Goal: Task Accomplishment & Management: Use online tool/utility

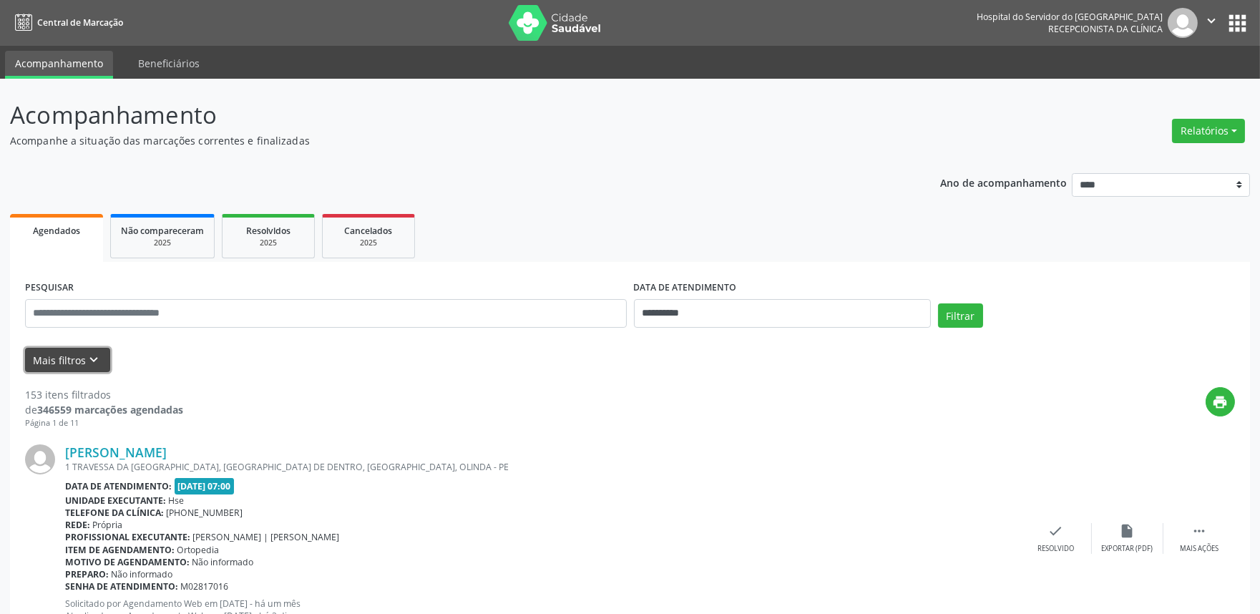
click at [67, 359] on button "Mais filtros keyboard_arrow_down" at bounding box center [67, 360] width 85 height 25
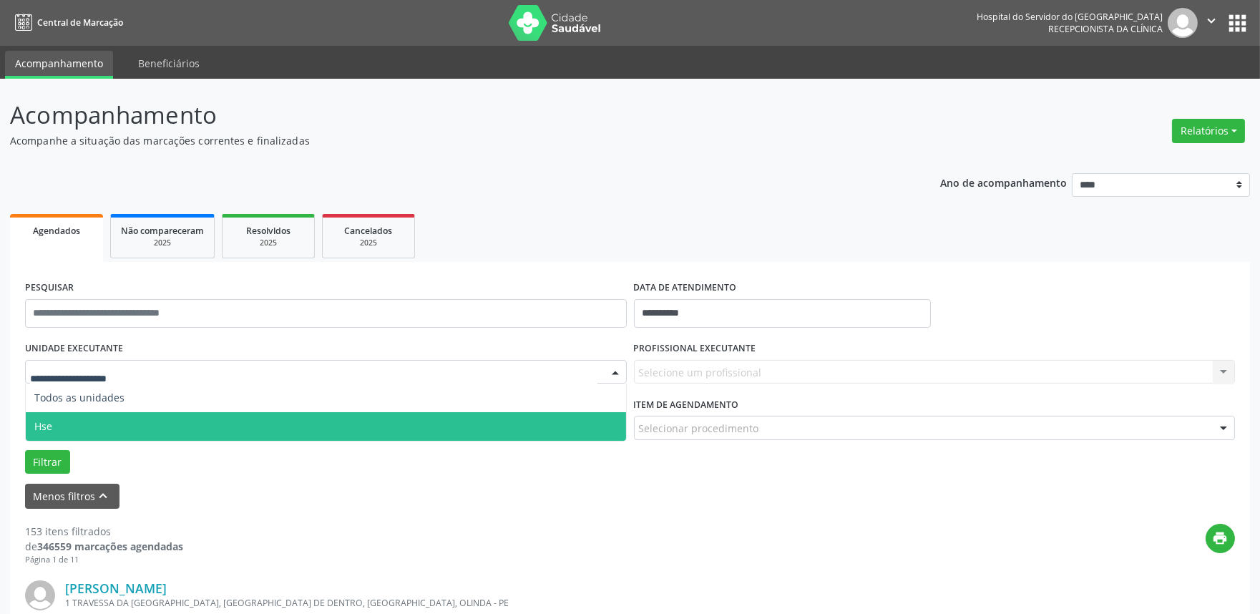
click at [97, 425] on span "Hse" at bounding box center [326, 426] width 600 height 29
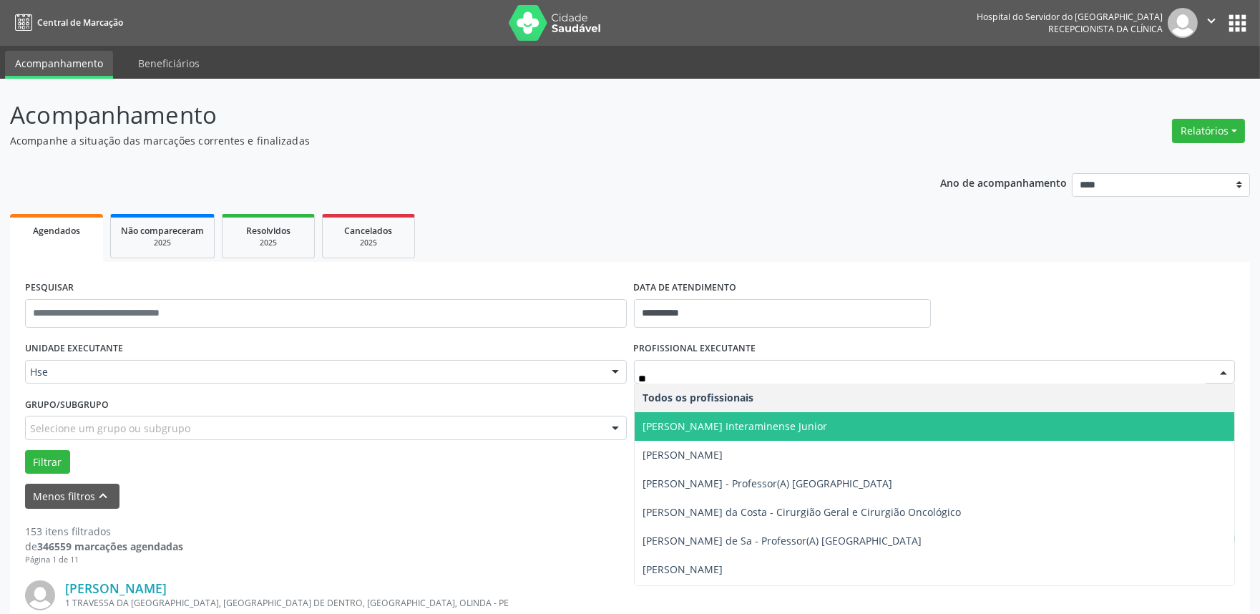
type input "***"
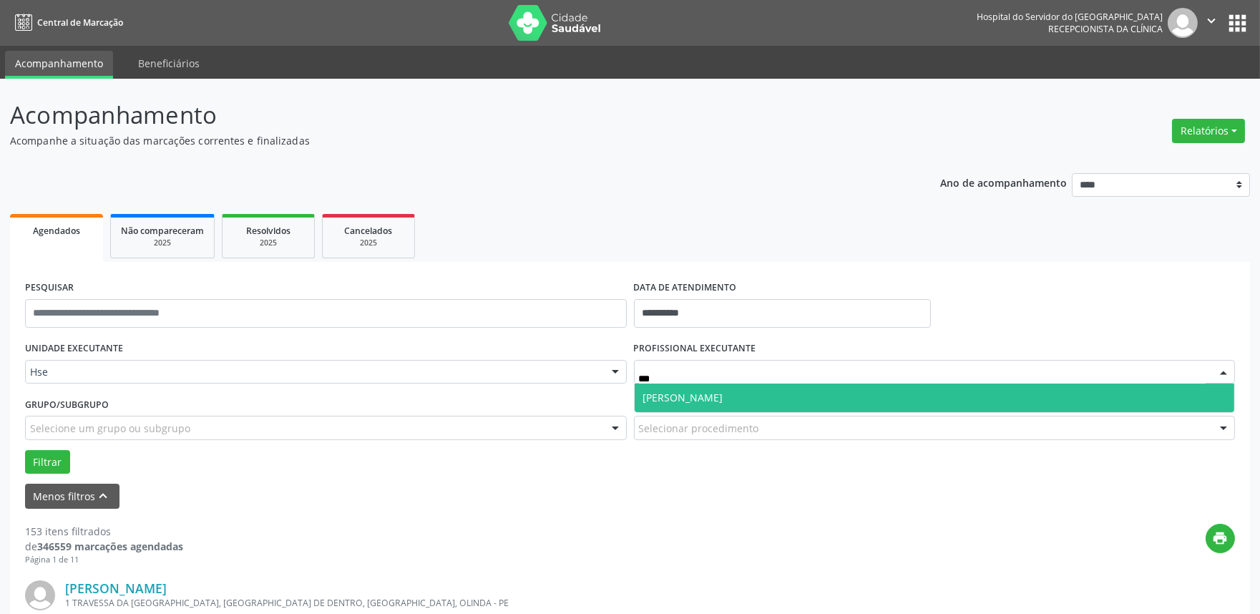
click at [727, 402] on span "[PERSON_NAME]" at bounding box center [935, 398] width 600 height 29
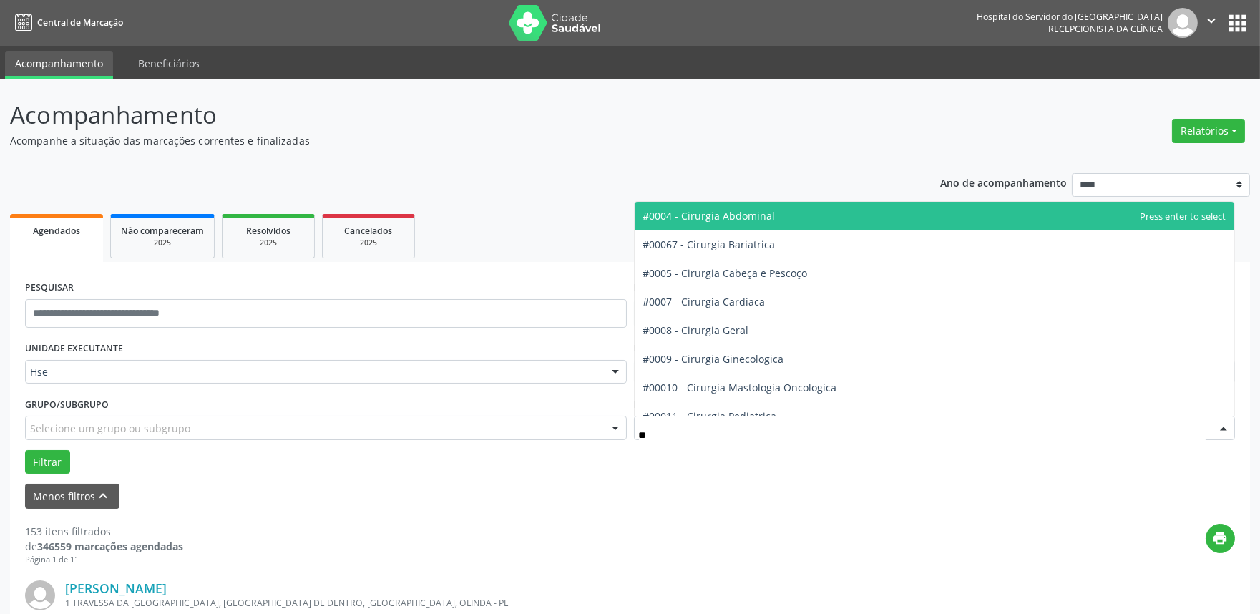
type input "***"
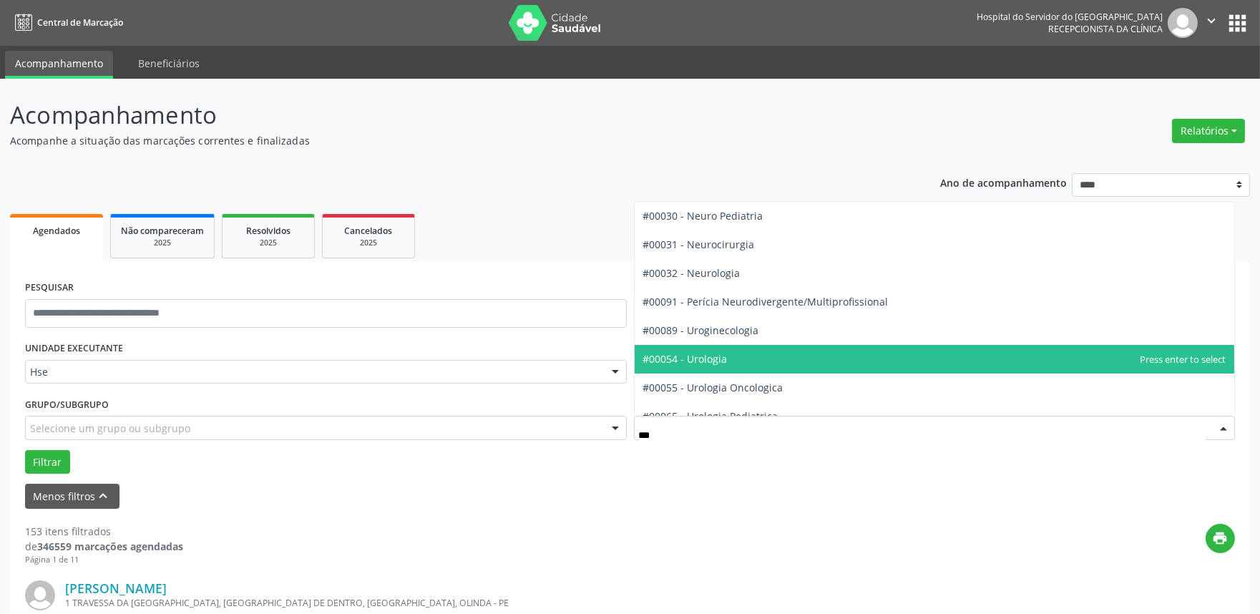
click at [724, 365] on span "#00054 - Urologia" at bounding box center [685, 359] width 84 height 14
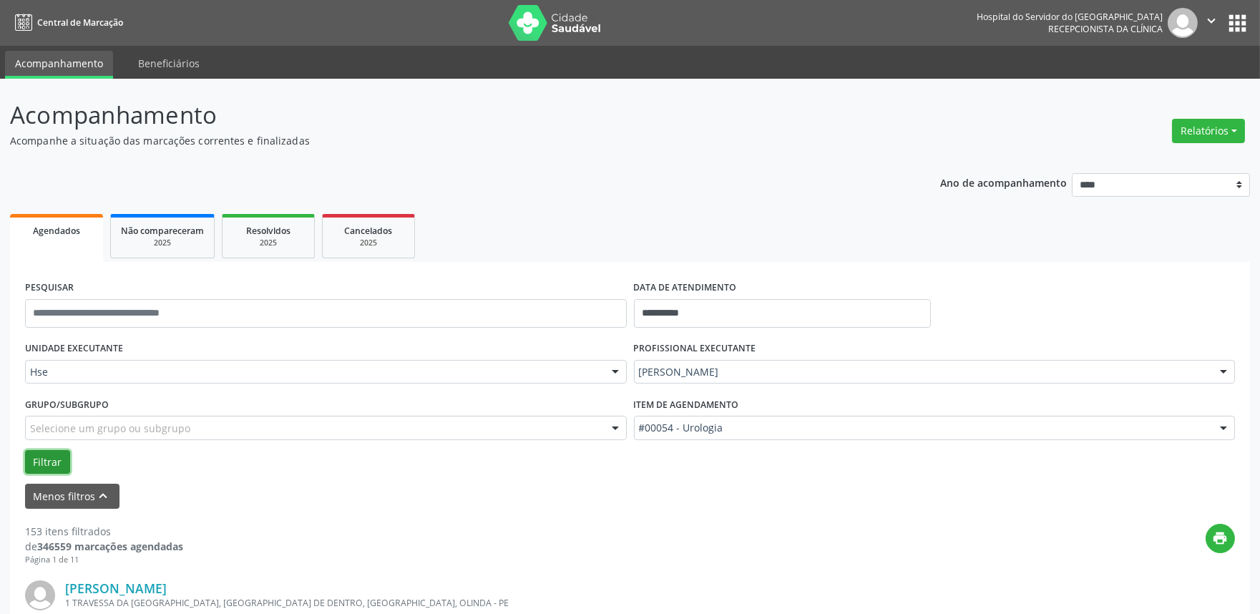
click at [44, 462] on button "Filtrar" at bounding box center [47, 462] width 45 height 24
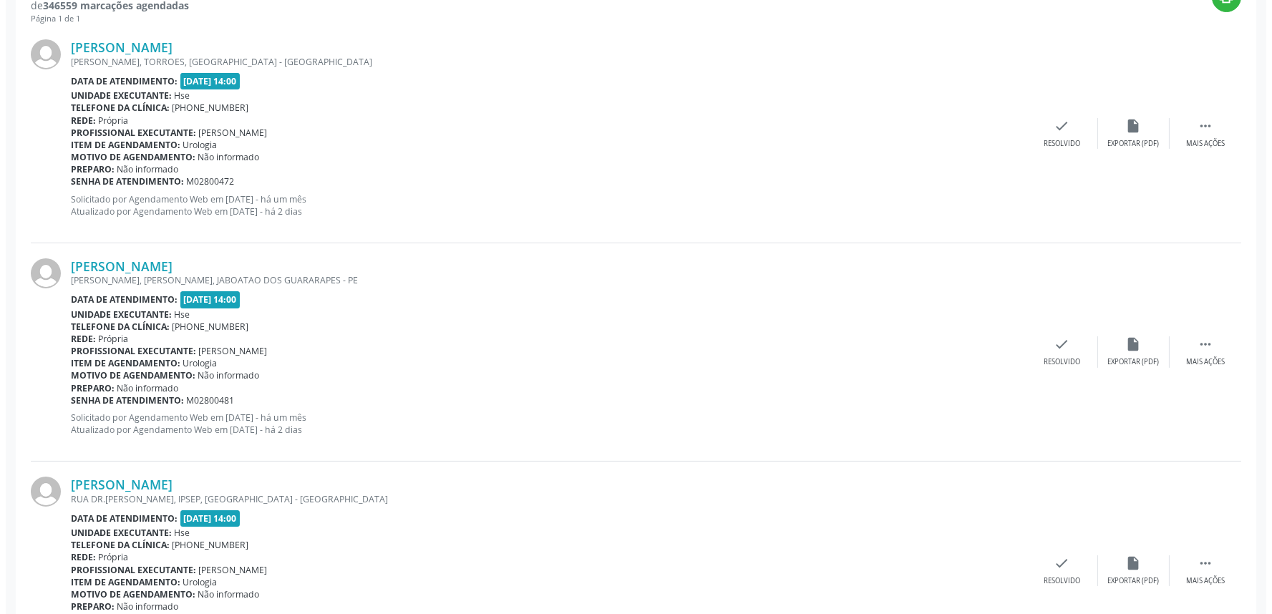
scroll to position [556, 0]
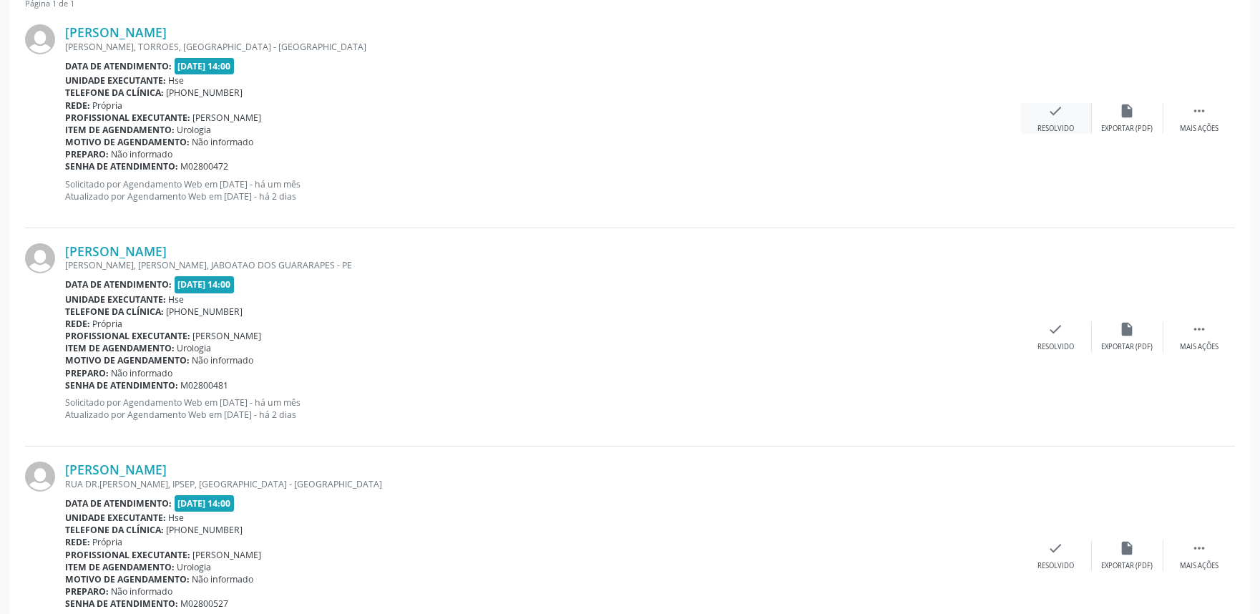
click at [1067, 117] on div "check Resolvido" at bounding box center [1056, 118] width 72 height 31
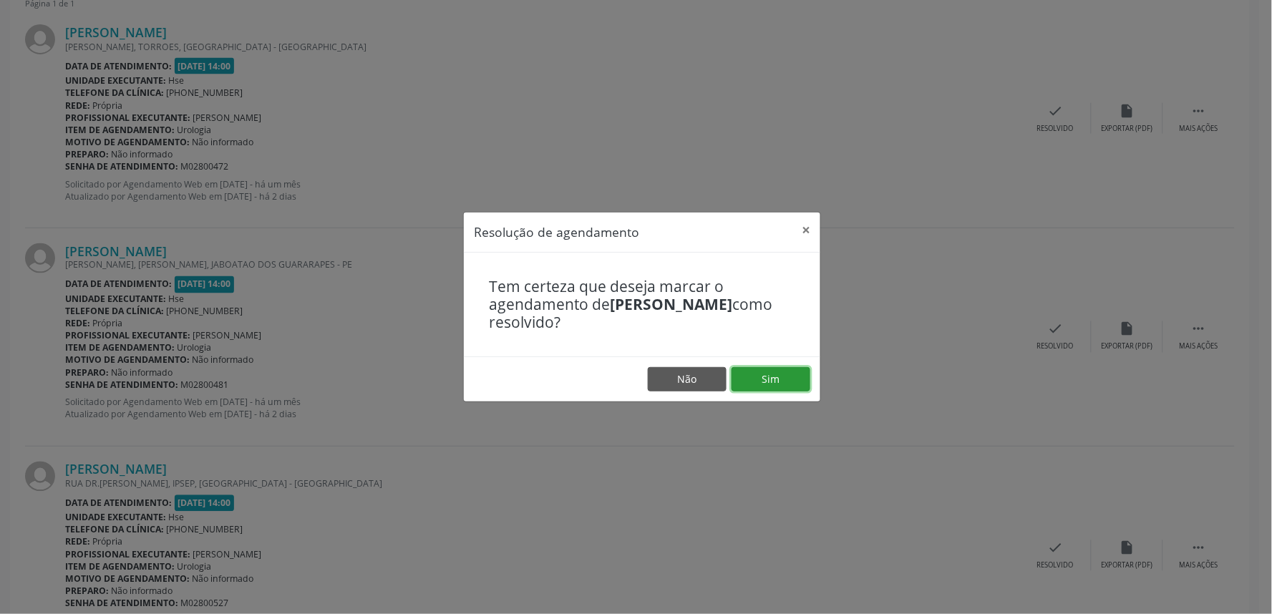
click at [774, 381] on button "Sim" at bounding box center [770, 379] width 79 height 24
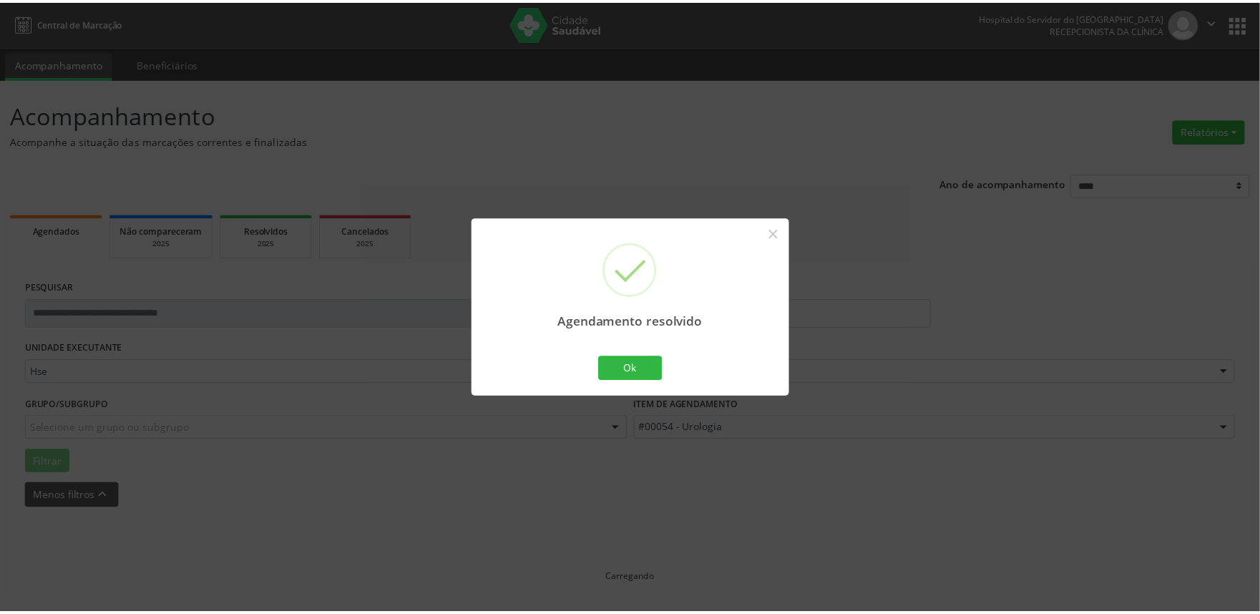
scroll to position [0, 0]
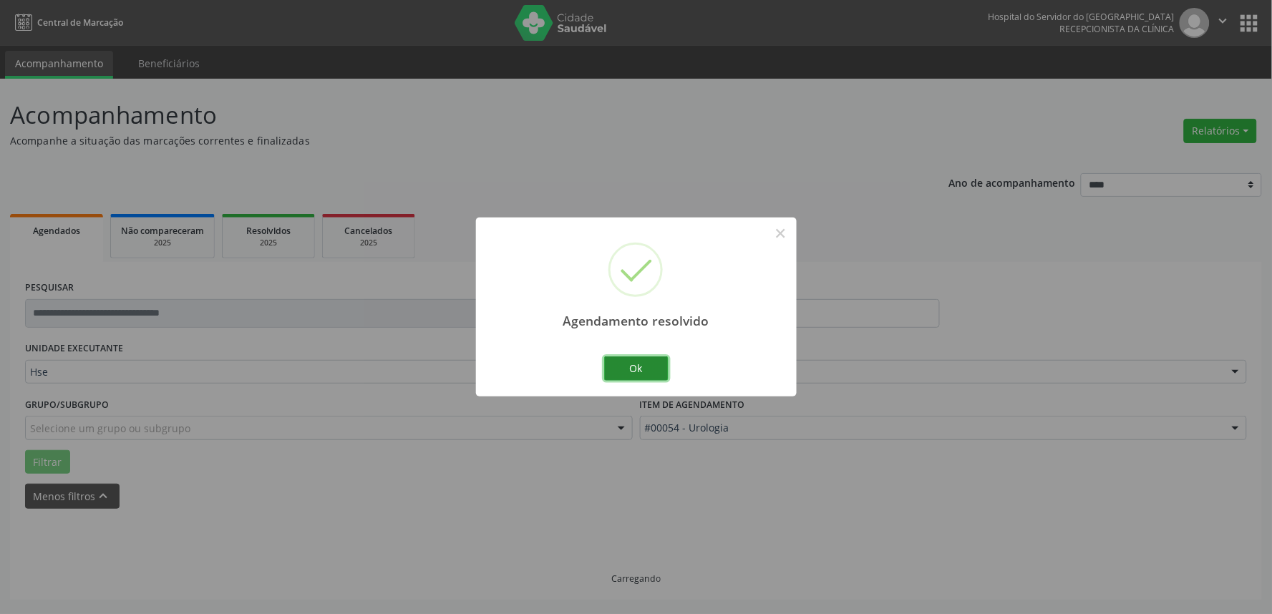
click at [642, 371] on button "Ok" at bounding box center [636, 368] width 64 height 24
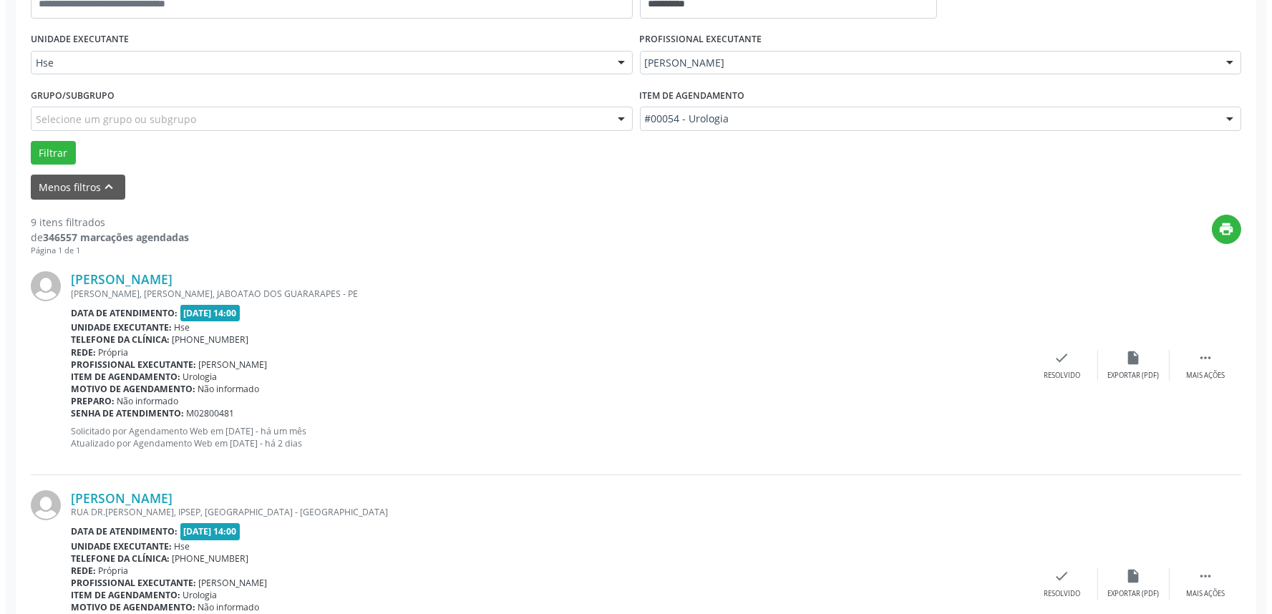
scroll to position [397, 0]
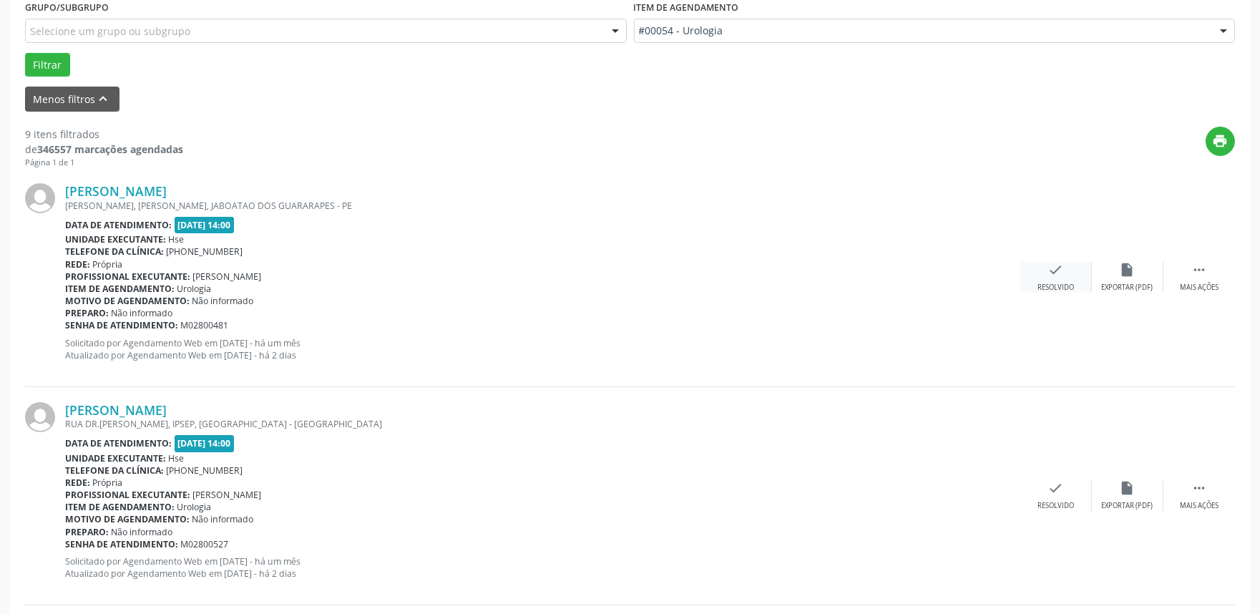
click at [1065, 278] on div "check Resolvido" at bounding box center [1056, 277] width 72 height 31
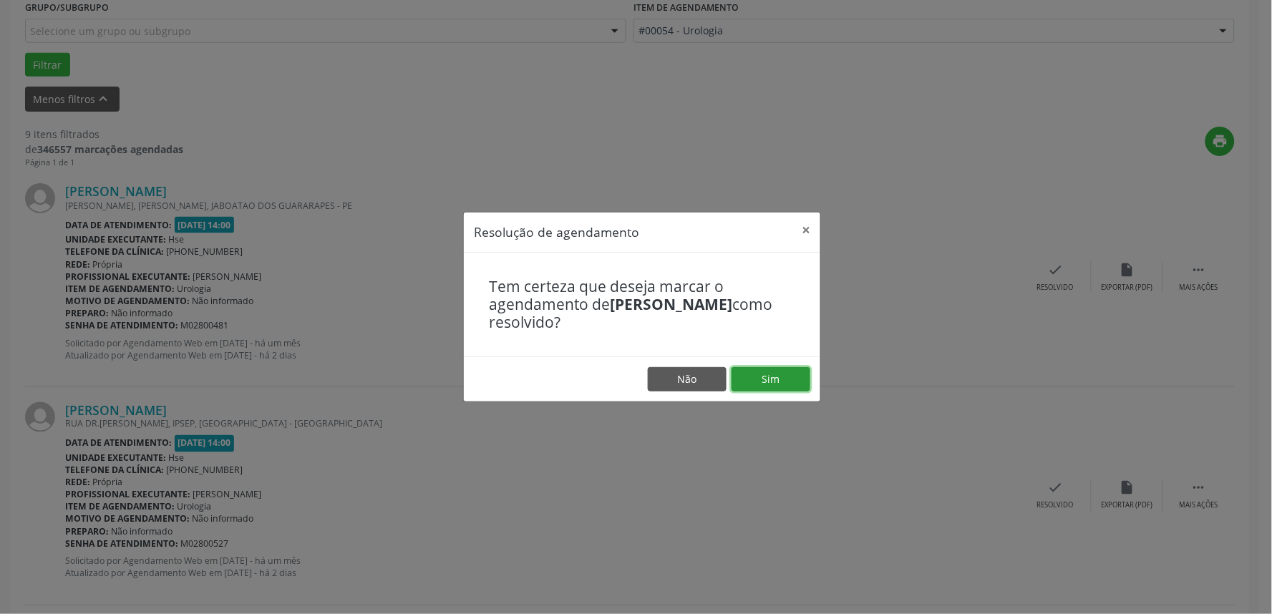
click at [754, 378] on button "Sim" at bounding box center [770, 379] width 79 height 24
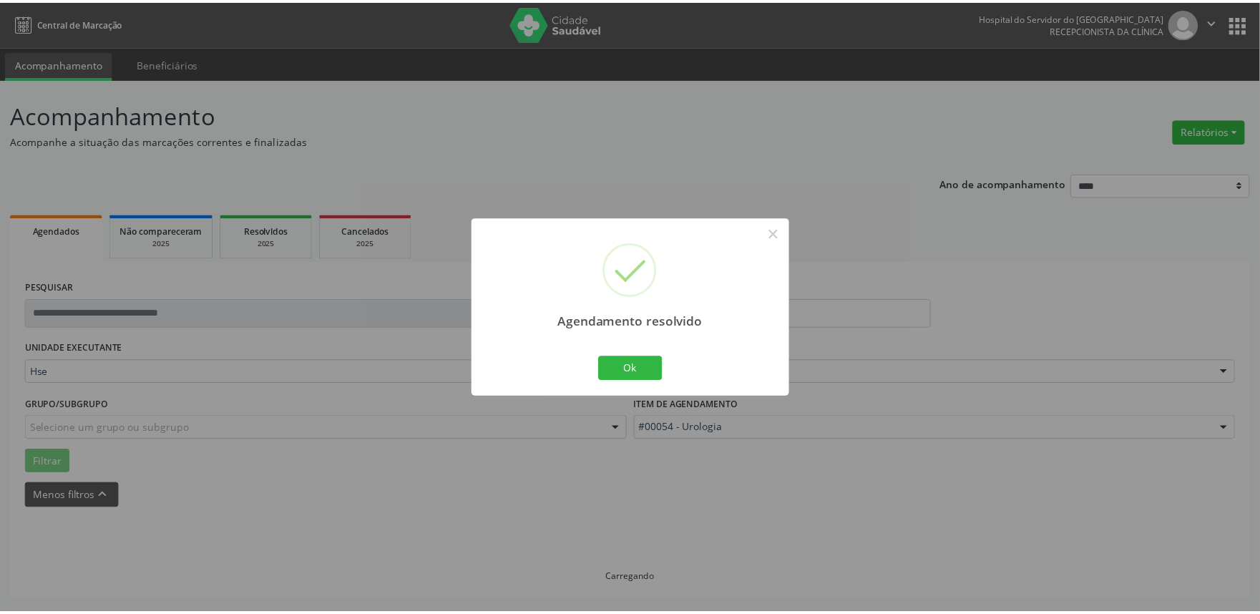
scroll to position [0, 0]
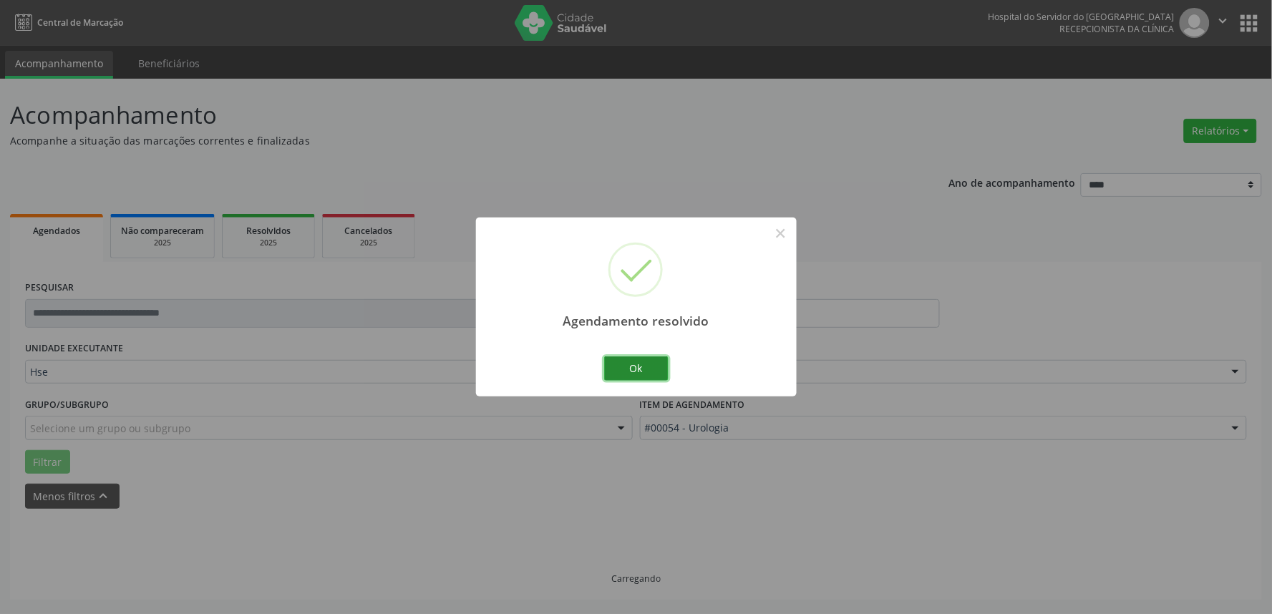
click at [632, 359] on button "Ok" at bounding box center [636, 368] width 64 height 24
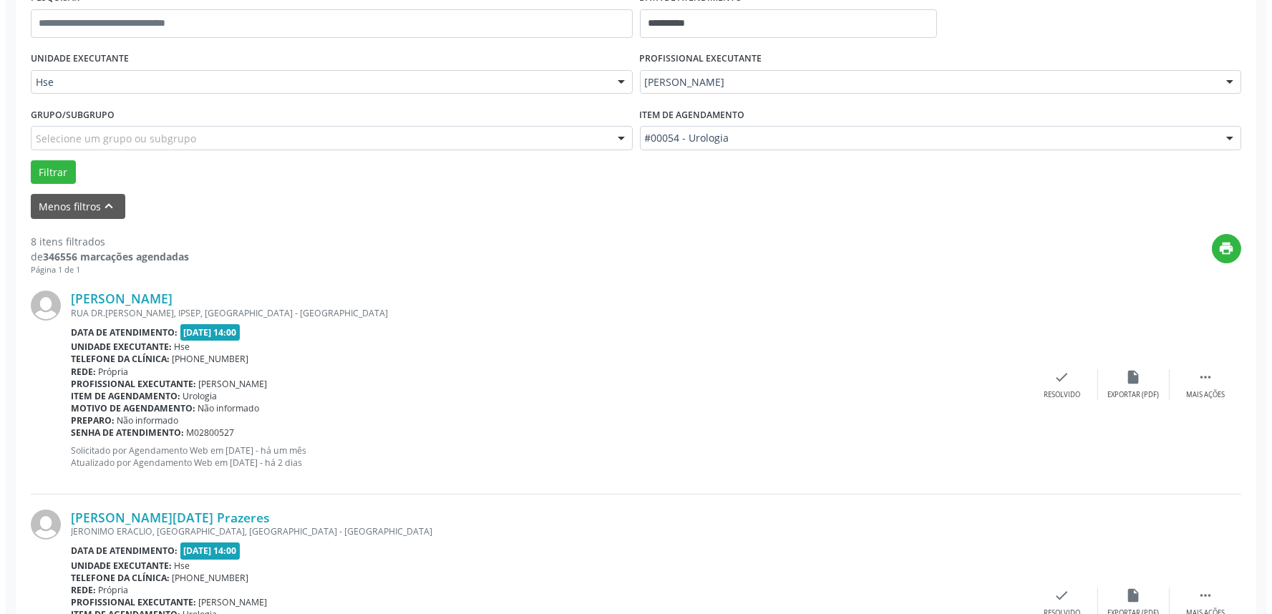
scroll to position [397, 0]
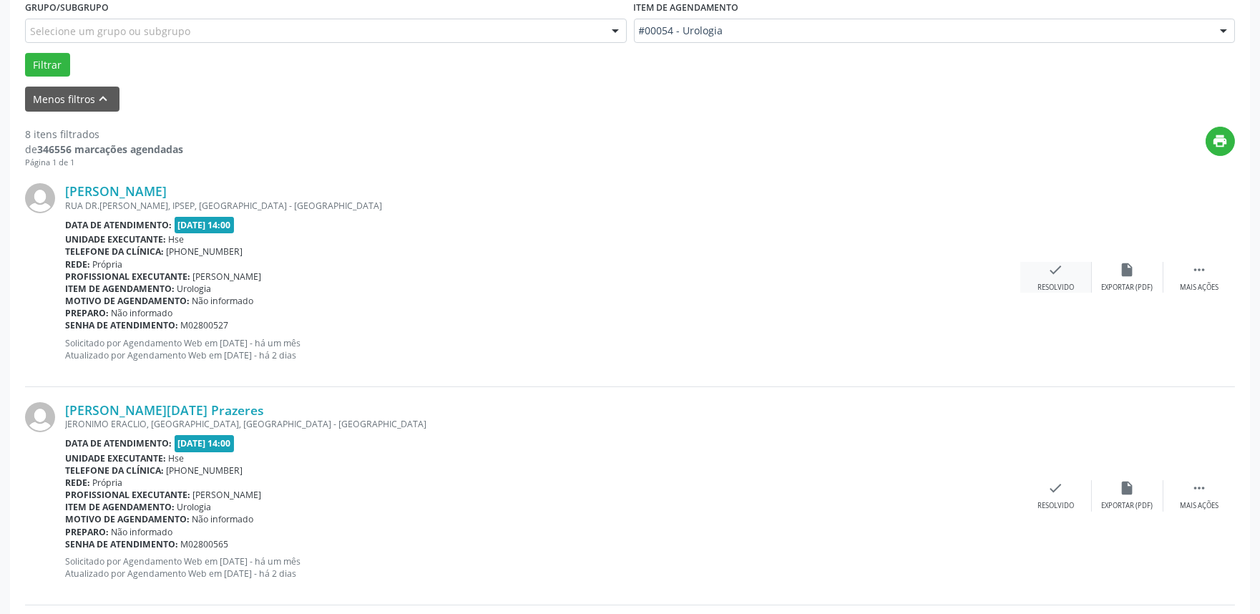
click at [1068, 276] on div "check Resolvido" at bounding box center [1056, 277] width 72 height 31
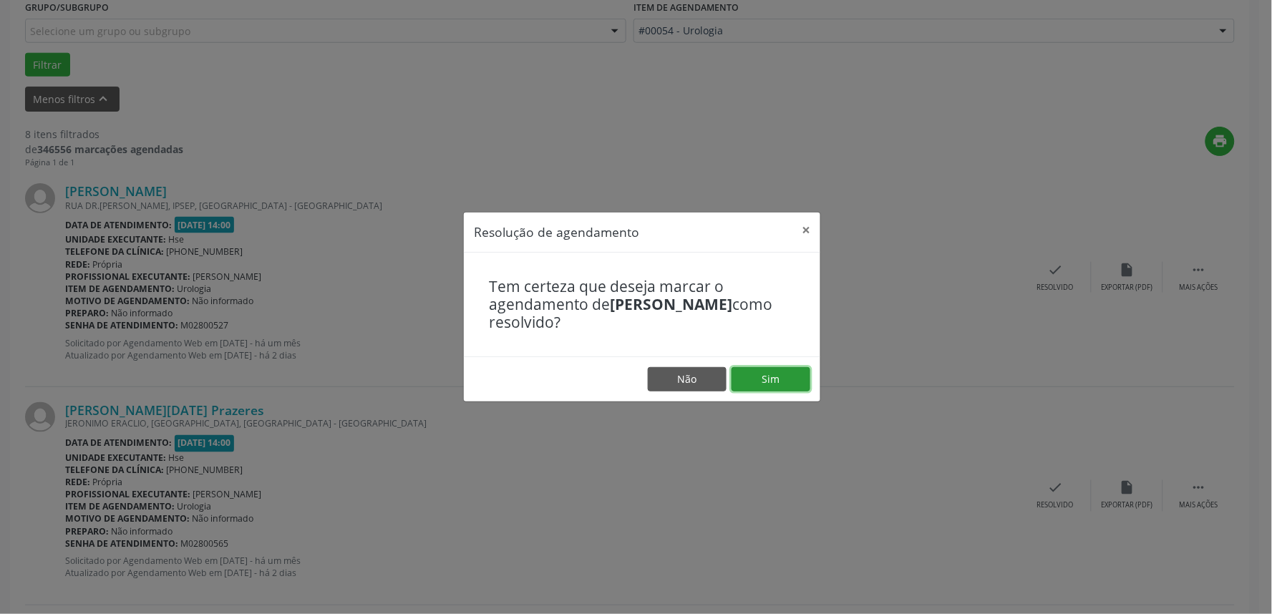
click at [776, 376] on button "Sim" at bounding box center [770, 379] width 79 height 24
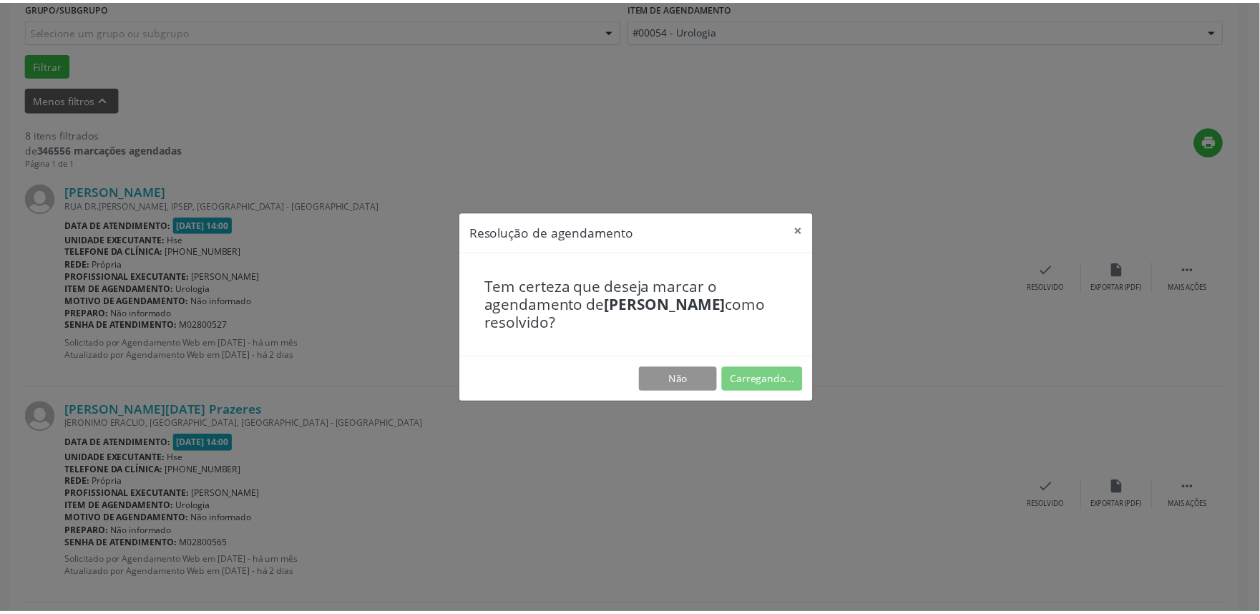
scroll to position [0, 0]
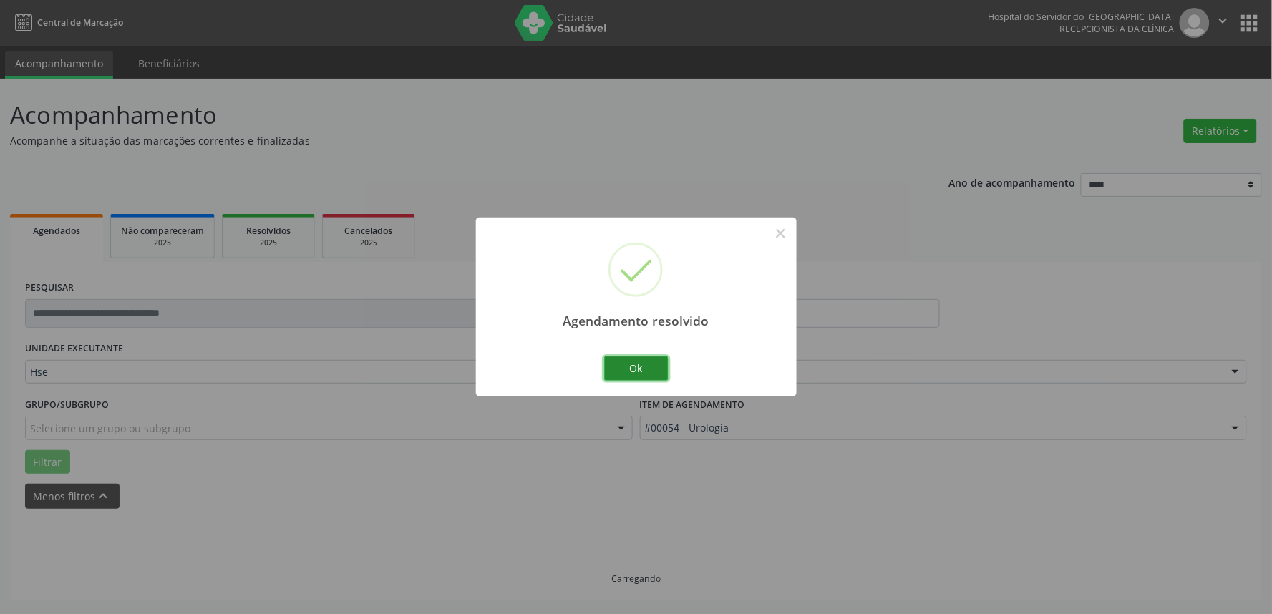
click at [634, 372] on button "Ok" at bounding box center [636, 368] width 64 height 24
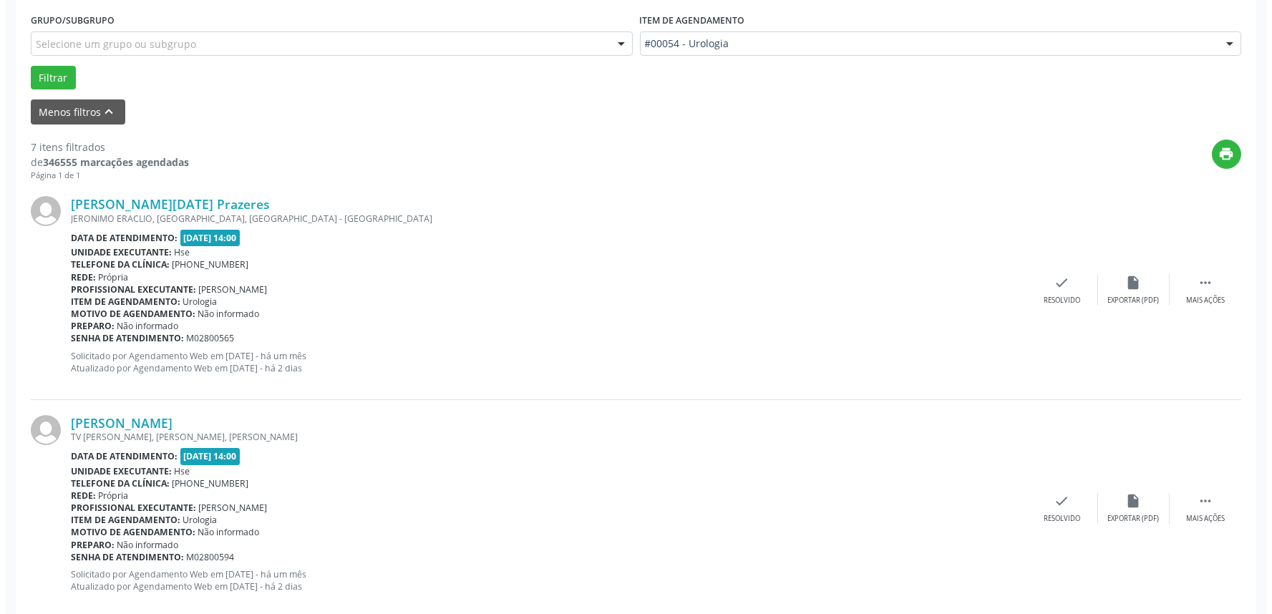
scroll to position [397, 0]
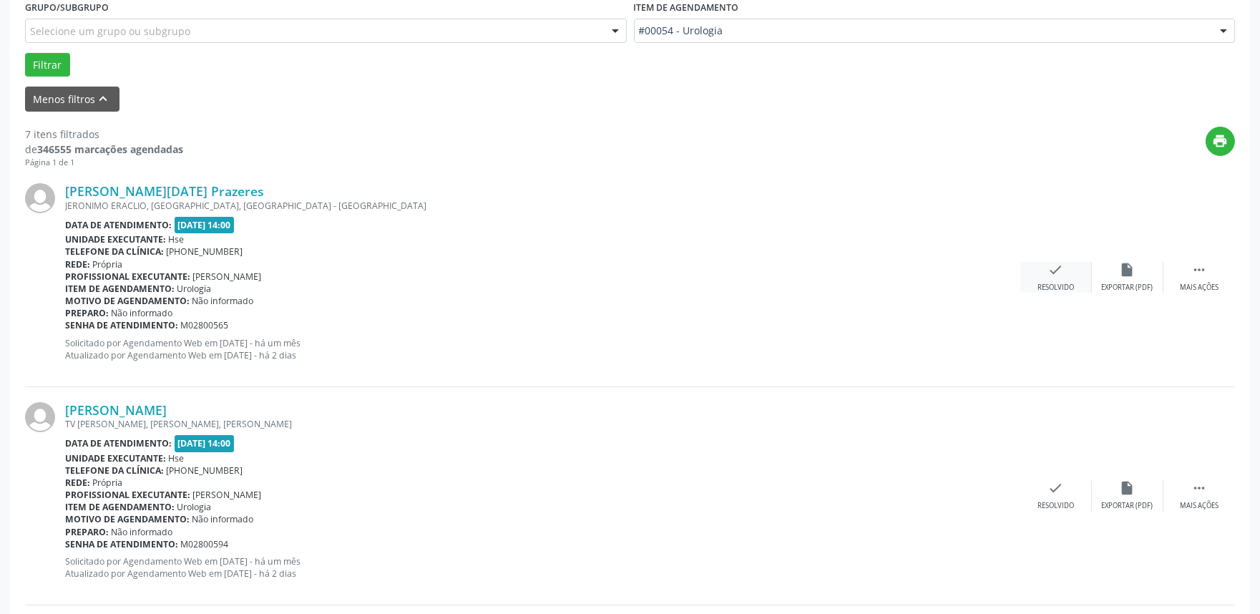
click at [1056, 273] on icon "check" at bounding box center [1056, 270] width 16 height 16
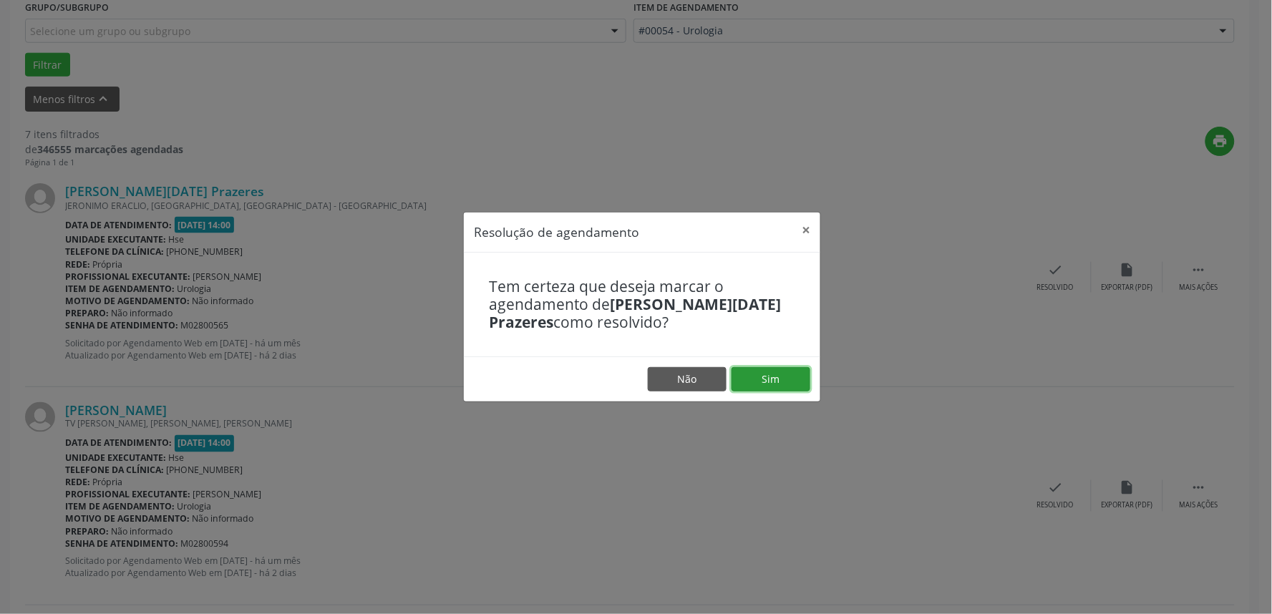
click at [769, 381] on button "Sim" at bounding box center [770, 379] width 79 height 24
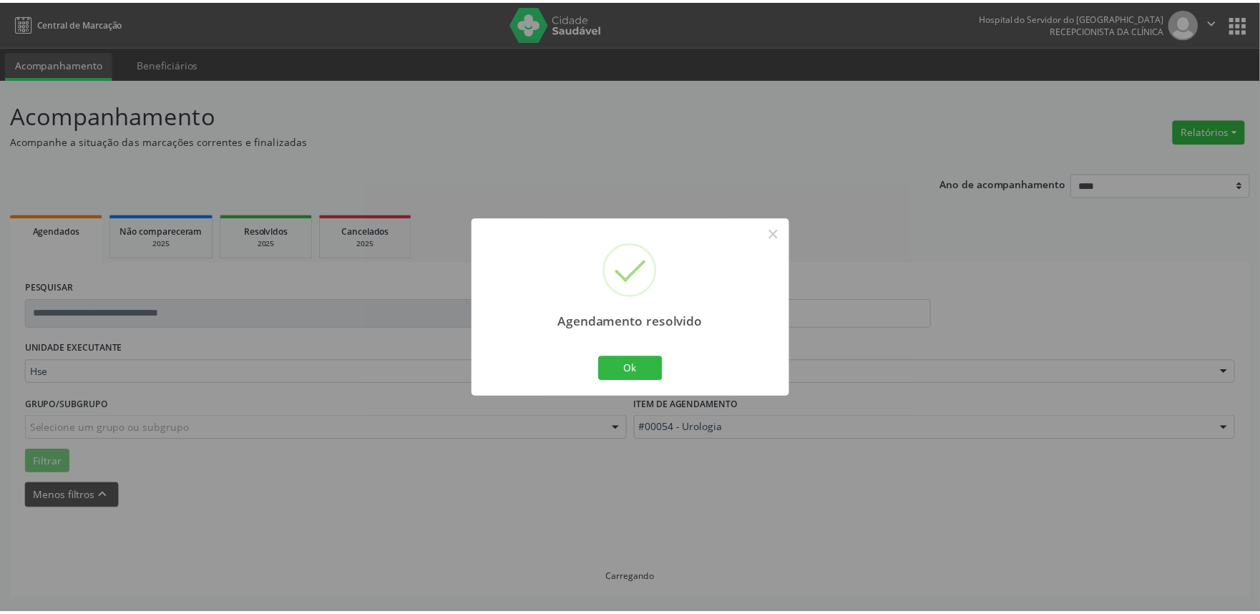
scroll to position [0, 0]
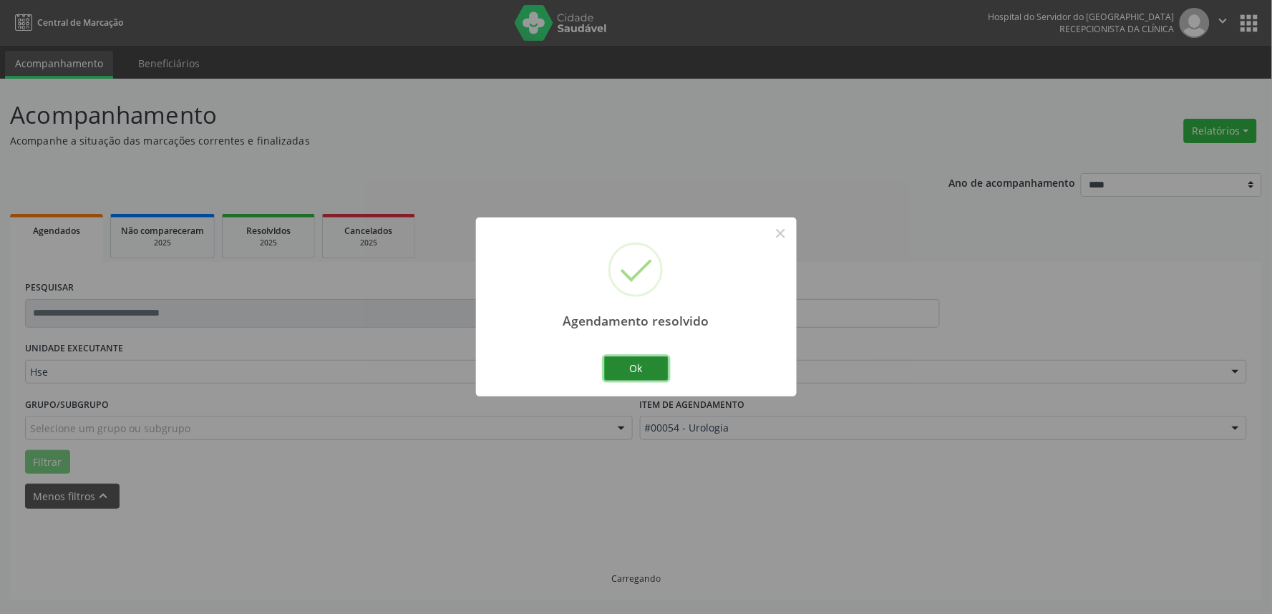
click at [647, 374] on button "Ok" at bounding box center [636, 368] width 64 height 24
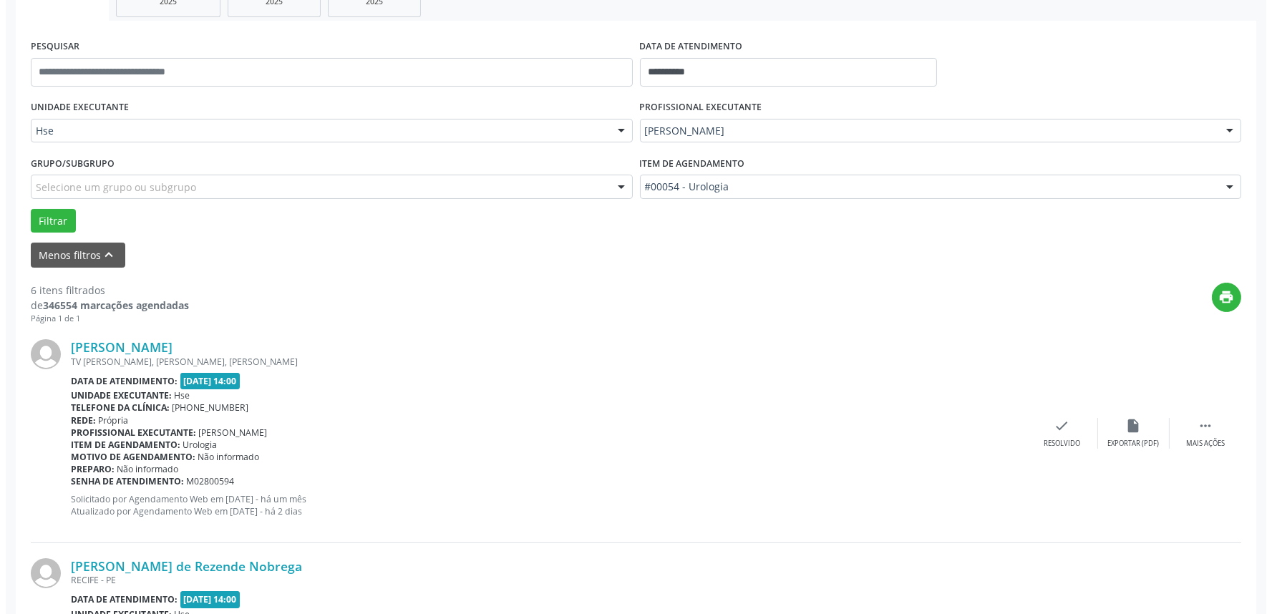
scroll to position [318, 0]
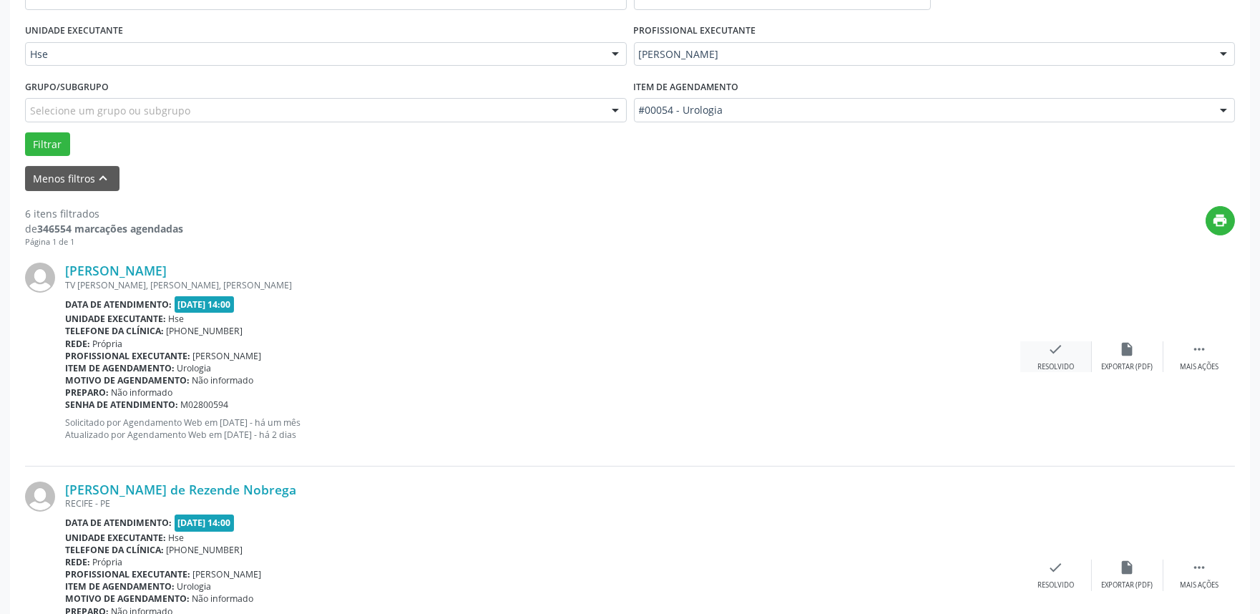
click at [1052, 349] on icon "check" at bounding box center [1056, 349] width 16 height 16
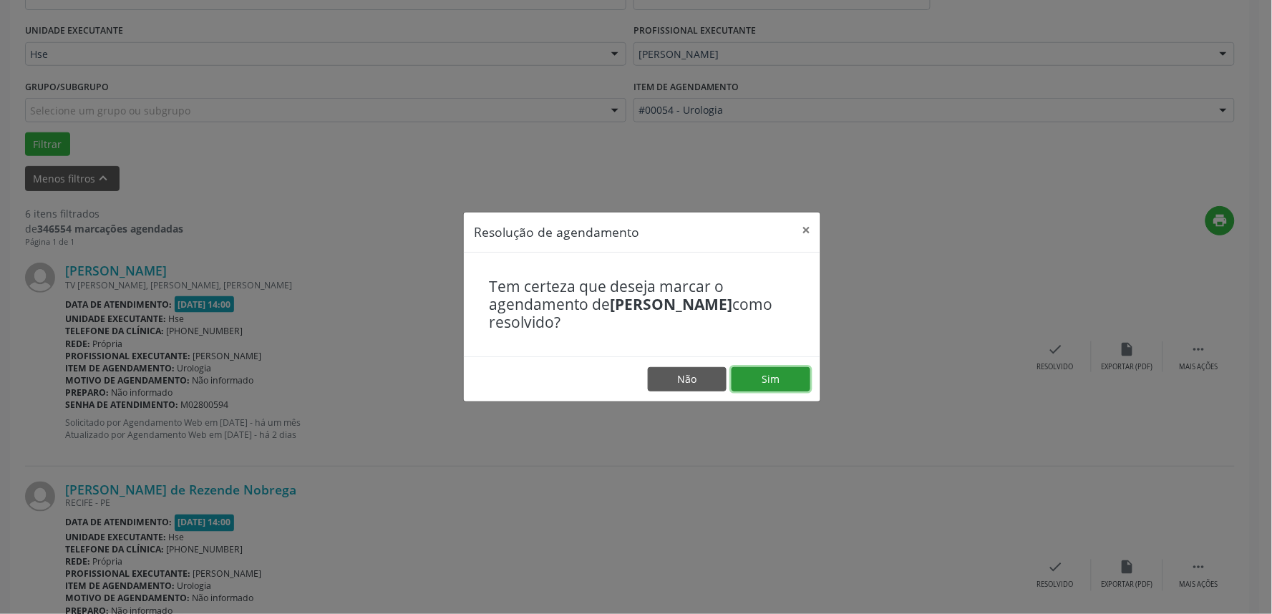
click at [761, 386] on button "Sim" at bounding box center [770, 379] width 79 height 24
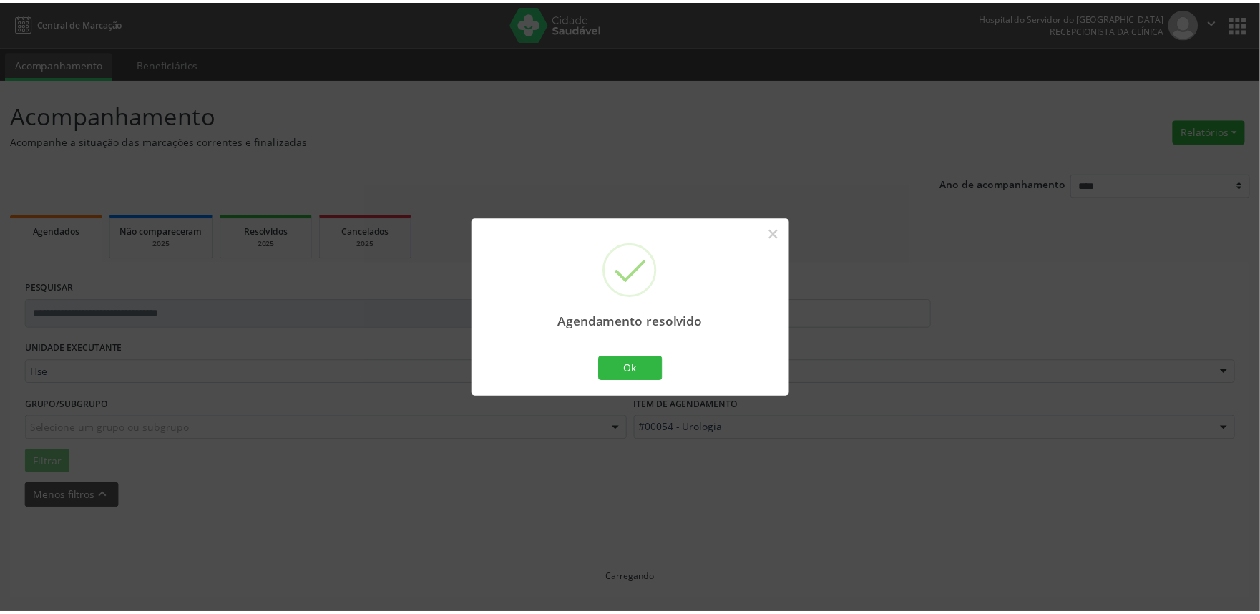
scroll to position [0, 0]
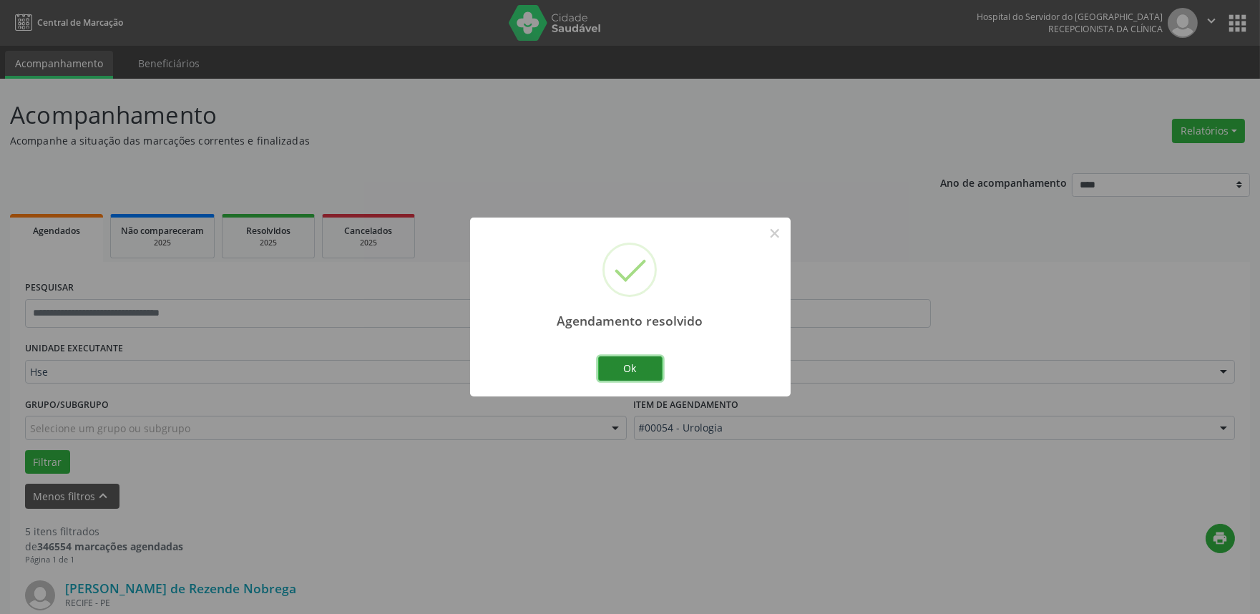
click at [641, 368] on button "Ok" at bounding box center [630, 368] width 64 height 24
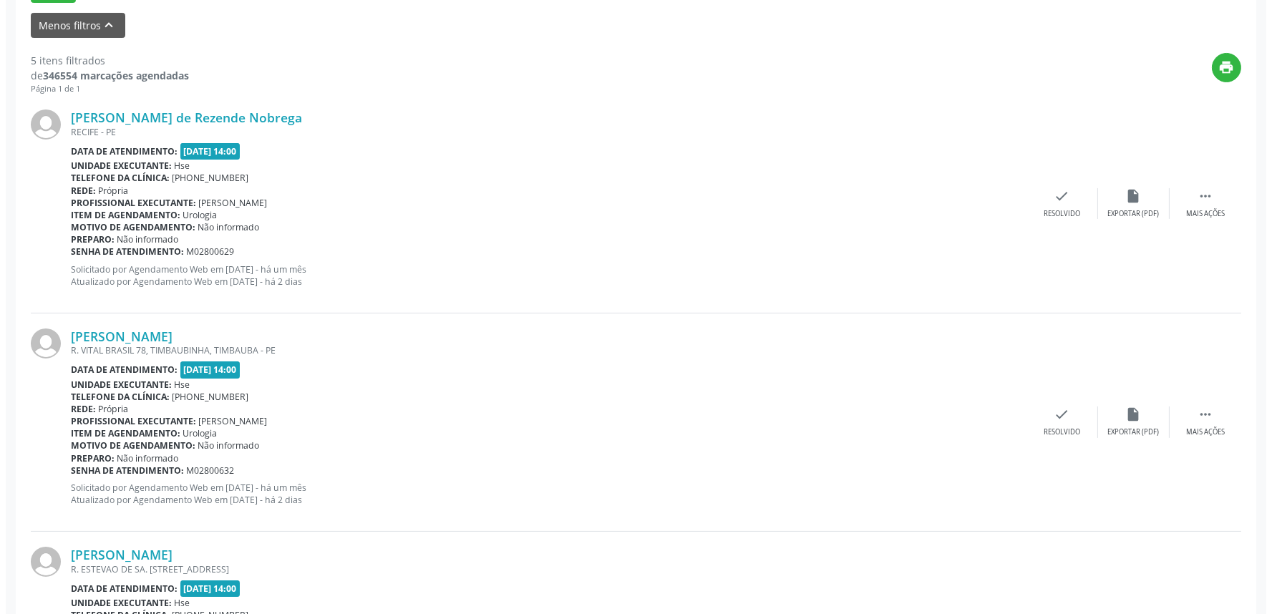
scroll to position [477, 0]
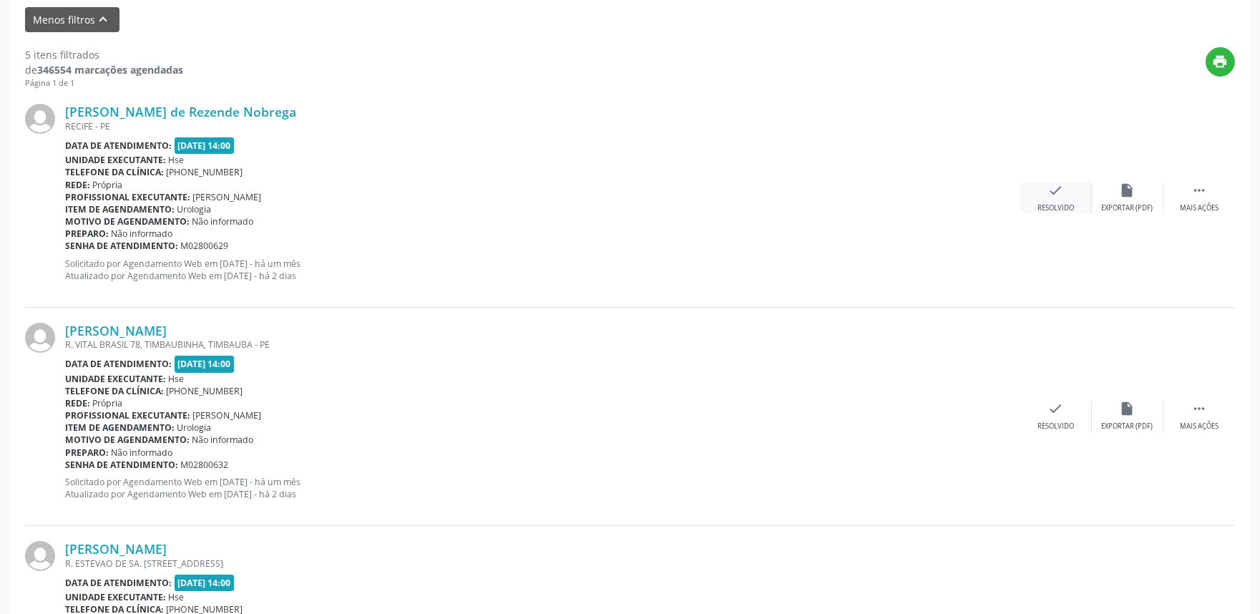
click at [1057, 199] on div "check Resolvido" at bounding box center [1056, 197] width 72 height 31
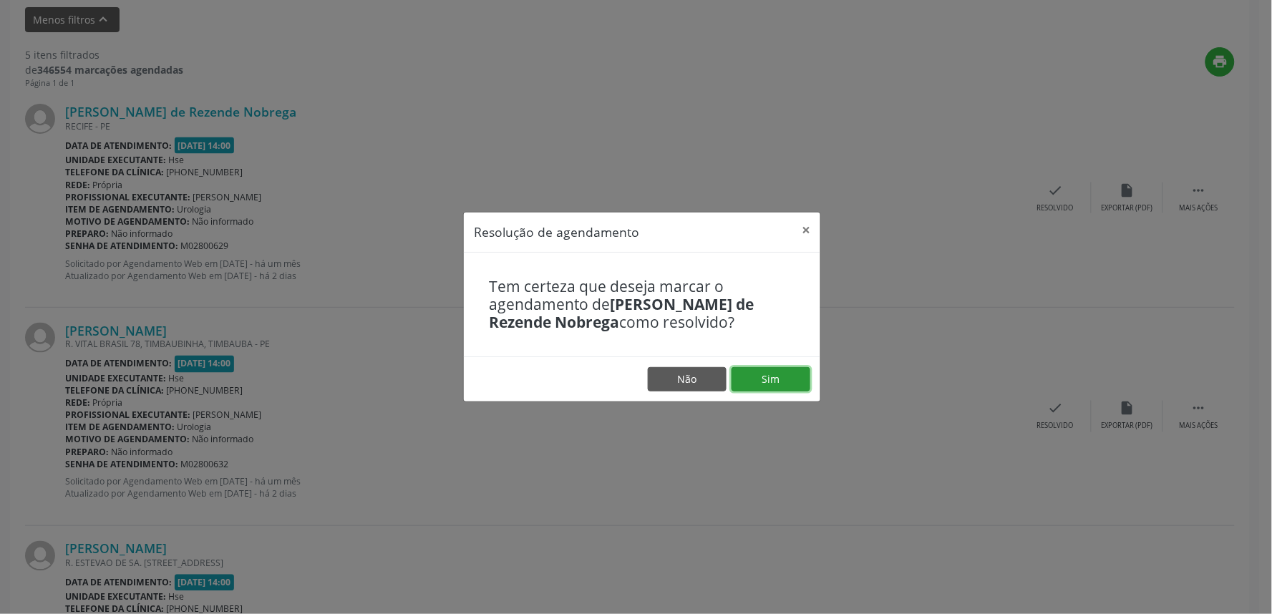
click at [784, 382] on button "Sim" at bounding box center [770, 379] width 79 height 24
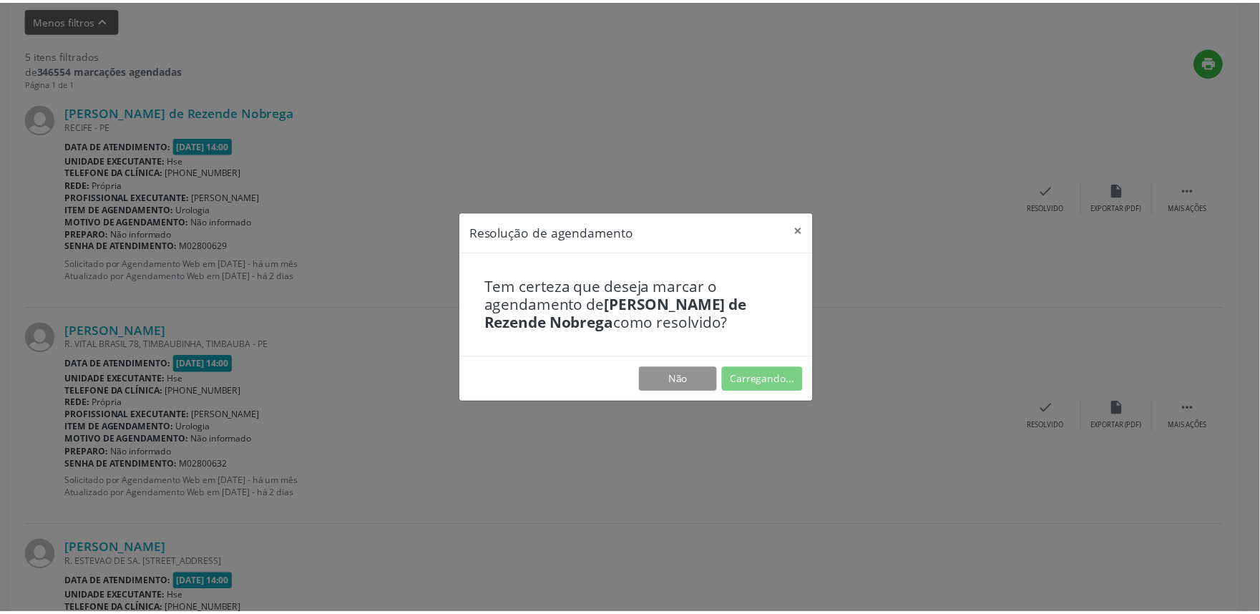
scroll to position [0, 0]
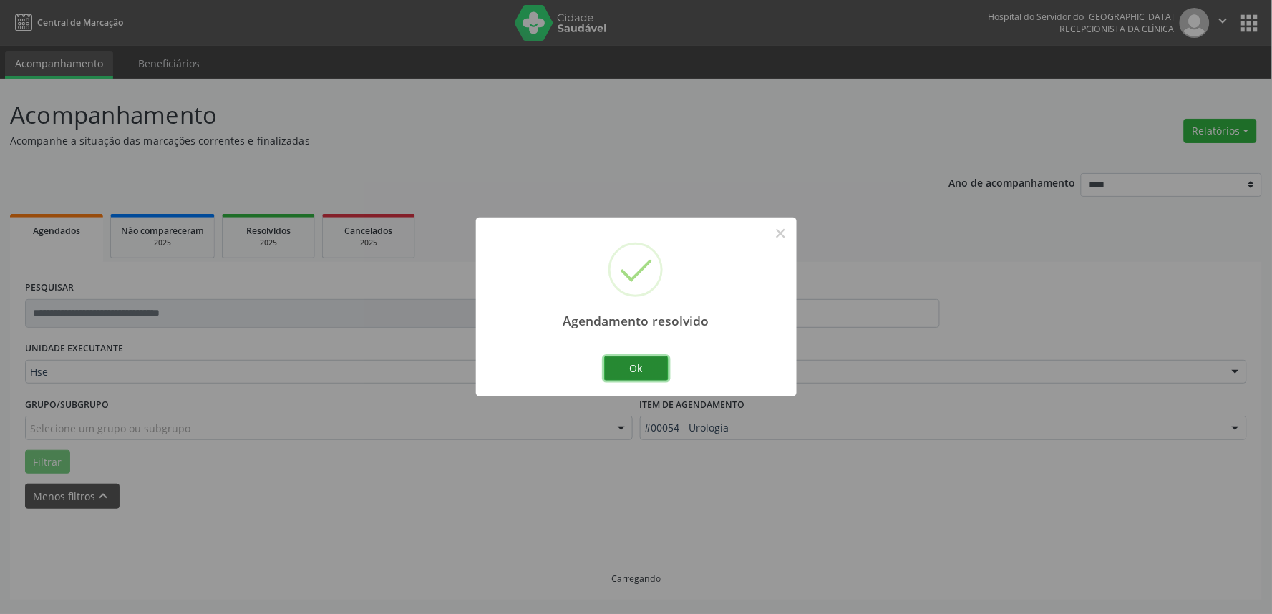
click at [652, 371] on button "Ok" at bounding box center [636, 368] width 64 height 24
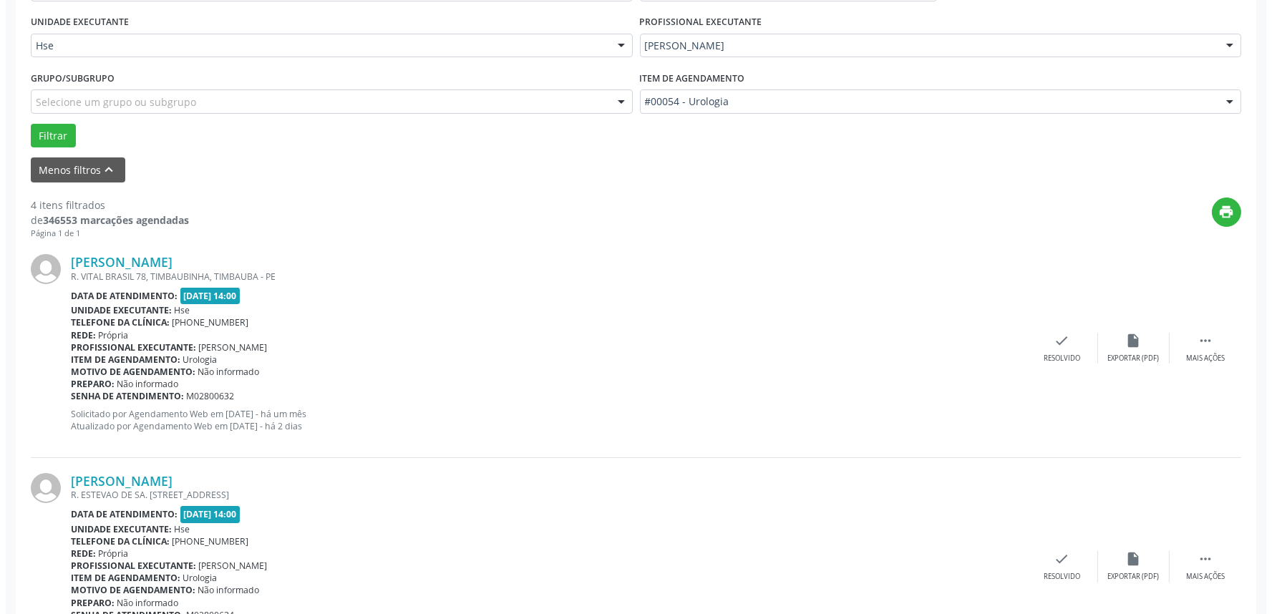
scroll to position [477, 0]
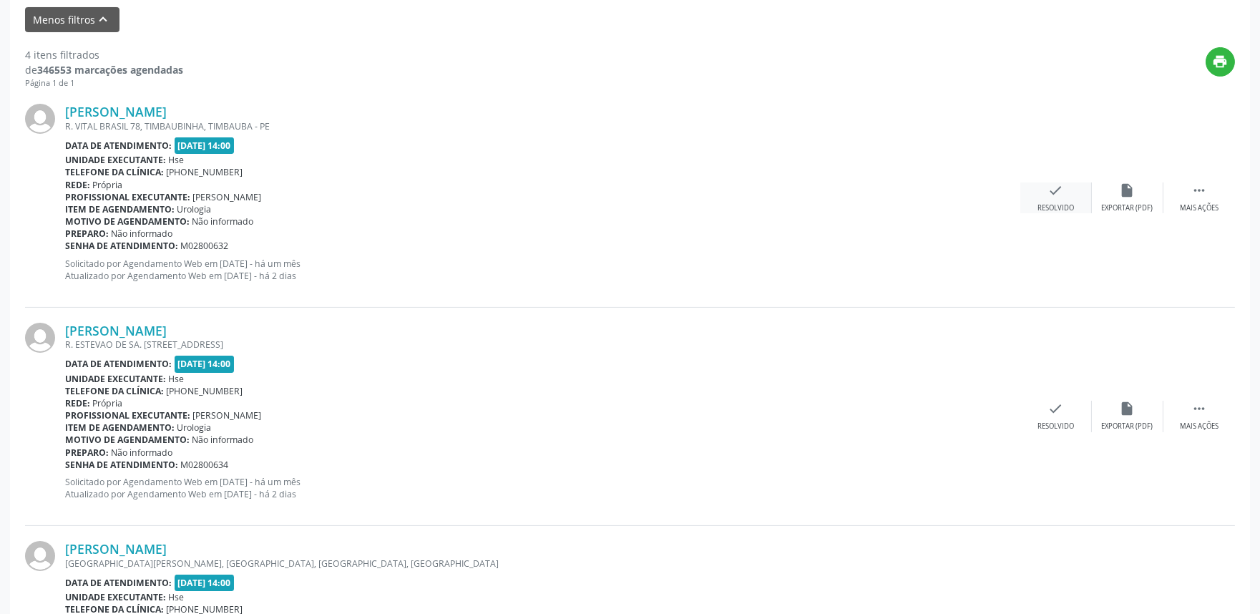
click at [1065, 197] on div "check Resolvido" at bounding box center [1056, 197] width 72 height 31
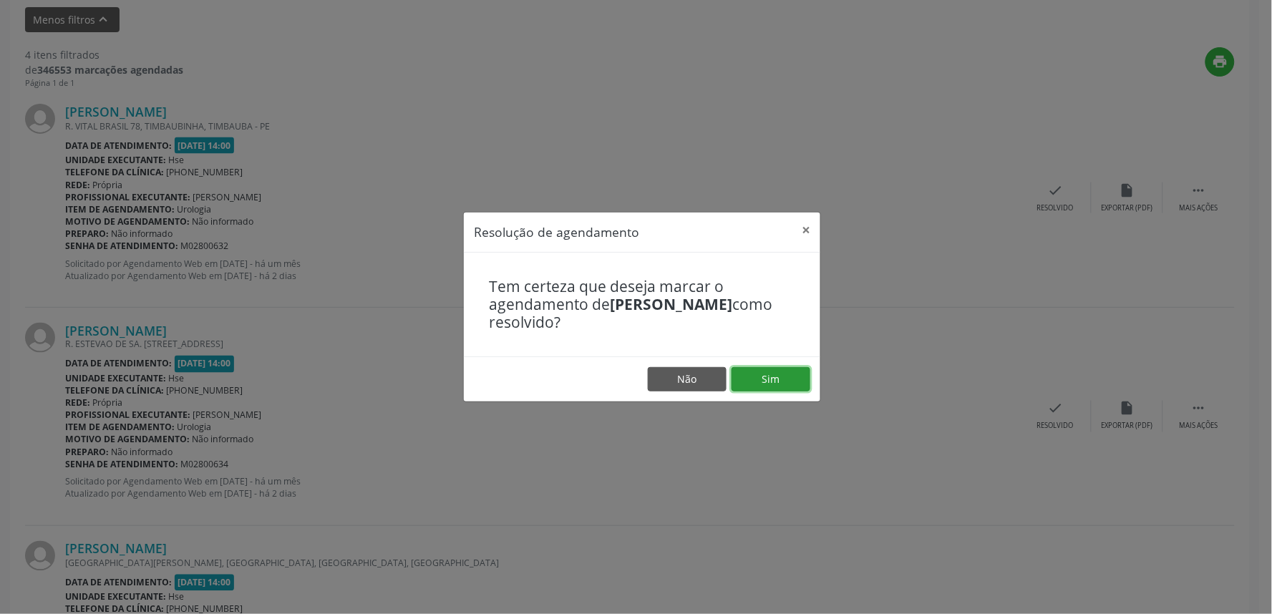
click at [780, 379] on button "Sim" at bounding box center [770, 379] width 79 height 24
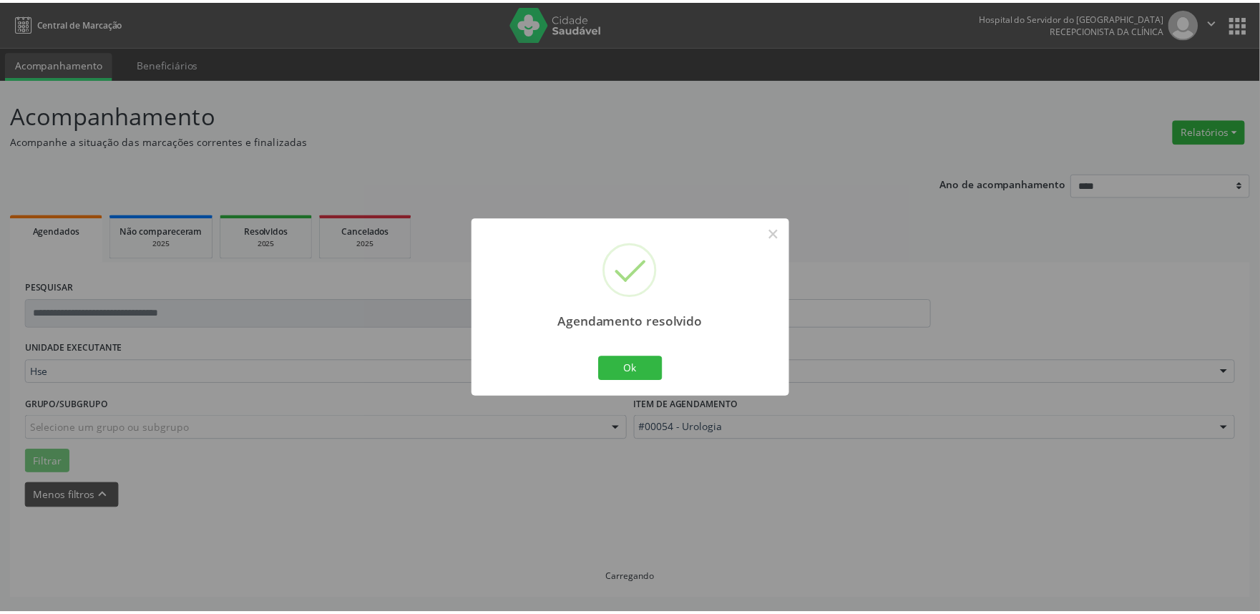
scroll to position [0, 0]
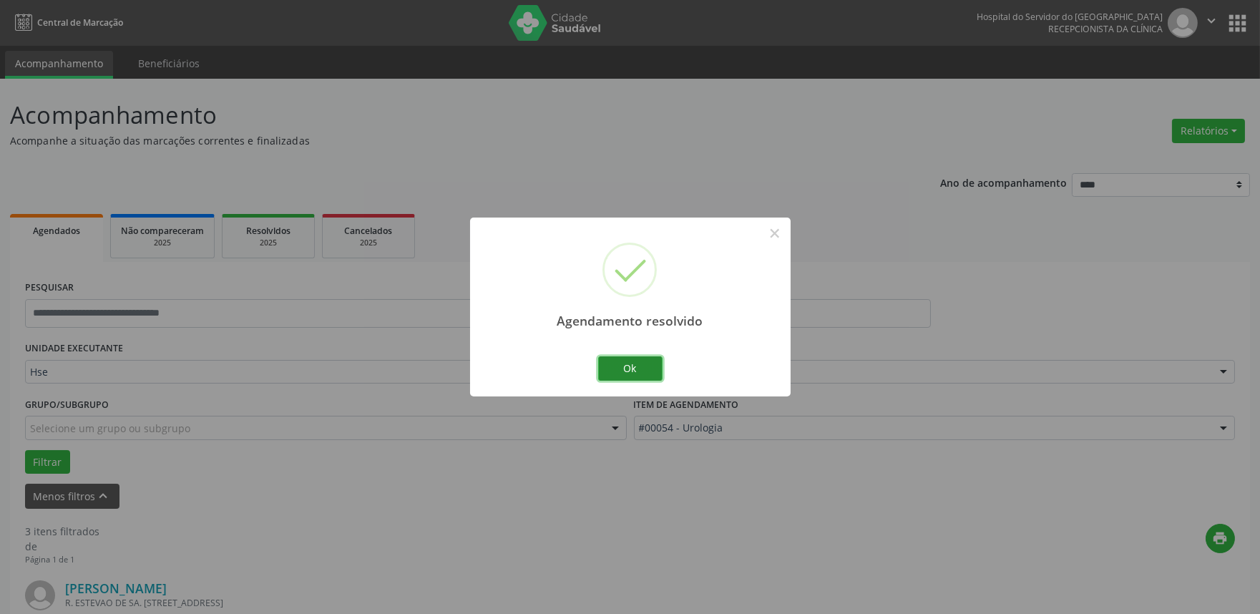
click at [637, 367] on button "Ok" at bounding box center [630, 368] width 64 height 24
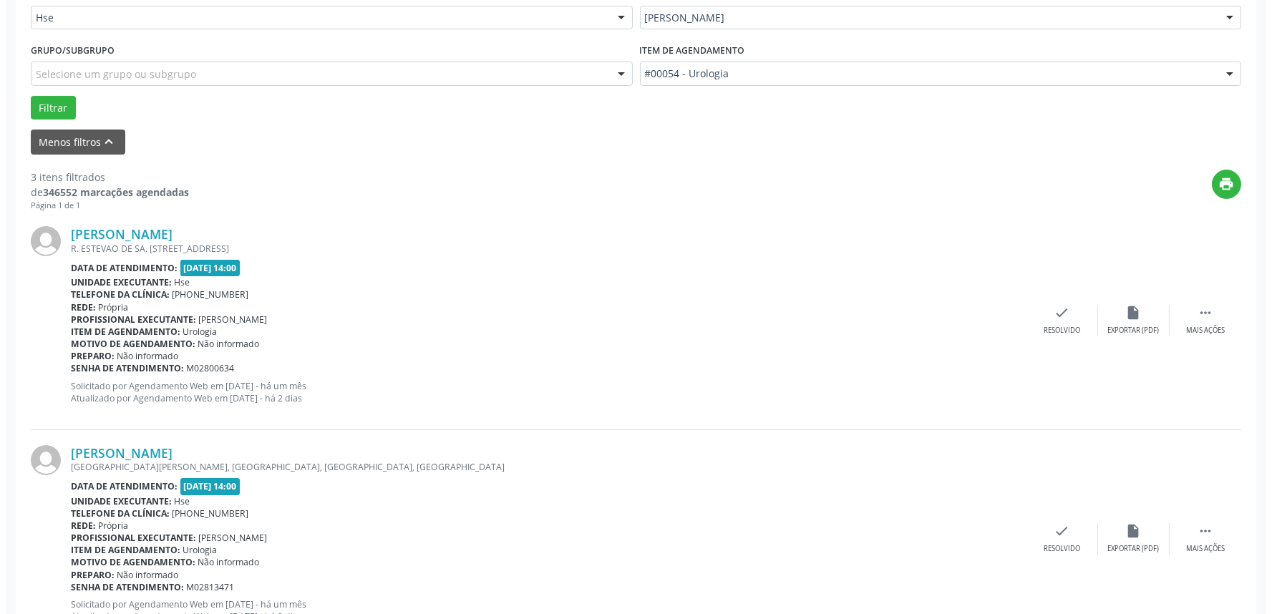
scroll to position [477, 0]
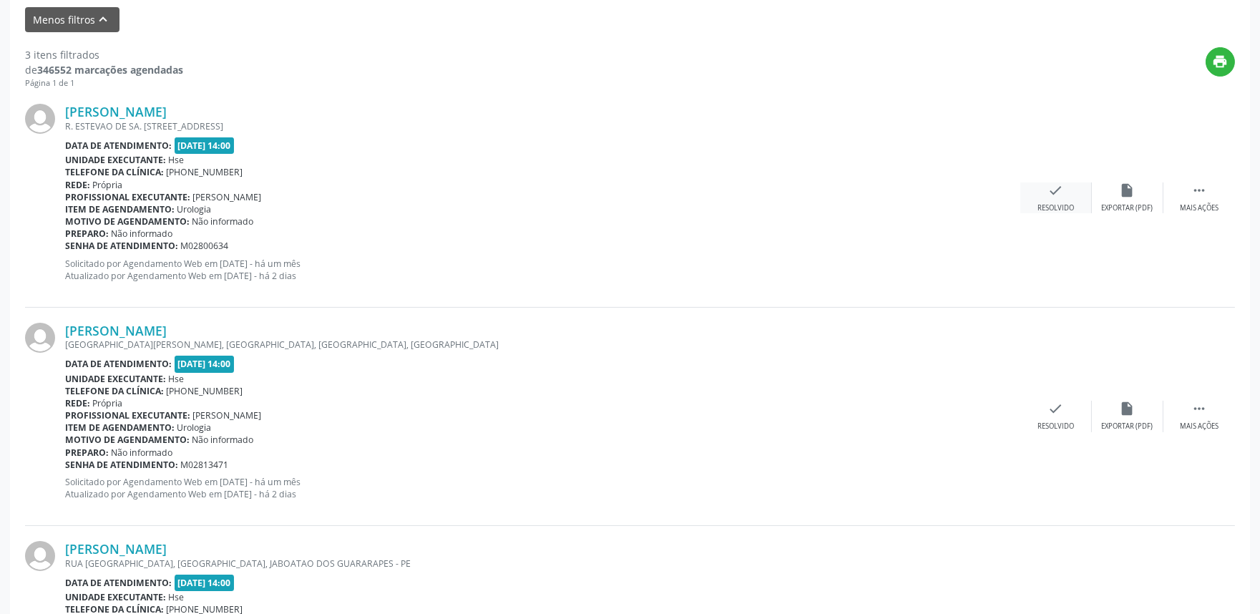
click at [1062, 199] on div "check Resolvido" at bounding box center [1056, 197] width 72 height 31
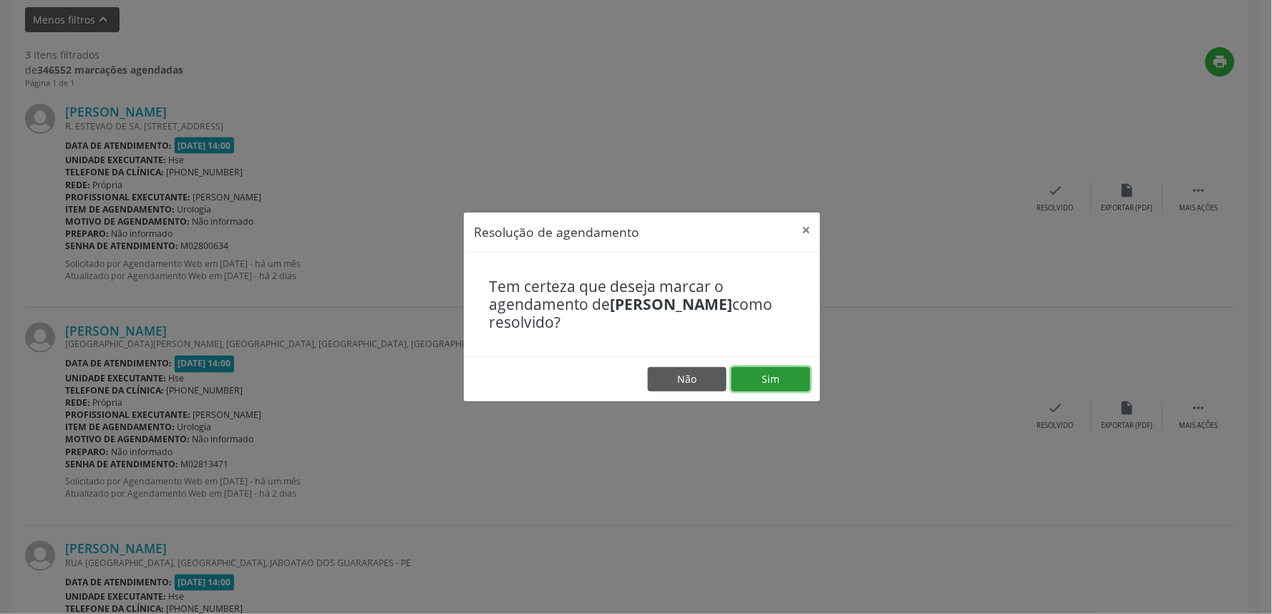
click at [769, 379] on button "Sim" at bounding box center [770, 379] width 79 height 24
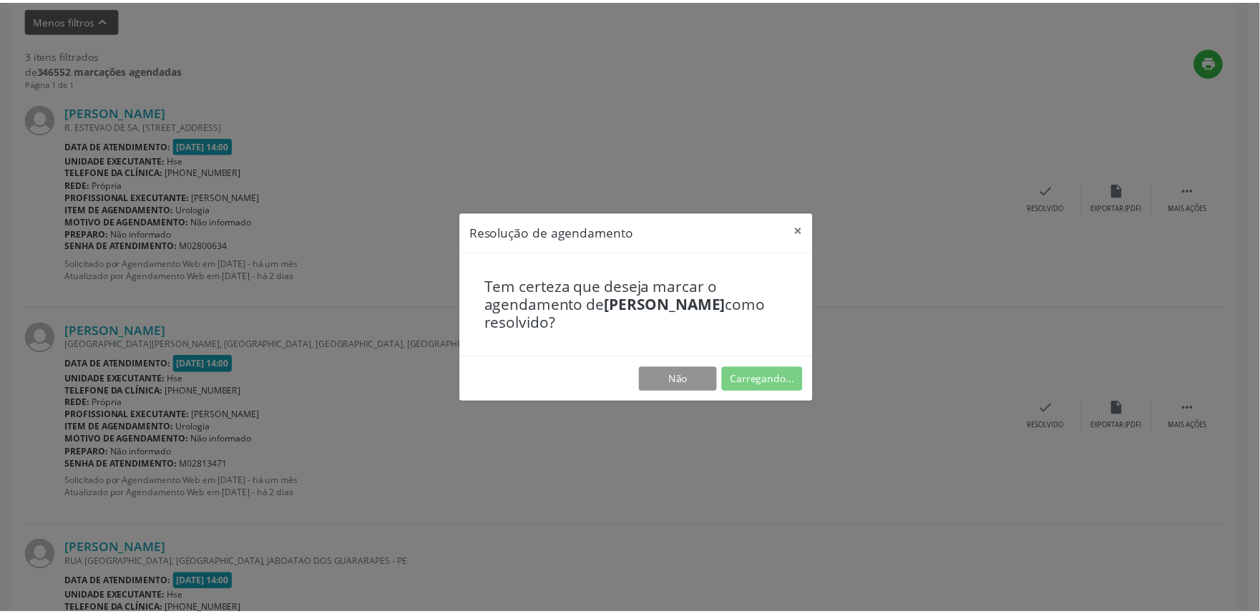
scroll to position [0, 0]
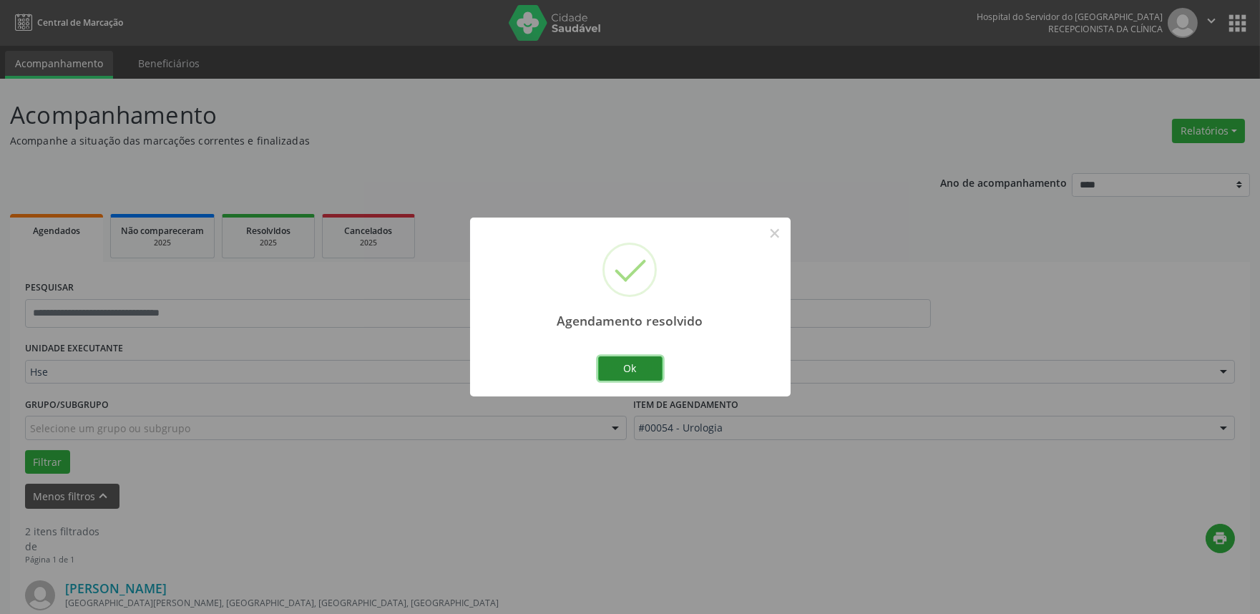
click at [641, 369] on button "Ok" at bounding box center [630, 368] width 64 height 24
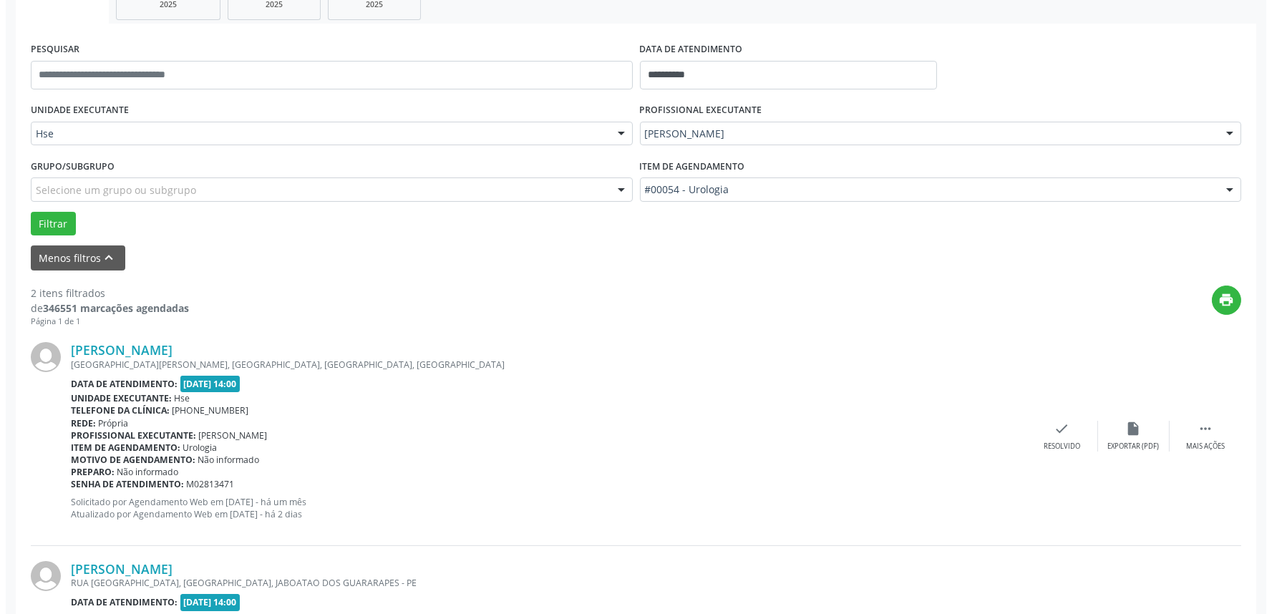
scroll to position [397, 0]
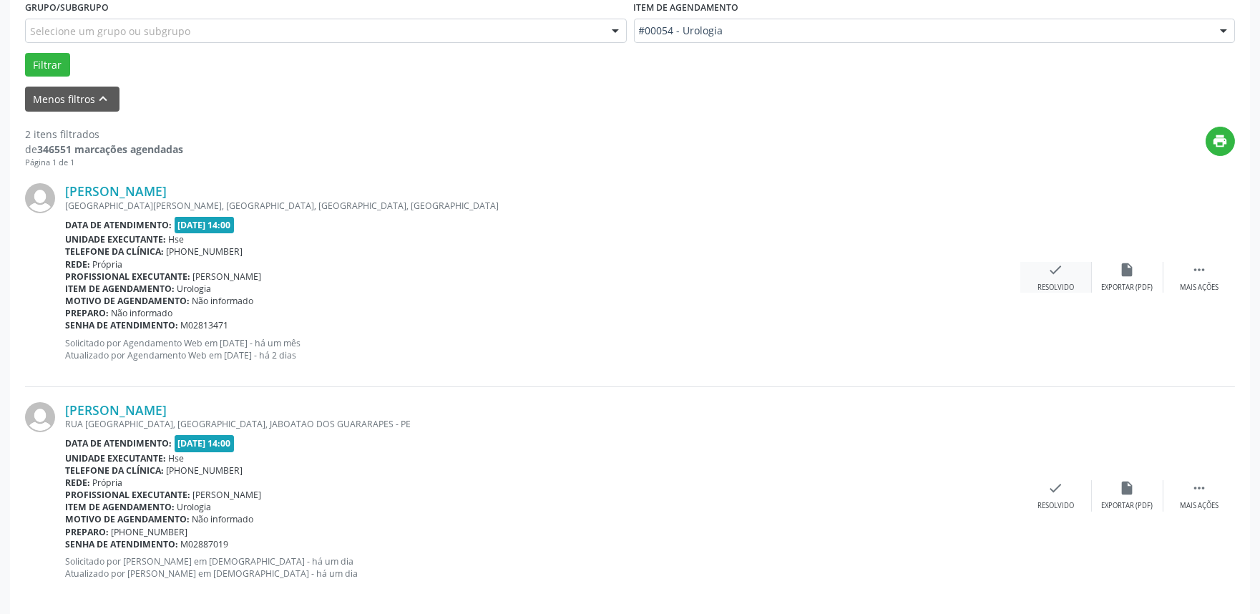
click at [1064, 276] on div "check Resolvido" at bounding box center [1056, 277] width 72 height 31
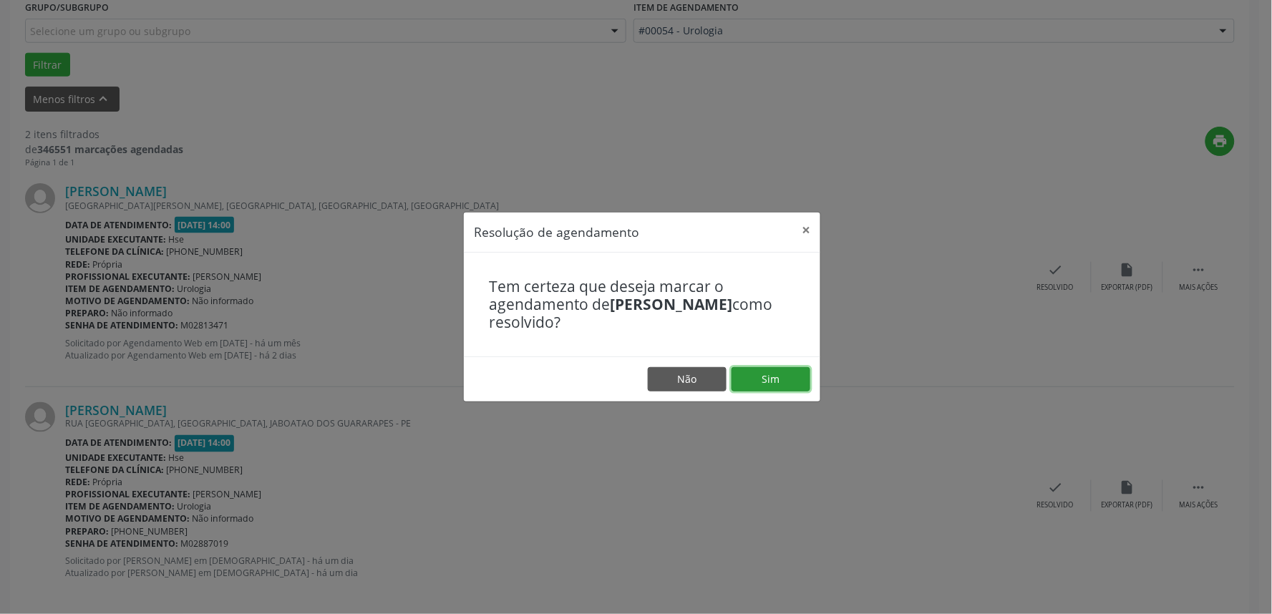
click at [786, 377] on button "Sim" at bounding box center [770, 379] width 79 height 24
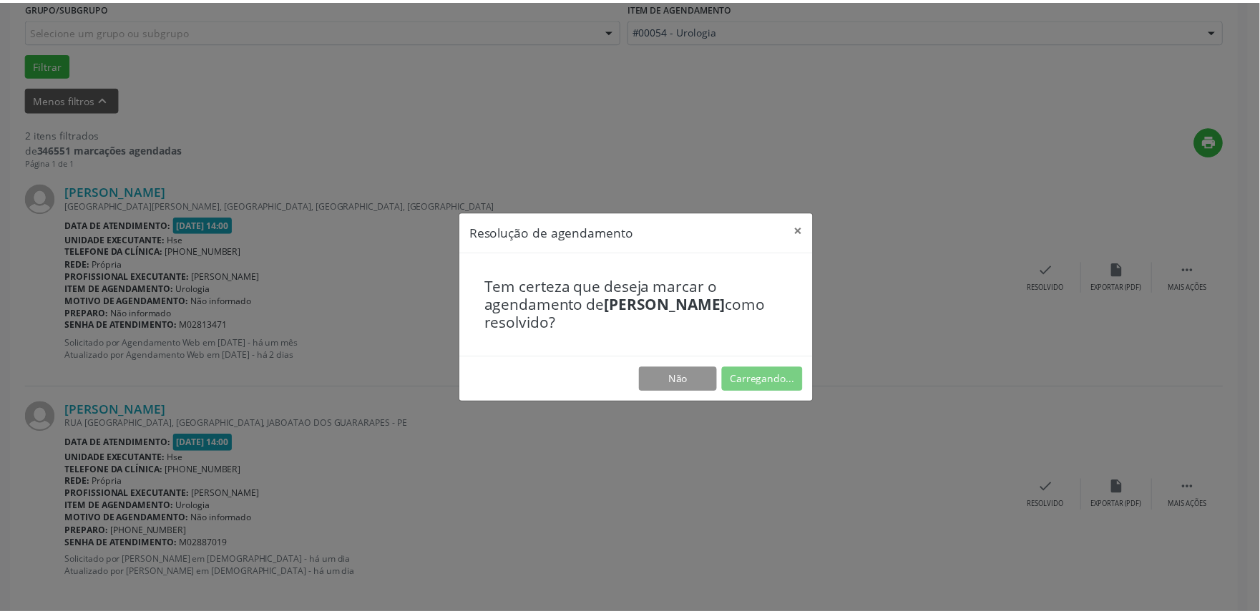
scroll to position [0, 0]
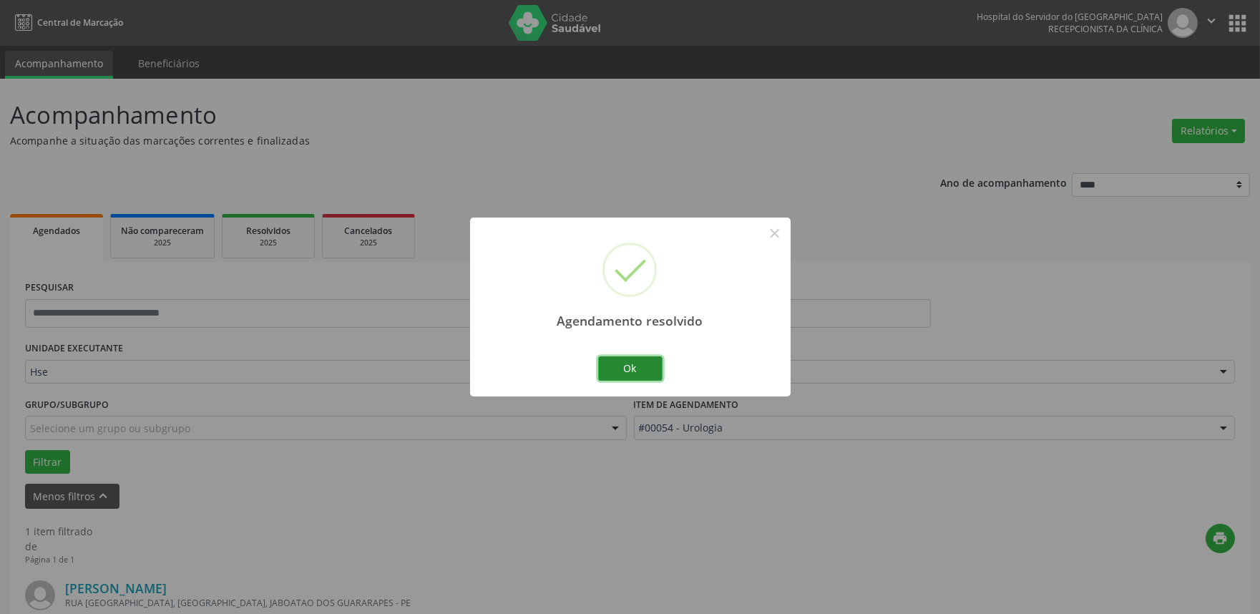
click at [642, 373] on button "Ok" at bounding box center [630, 368] width 64 height 24
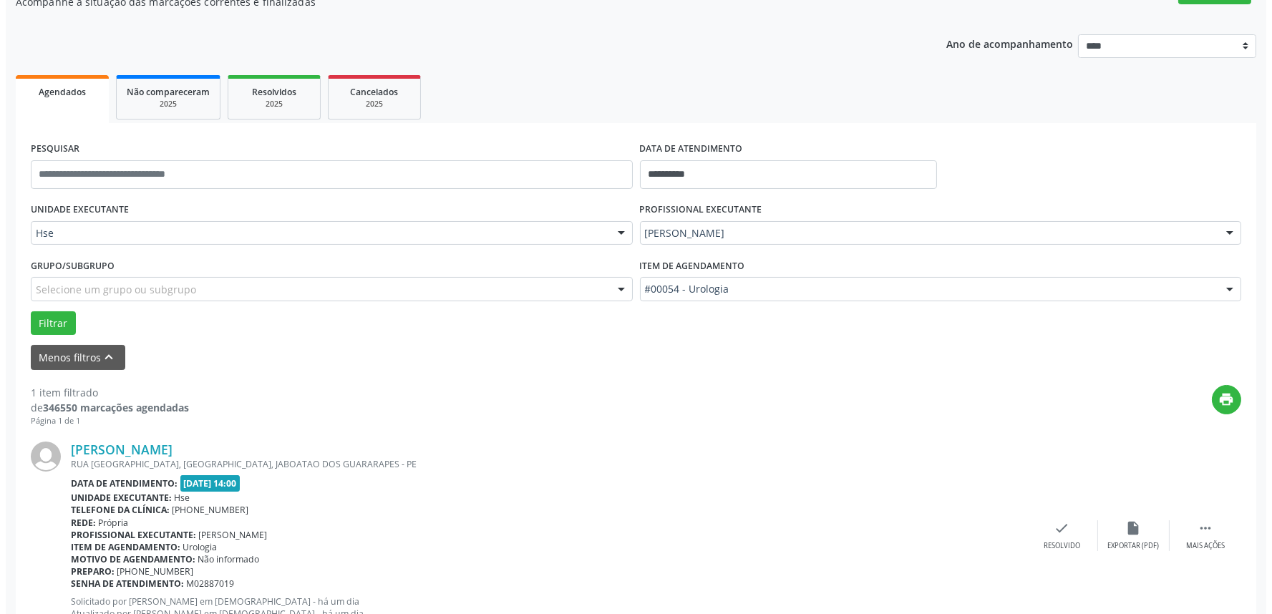
scroll to position [193, 0]
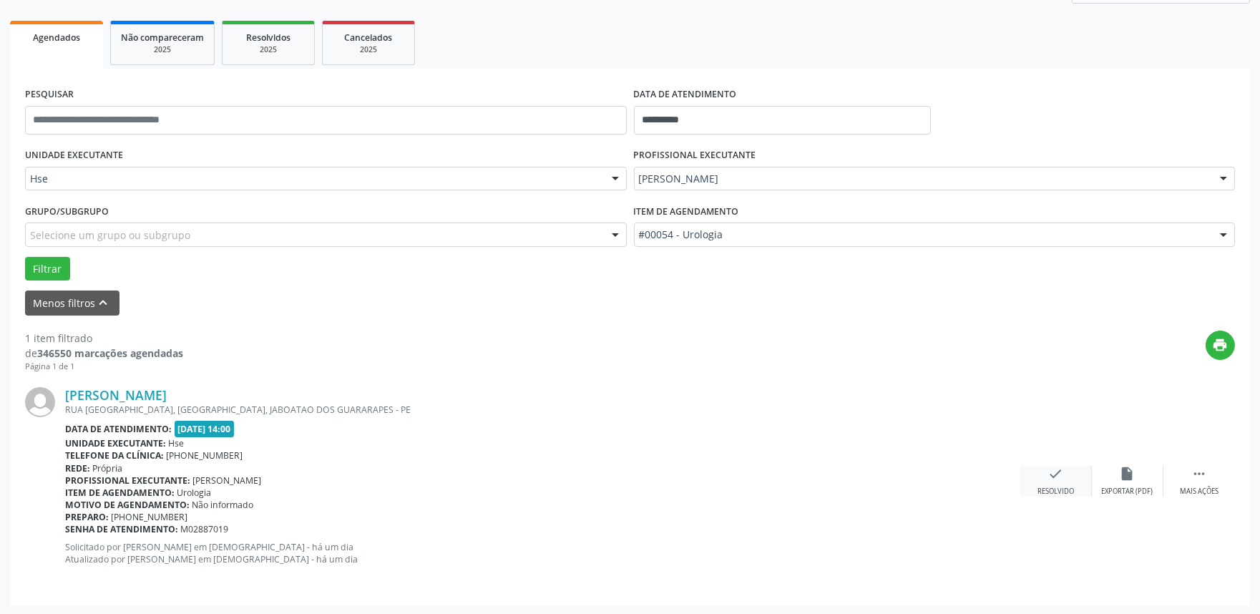
click at [1053, 474] on icon "check" at bounding box center [1056, 474] width 16 height 16
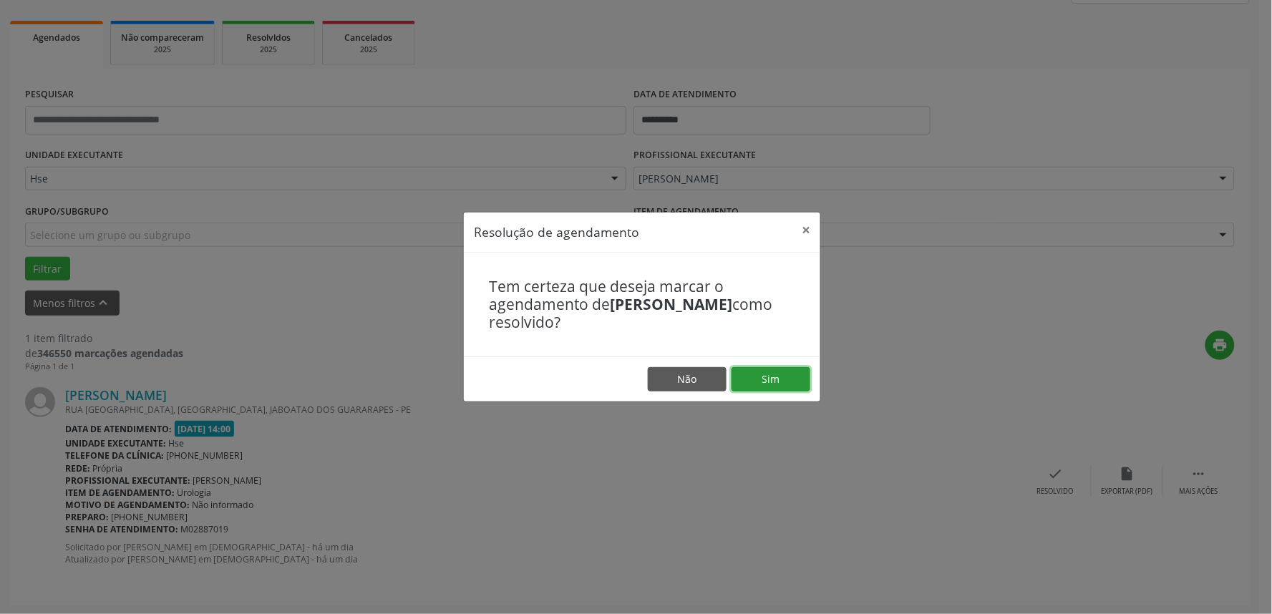
click at [768, 381] on button "Sim" at bounding box center [770, 379] width 79 height 24
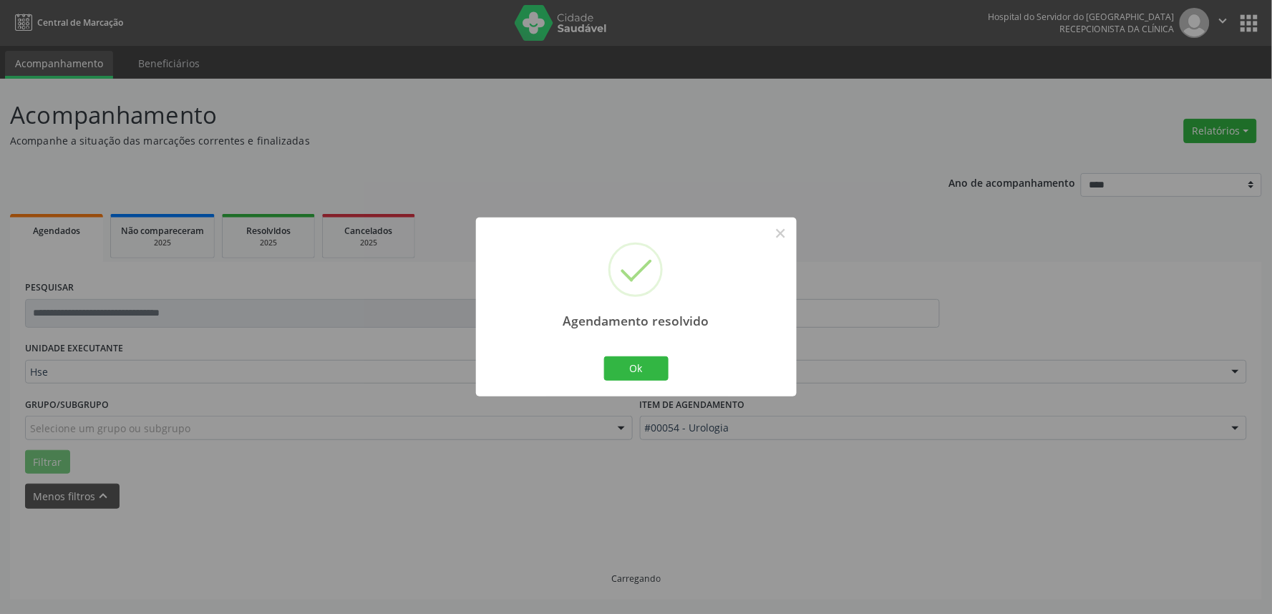
scroll to position [0, 0]
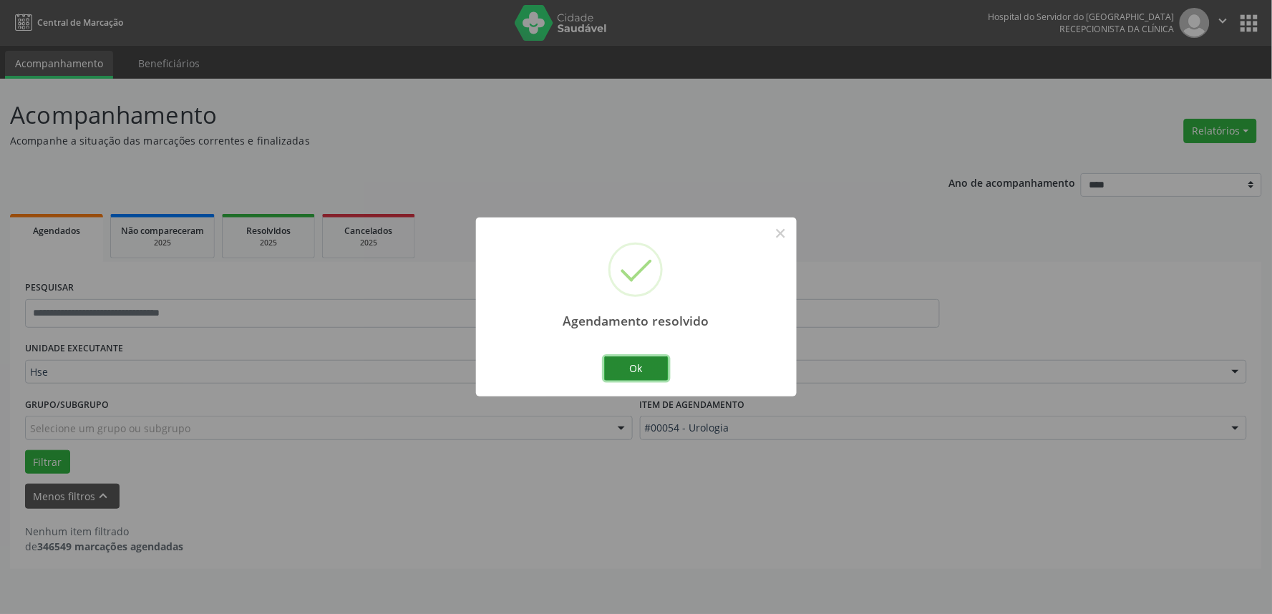
click at [644, 364] on button "Ok" at bounding box center [636, 368] width 64 height 24
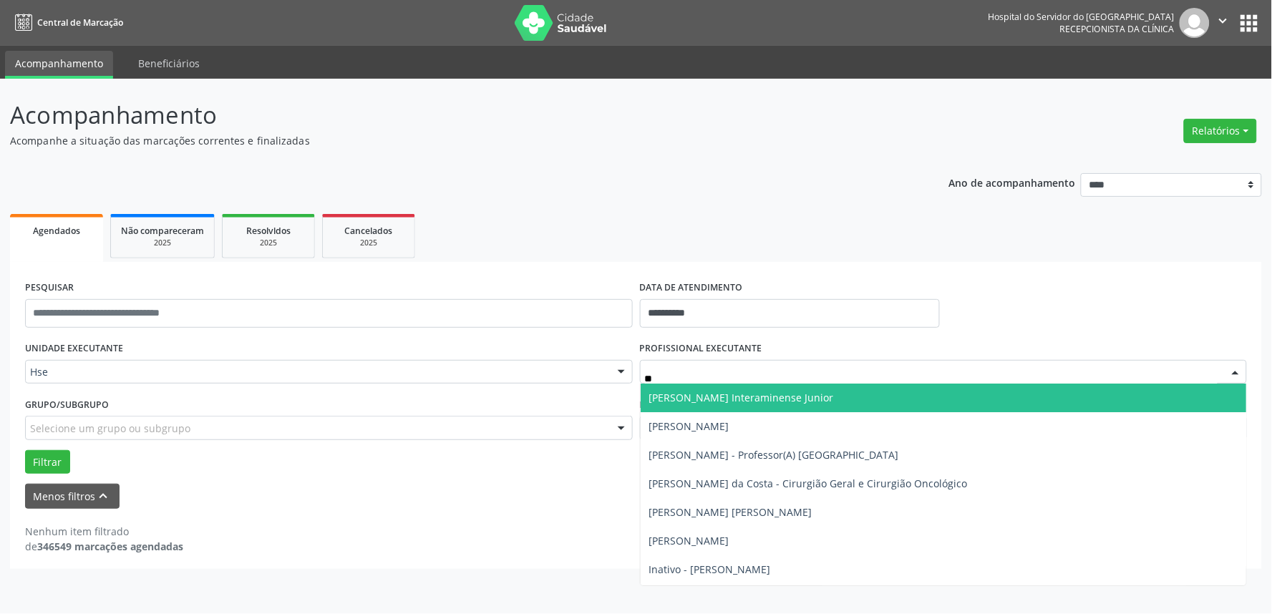
type input "***"
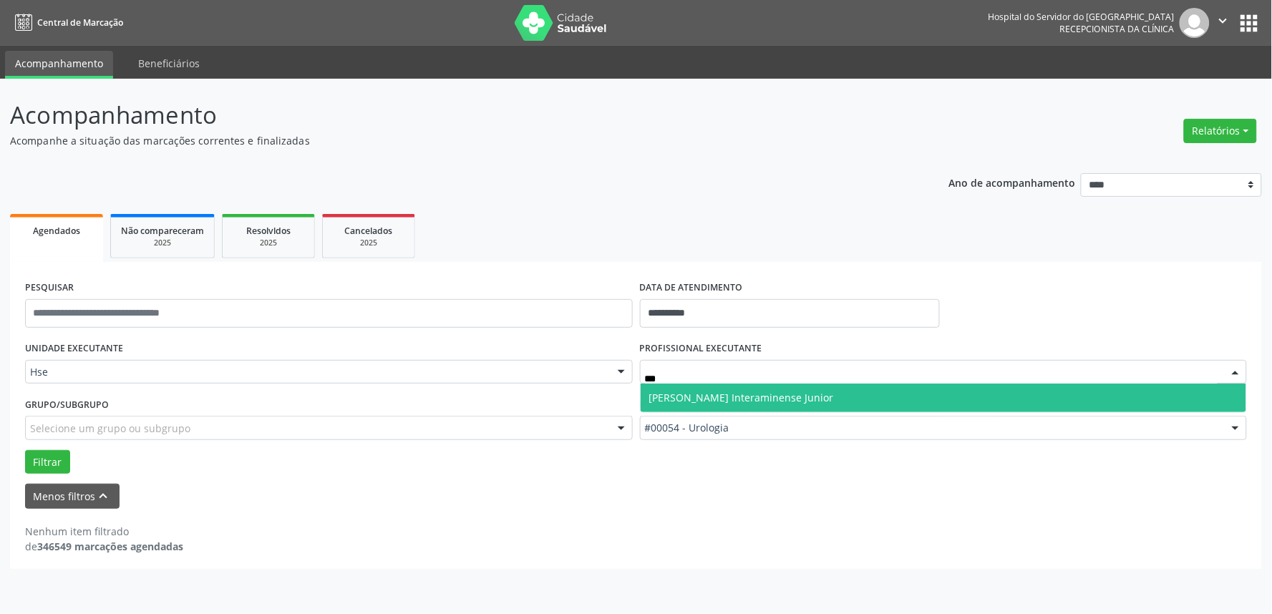
click at [727, 401] on span "[PERSON_NAME] Interaminense Junior" at bounding box center [741, 398] width 185 height 14
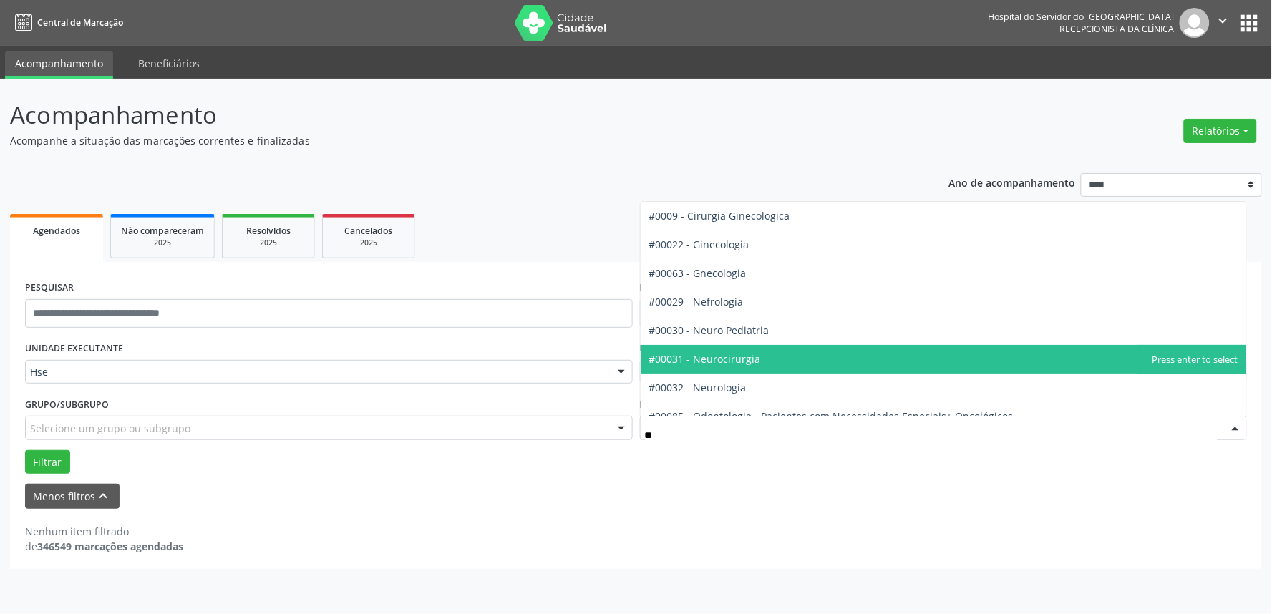
type input "***"
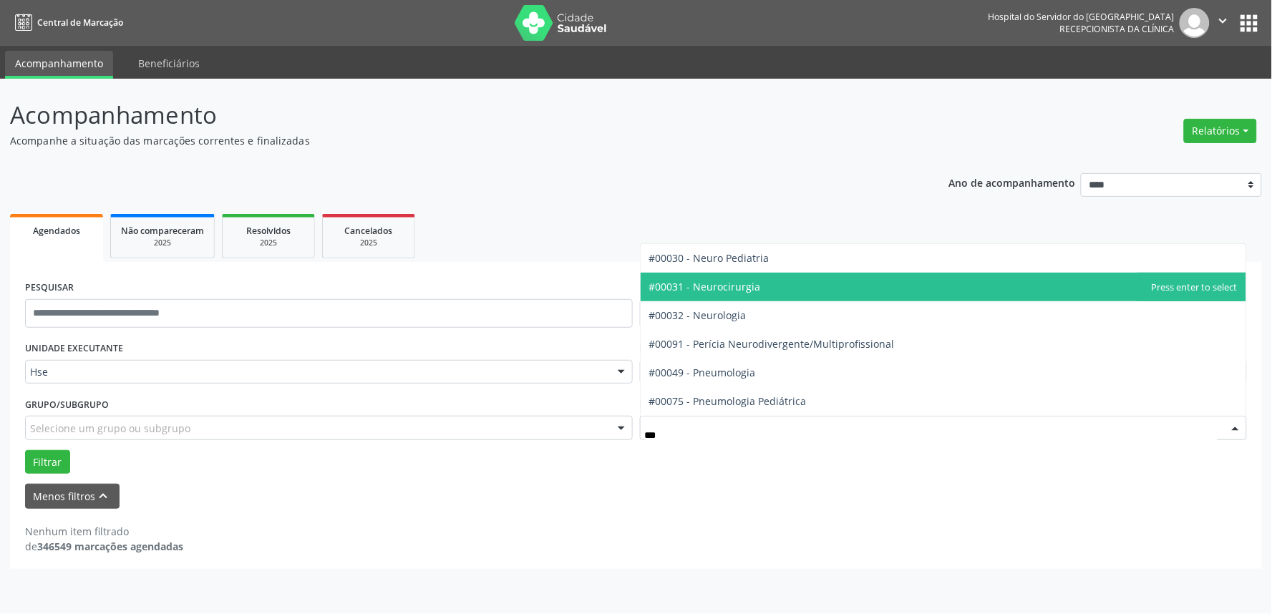
click at [756, 288] on span "#00031 - Neurocirurgia" at bounding box center [705, 287] width 112 height 14
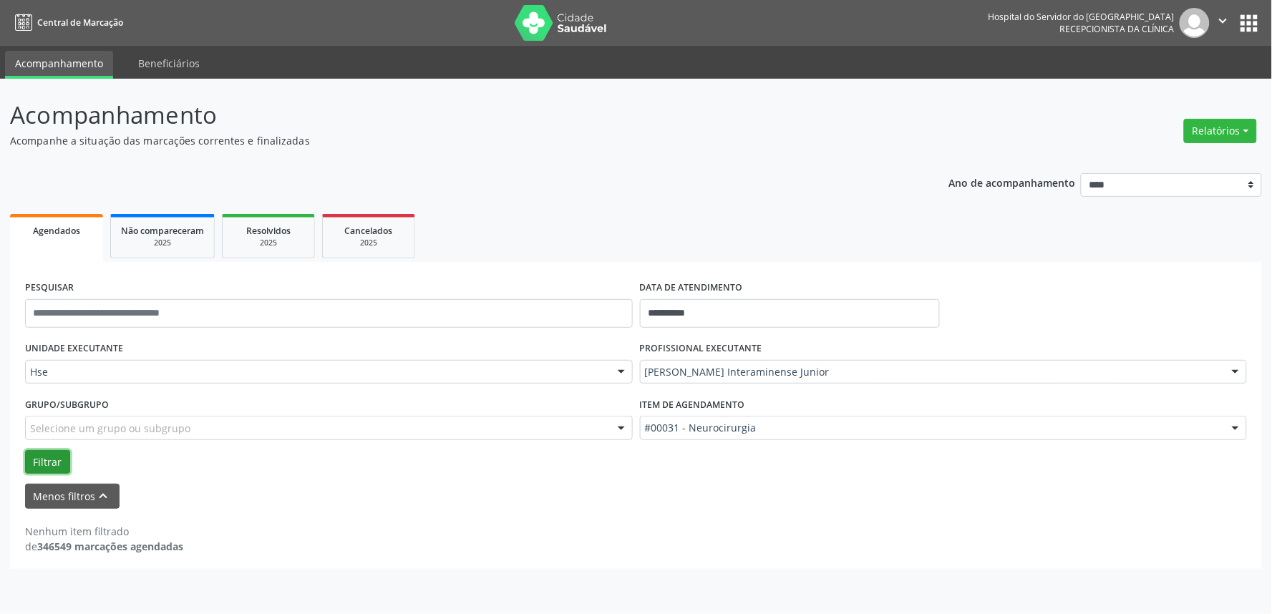
click at [44, 458] on button "Filtrar" at bounding box center [47, 462] width 45 height 24
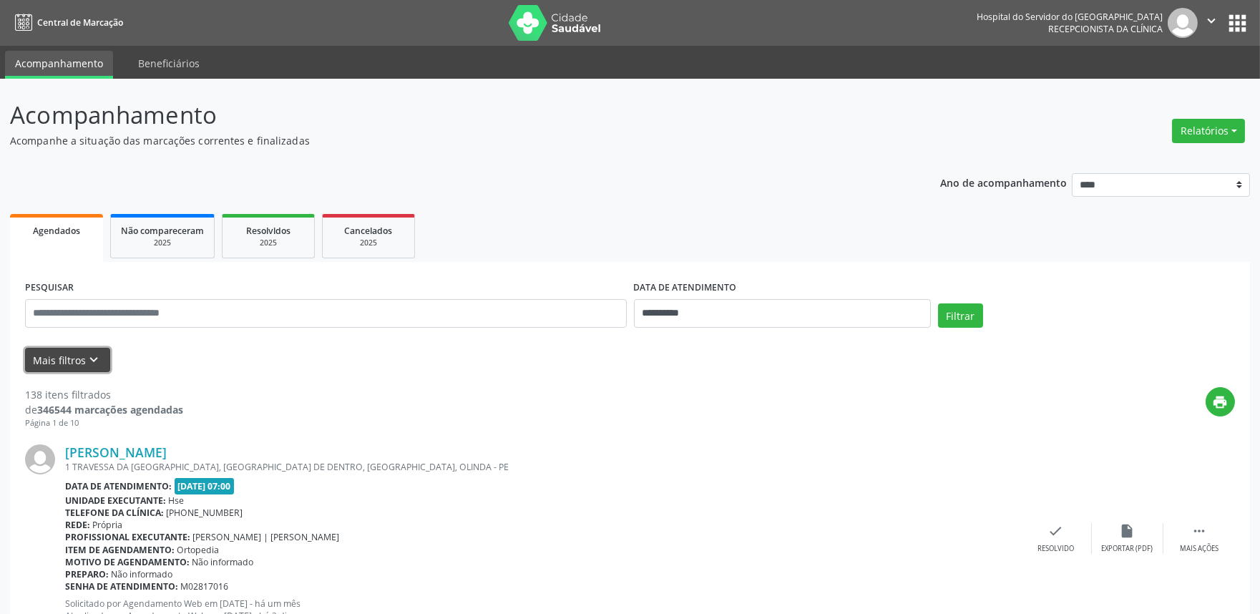
click at [47, 358] on button "Mais filtros keyboard_arrow_down" at bounding box center [67, 360] width 85 height 25
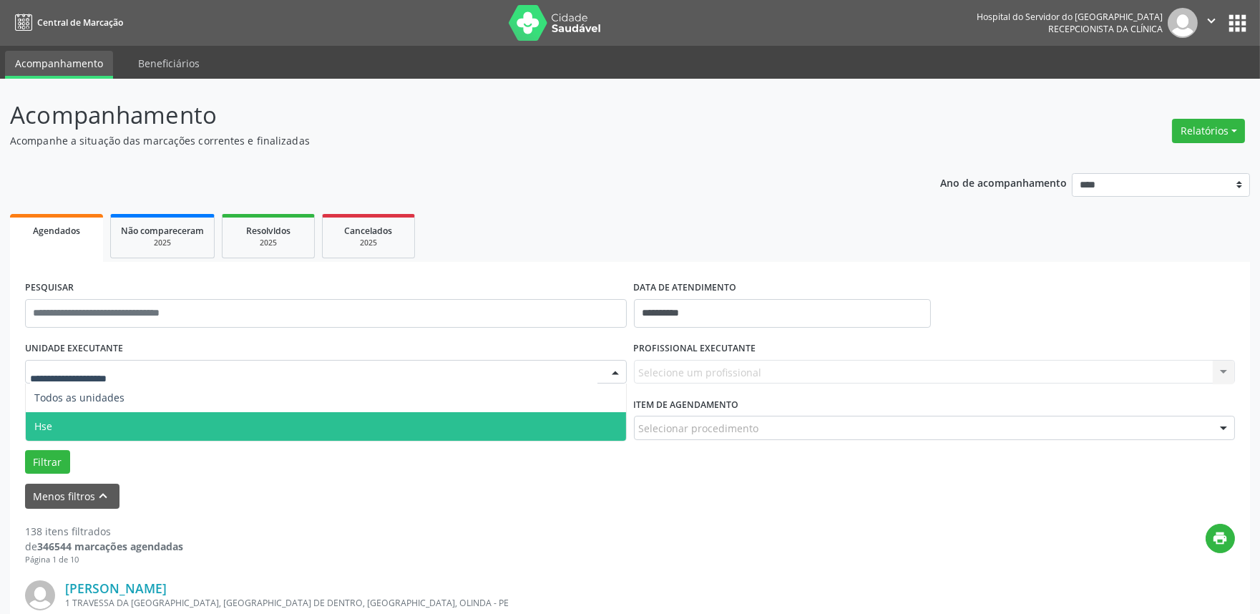
click at [89, 426] on span "Hse" at bounding box center [326, 426] width 600 height 29
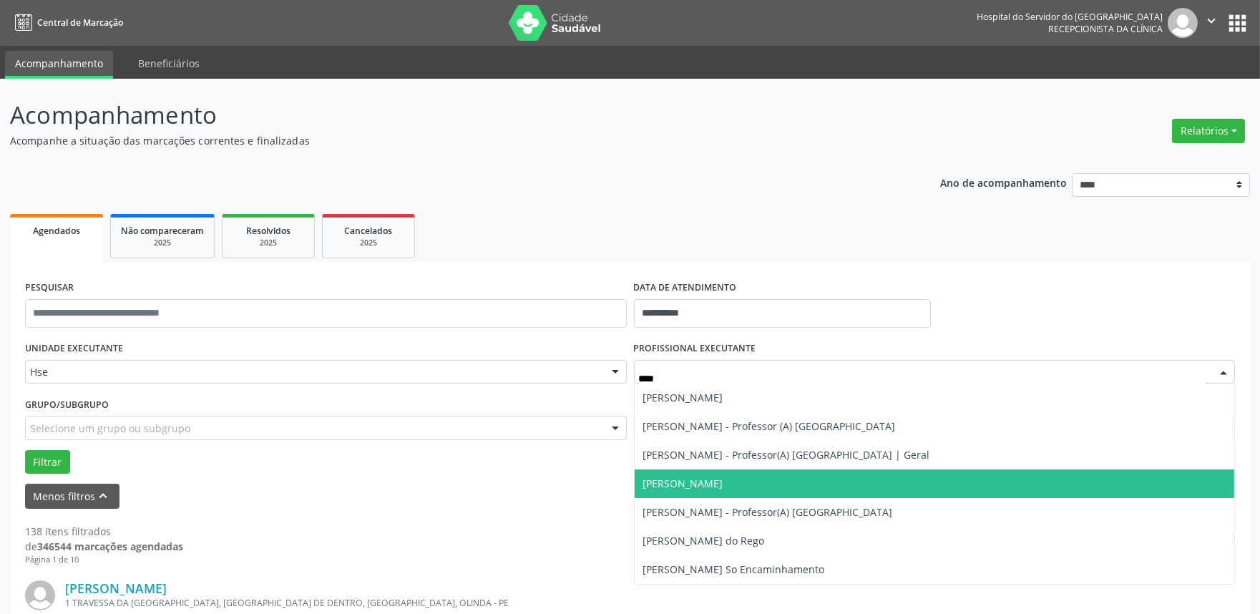
type input "*****"
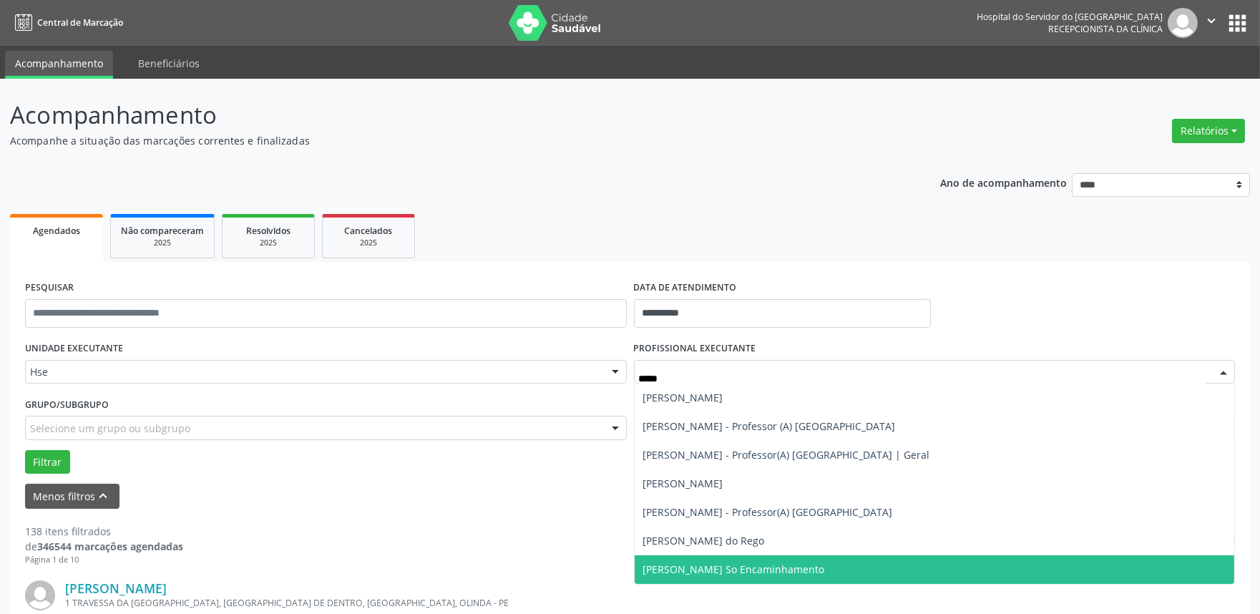
click at [716, 574] on span "[PERSON_NAME] So Encaminhamento" at bounding box center [734, 569] width 182 height 14
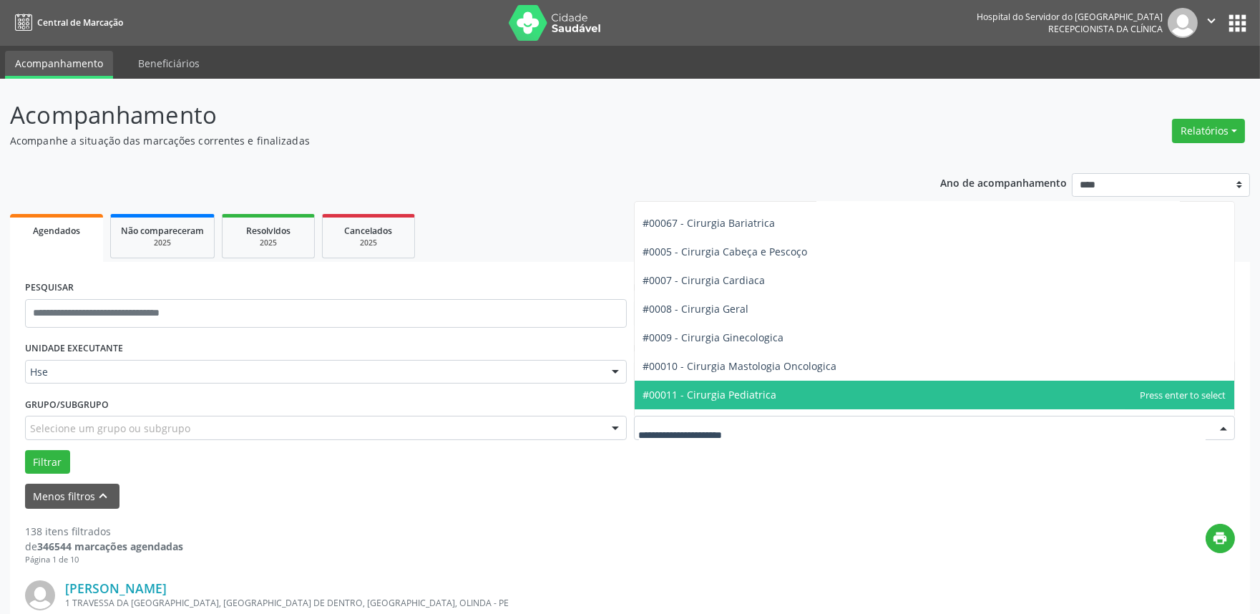
scroll to position [238, 0]
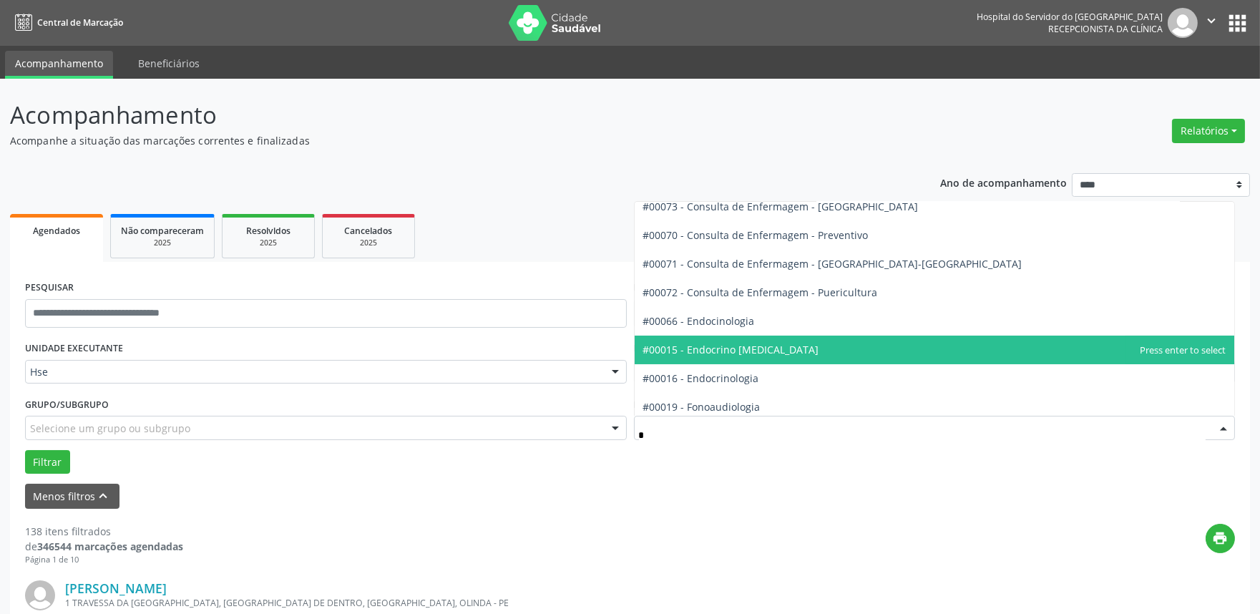
type input "**"
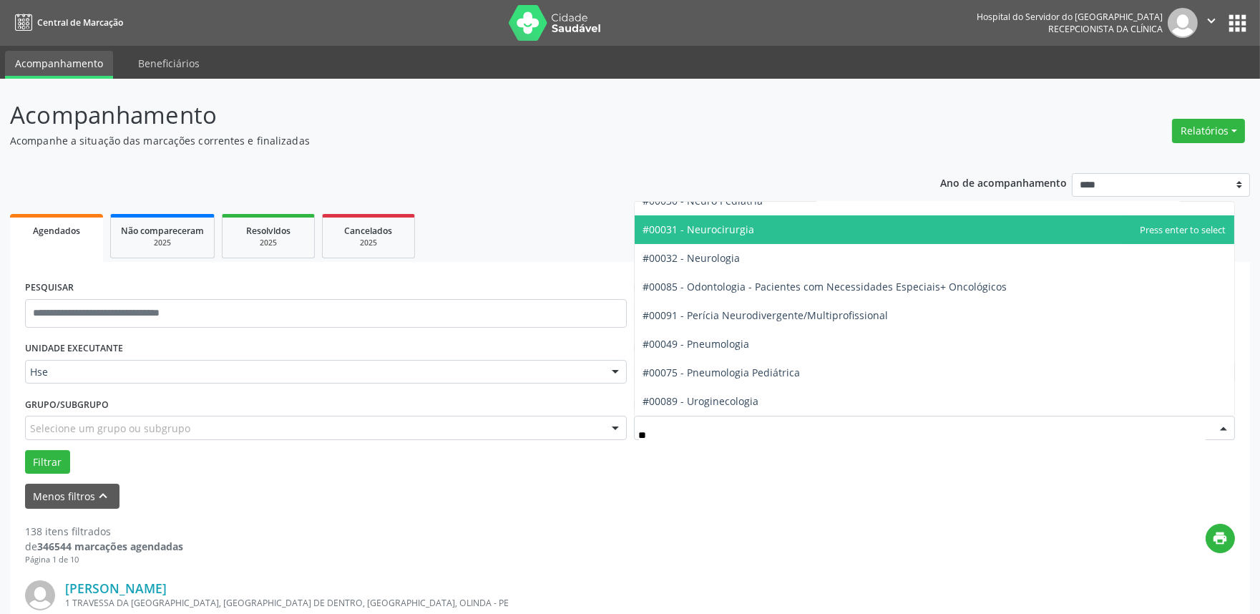
click at [711, 233] on span "#00031 - Neurocirurgia" at bounding box center [699, 230] width 112 height 14
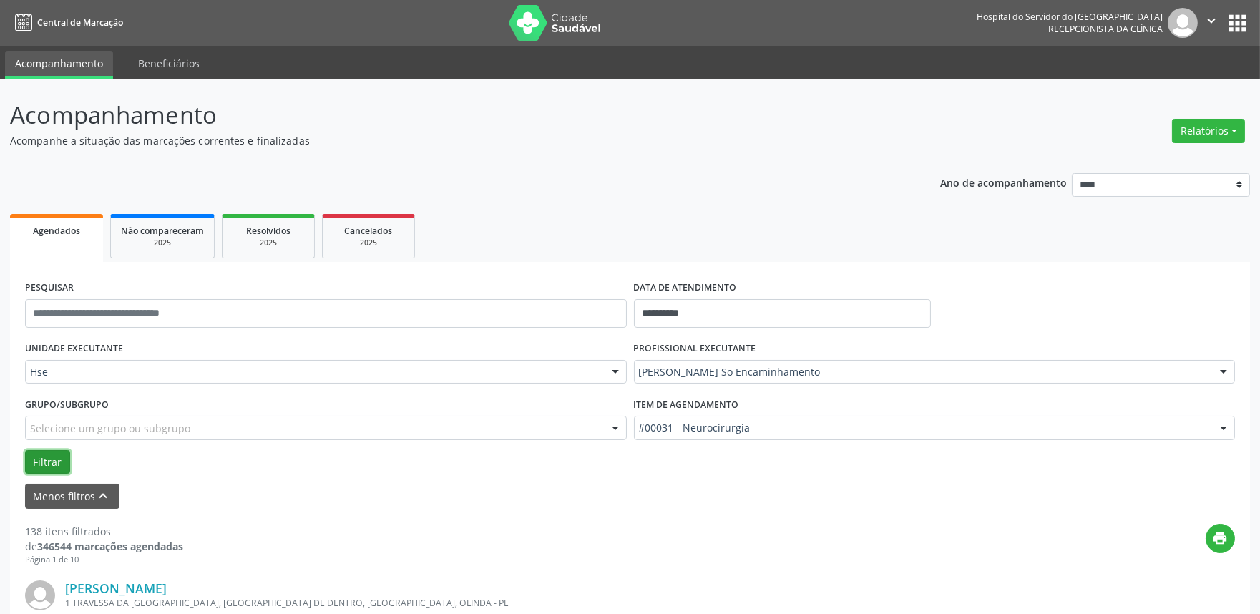
click at [34, 460] on button "Filtrar" at bounding box center [47, 462] width 45 height 24
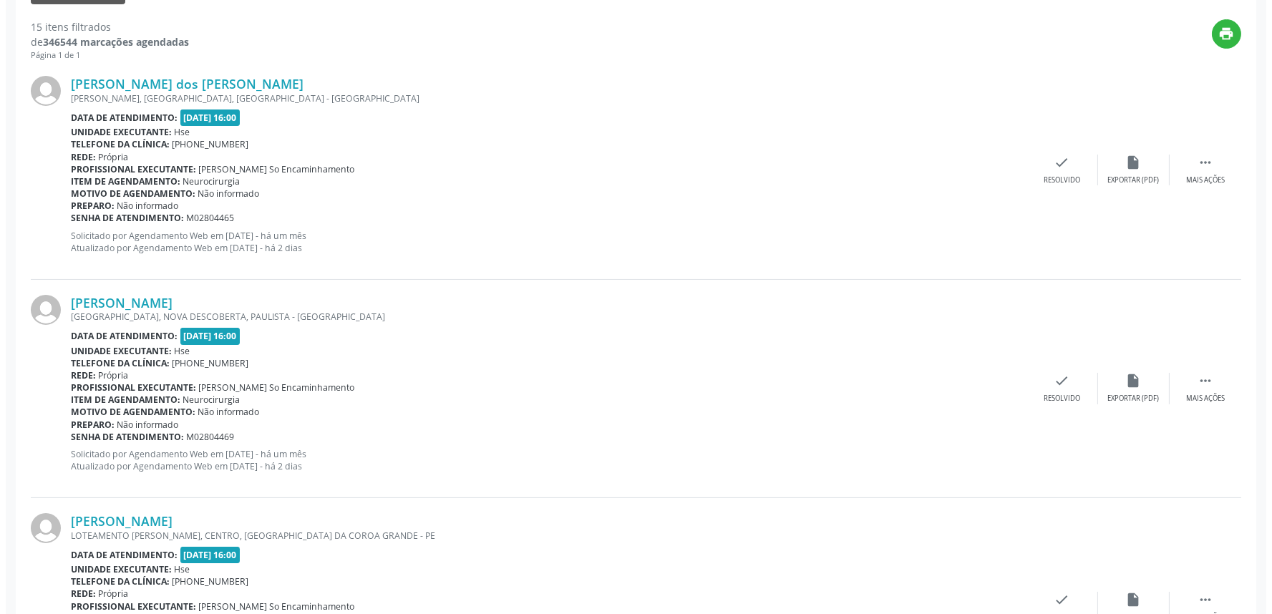
scroll to position [477, 0]
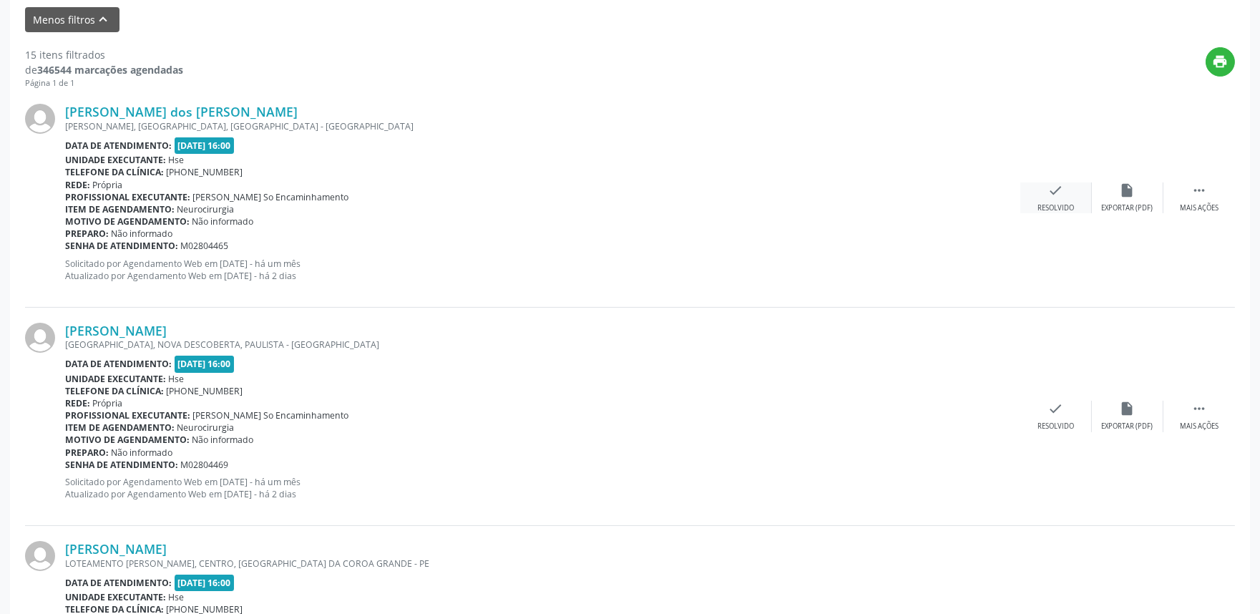
click at [1064, 204] on div "Resolvido" at bounding box center [1056, 208] width 36 height 10
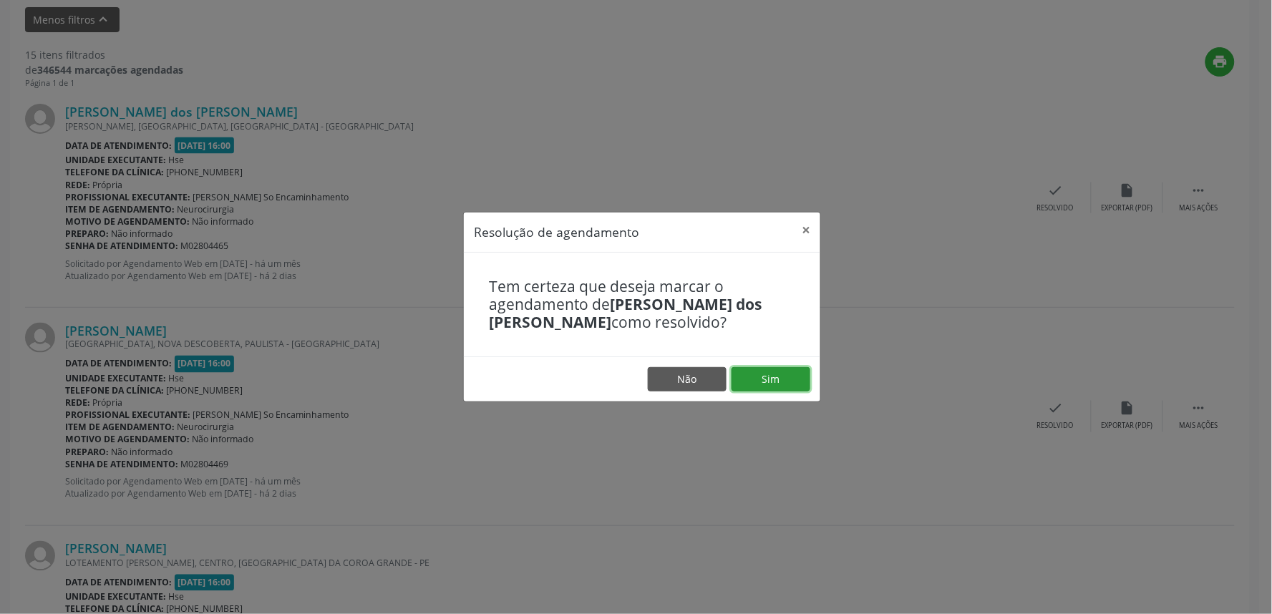
click at [776, 378] on button "Sim" at bounding box center [770, 379] width 79 height 24
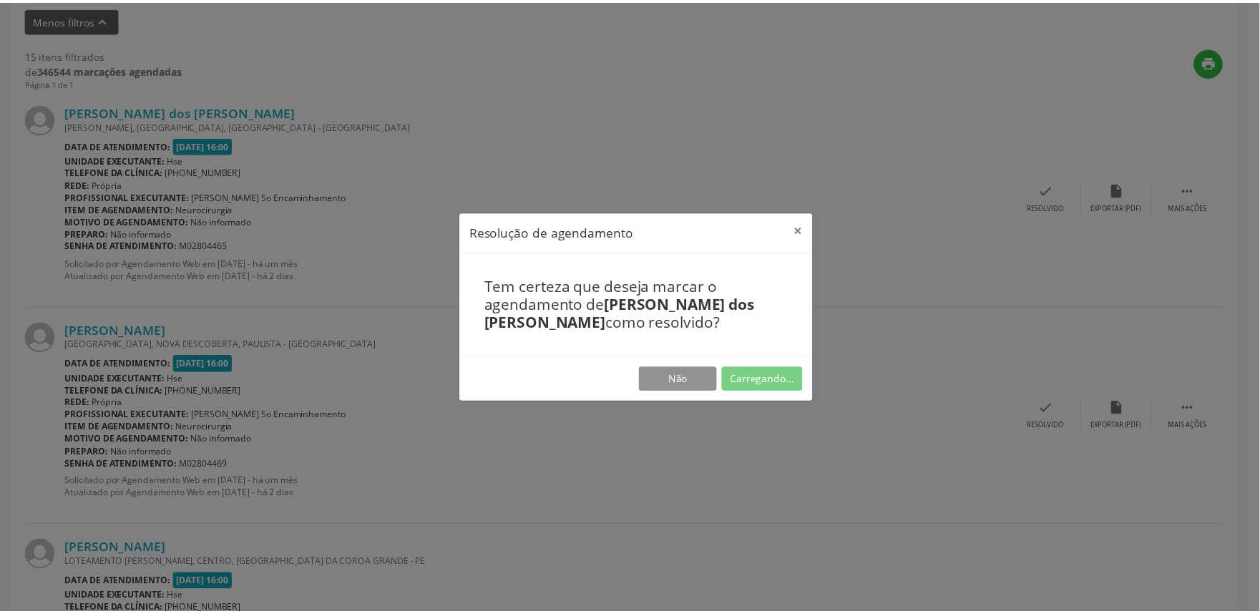
scroll to position [0, 0]
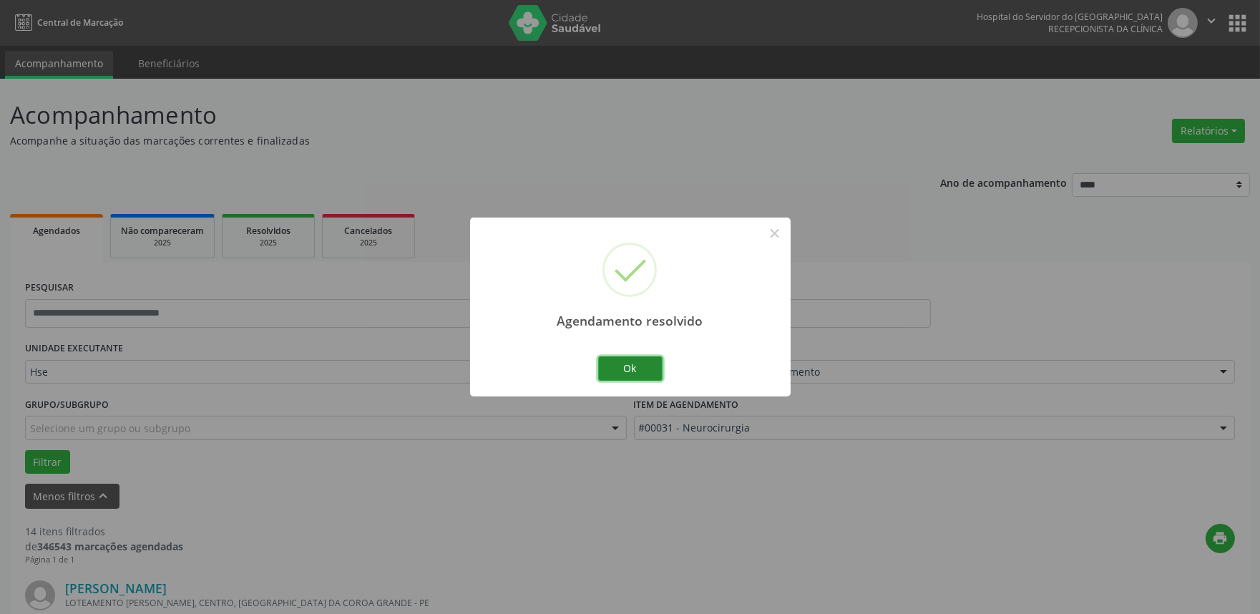
click at [630, 365] on button "Ok" at bounding box center [630, 368] width 64 height 24
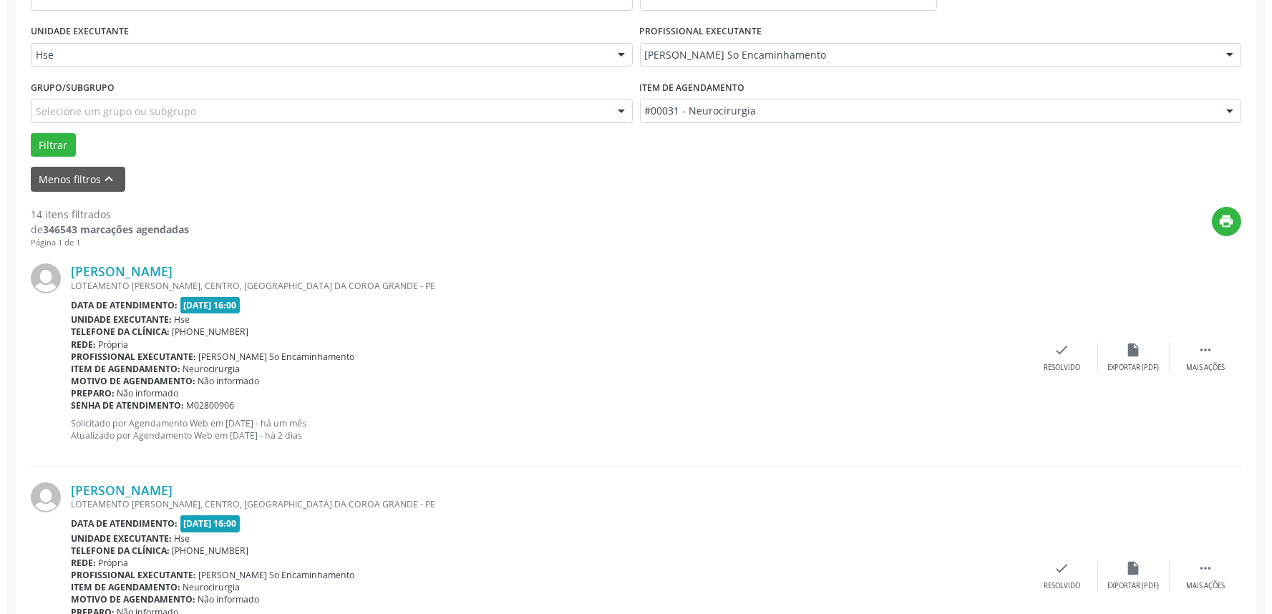
scroll to position [318, 0]
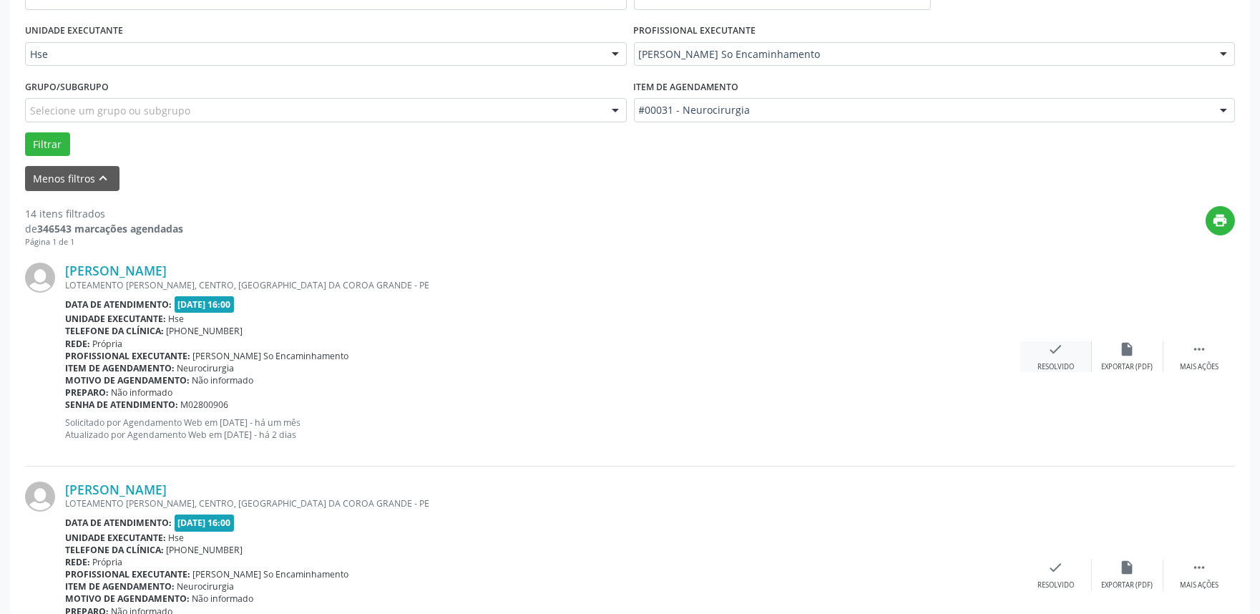
click at [1056, 359] on div "check Resolvido" at bounding box center [1056, 356] width 72 height 31
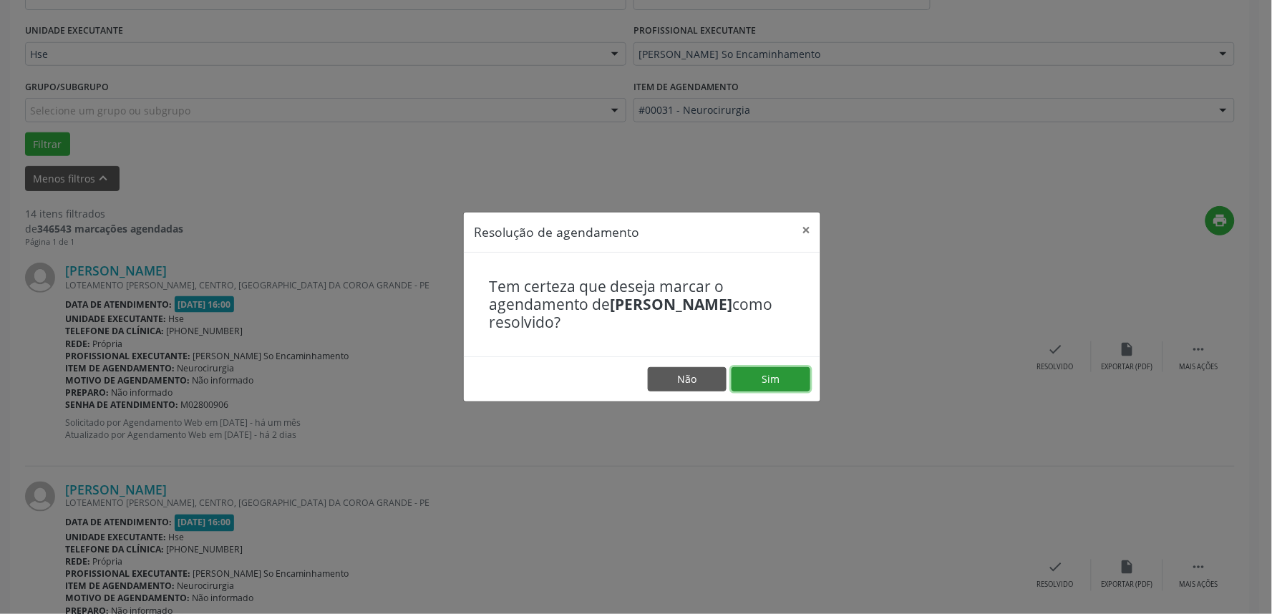
click at [771, 389] on button "Sim" at bounding box center [770, 379] width 79 height 24
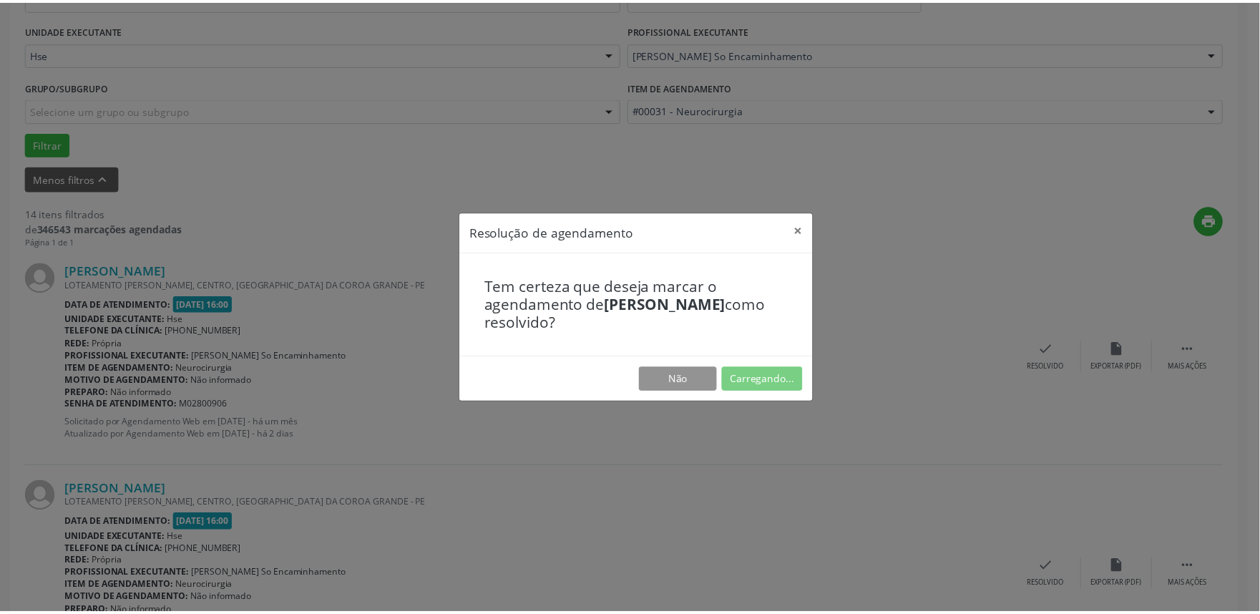
scroll to position [0, 0]
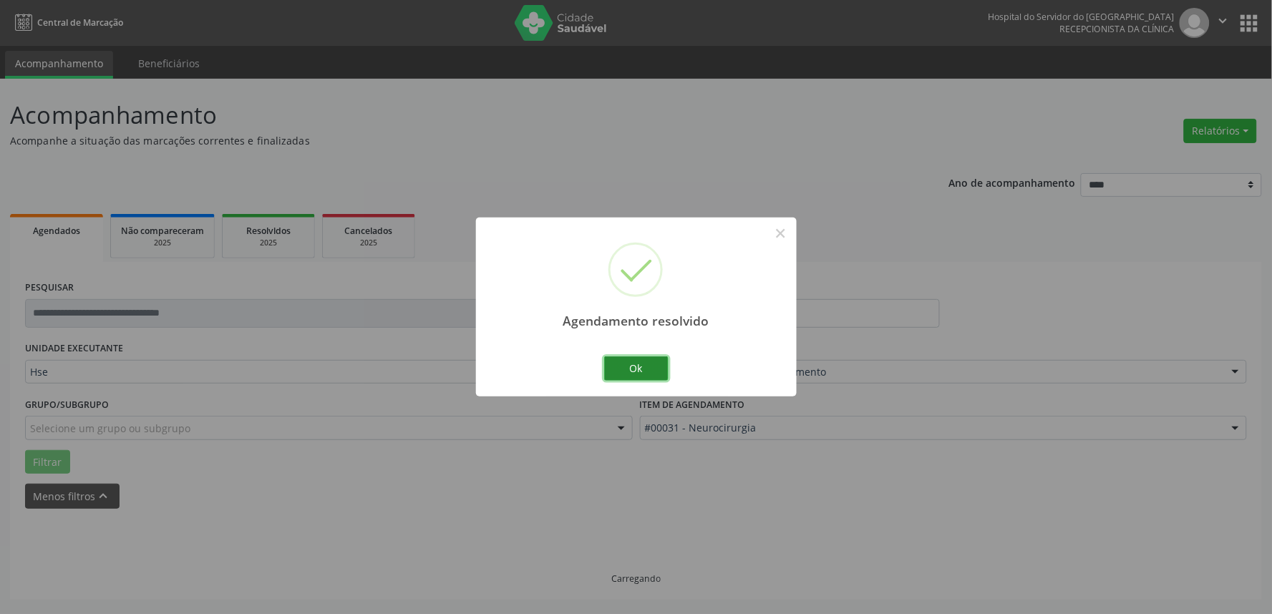
click at [638, 376] on button "Ok" at bounding box center [636, 368] width 64 height 24
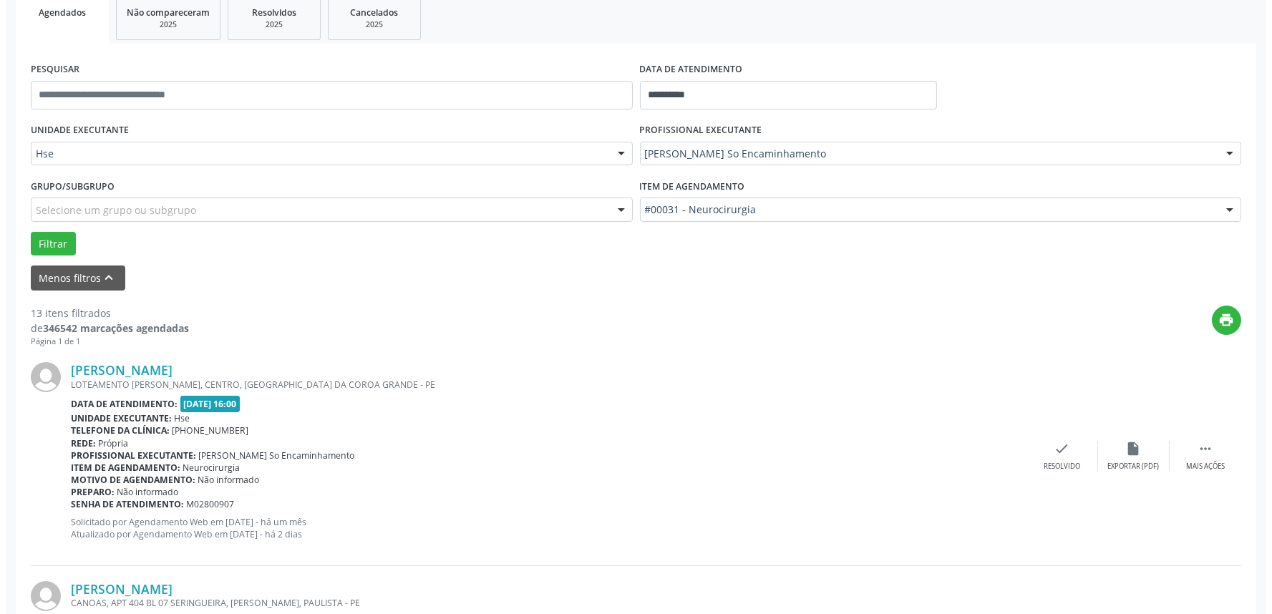
scroll to position [318, 0]
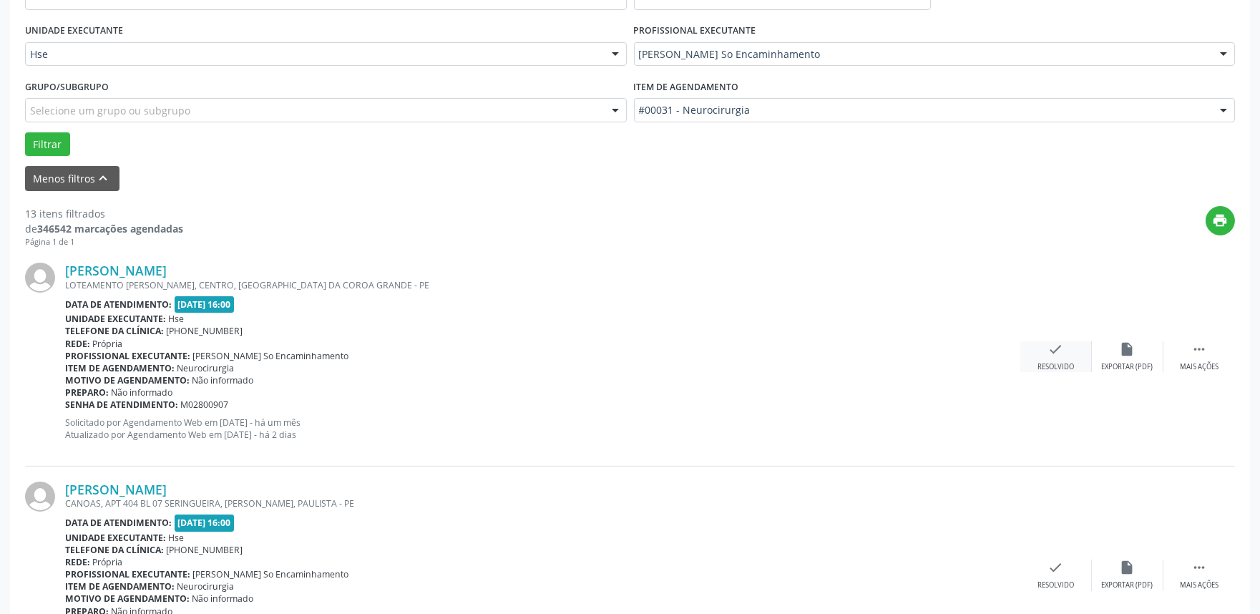
click at [1050, 351] on icon "check" at bounding box center [1056, 349] width 16 height 16
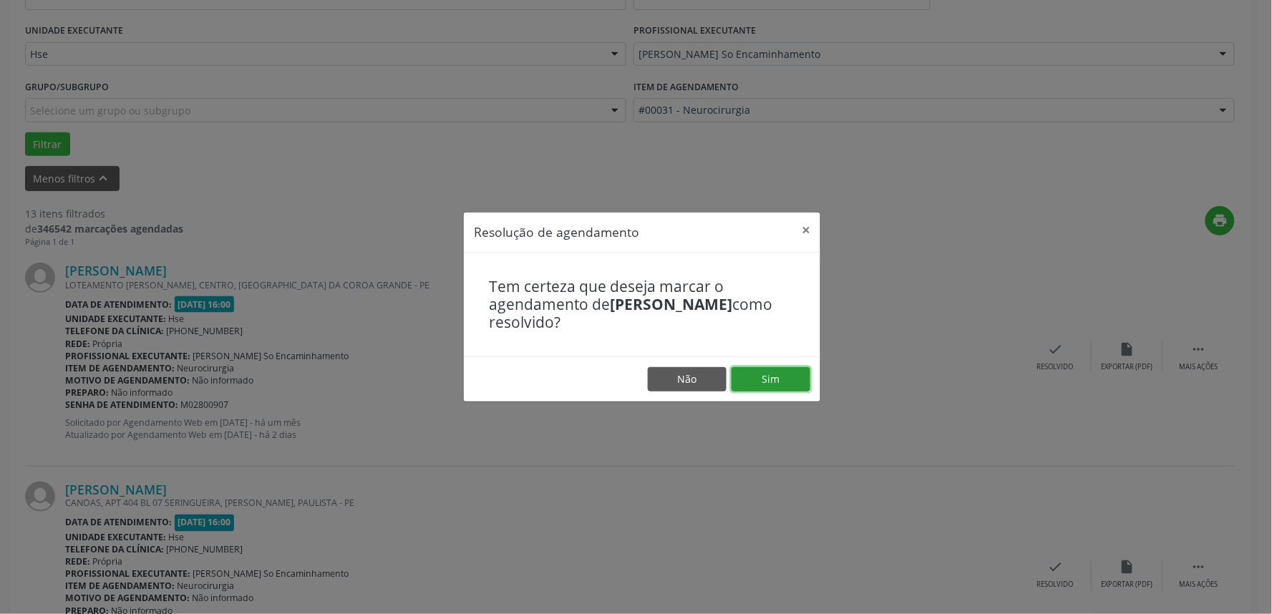
click at [780, 374] on button "Sim" at bounding box center [770, 379] width 79 height 24
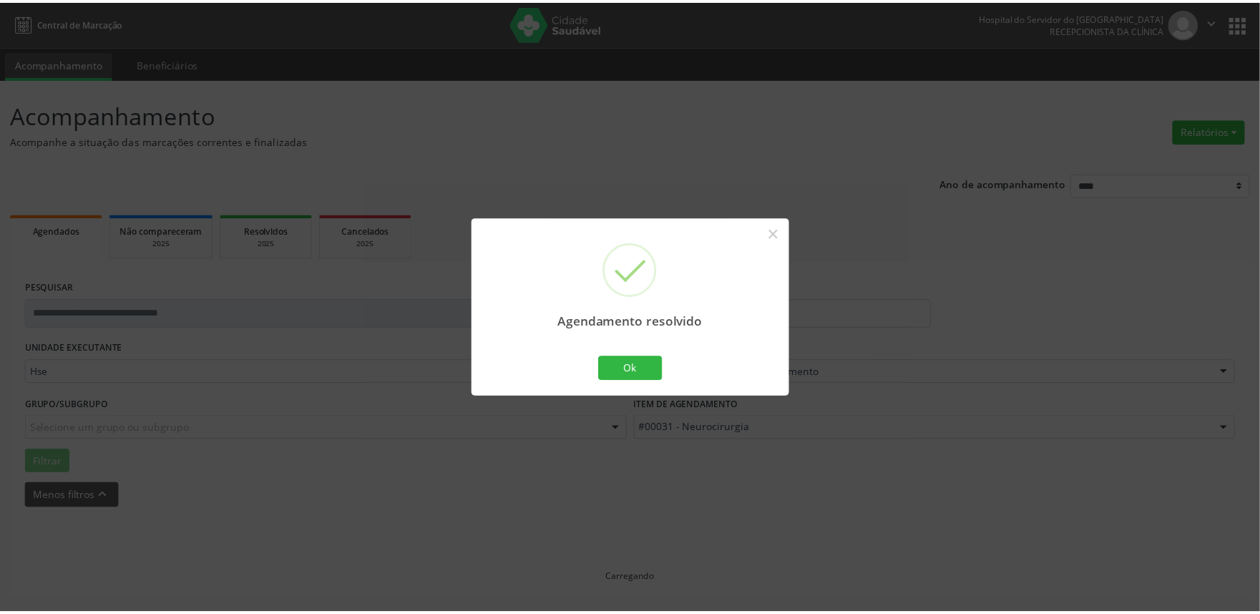
scroll to position [0, 0]
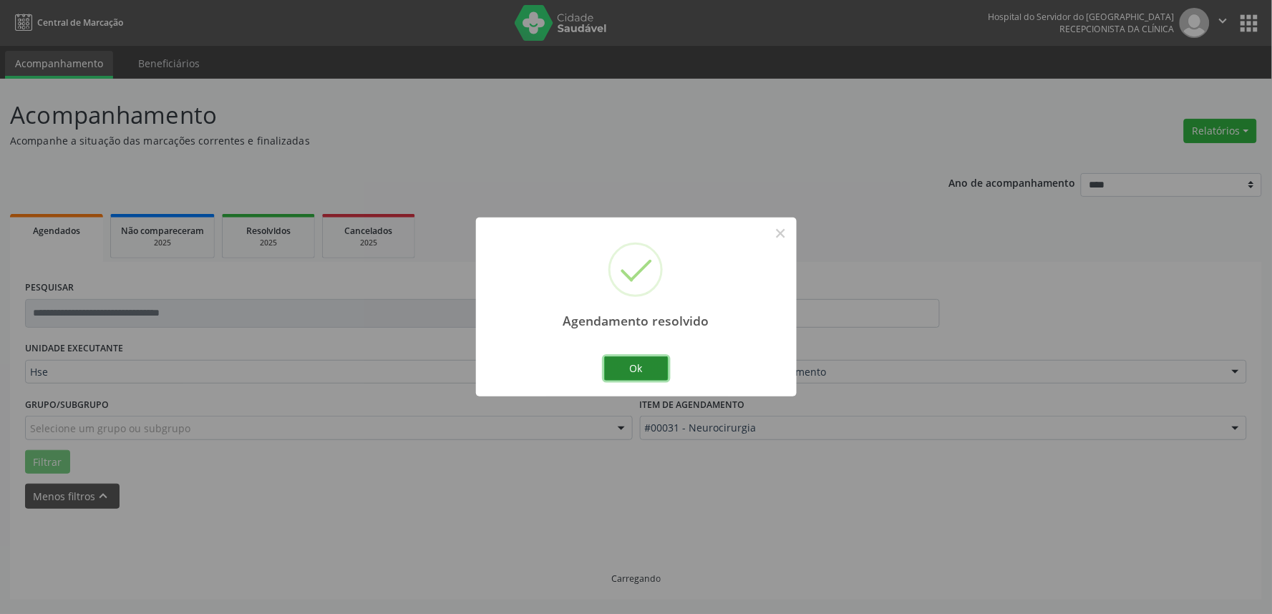
click at [639, 375] on button "Ok" at bounding box center [636, 368] width 64 height 24
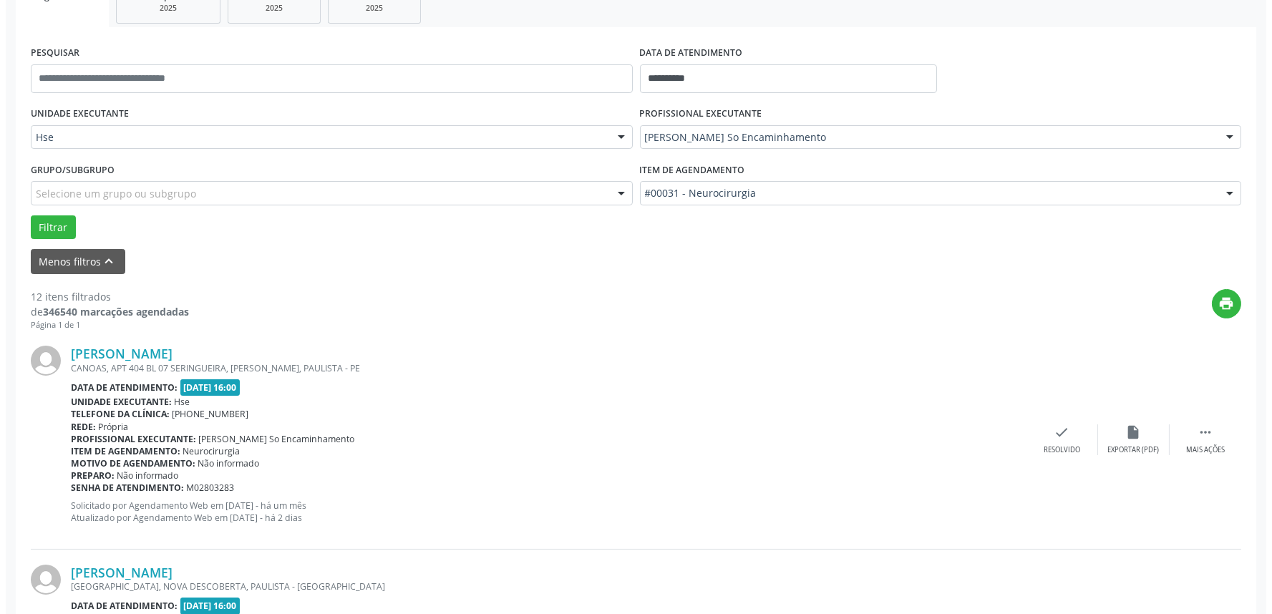
scroll to position [327, 0]
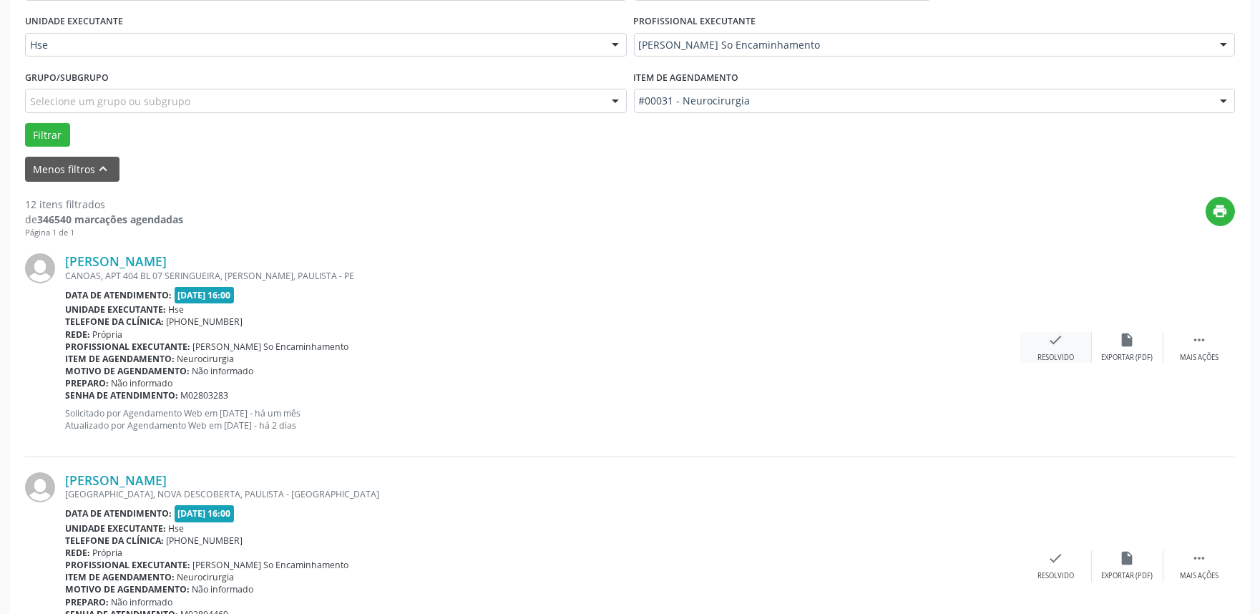
click at [1052, 338] on icon "check" at bounding box center [1056, 340] width 16 height 16
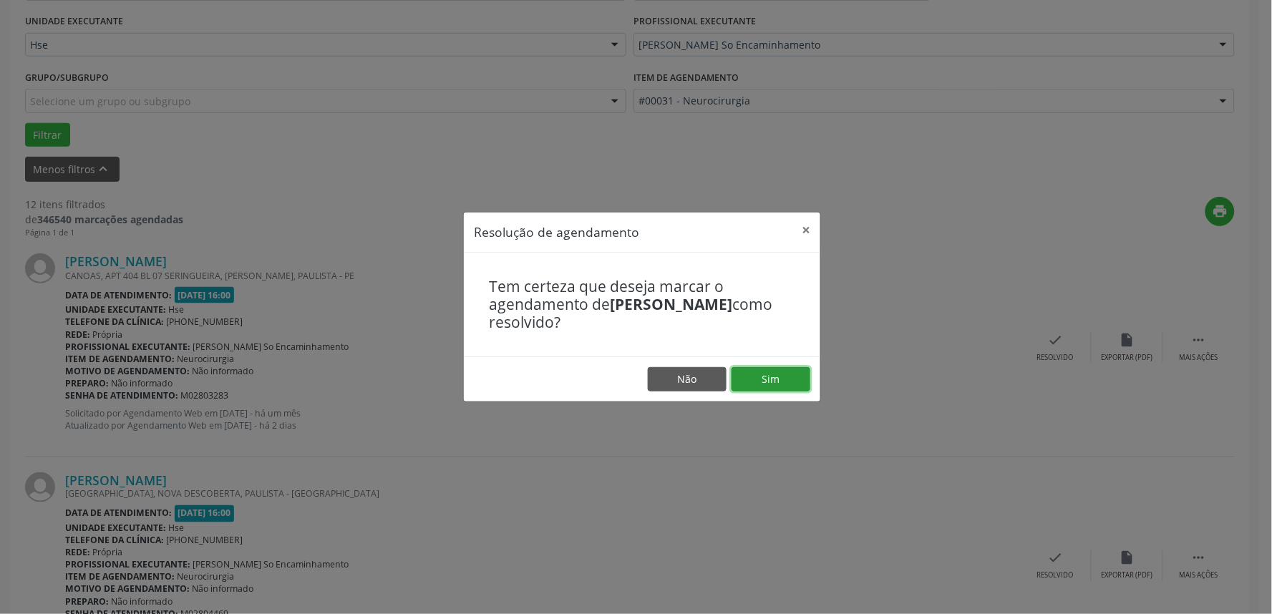
click at [775, 377] on button "Sim" at bounding box center [770, 379] width 79 height 24
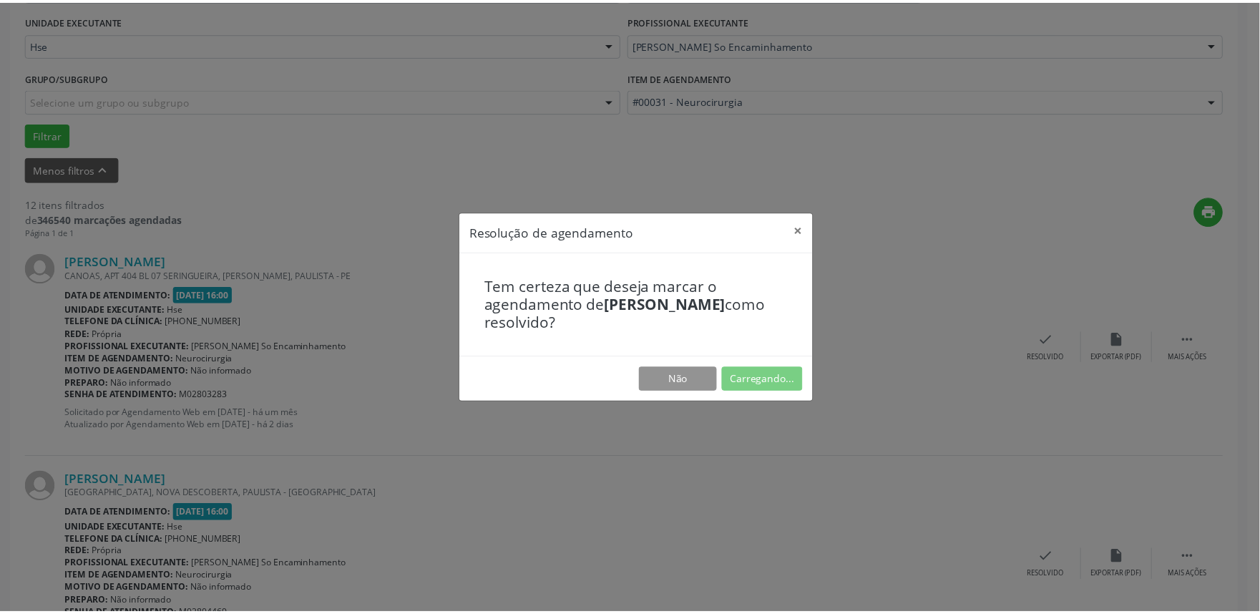
scroll to position [0, 0]
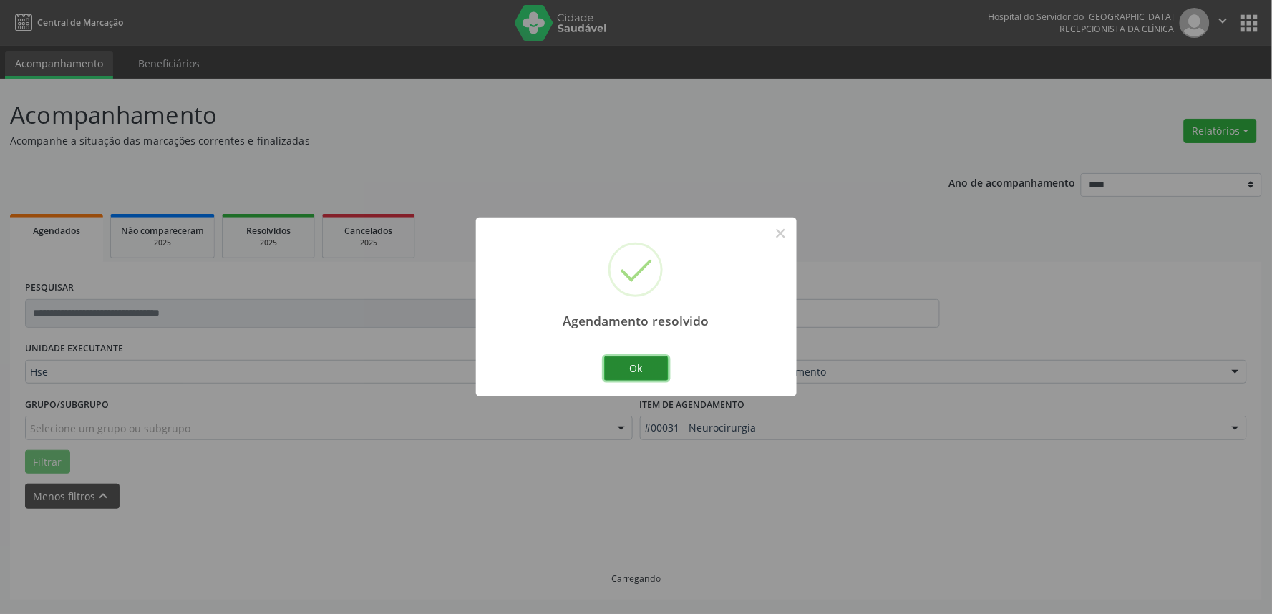
click at [631, 368] on button "Ok" at bounding box center [636, 368] width 64 height 24
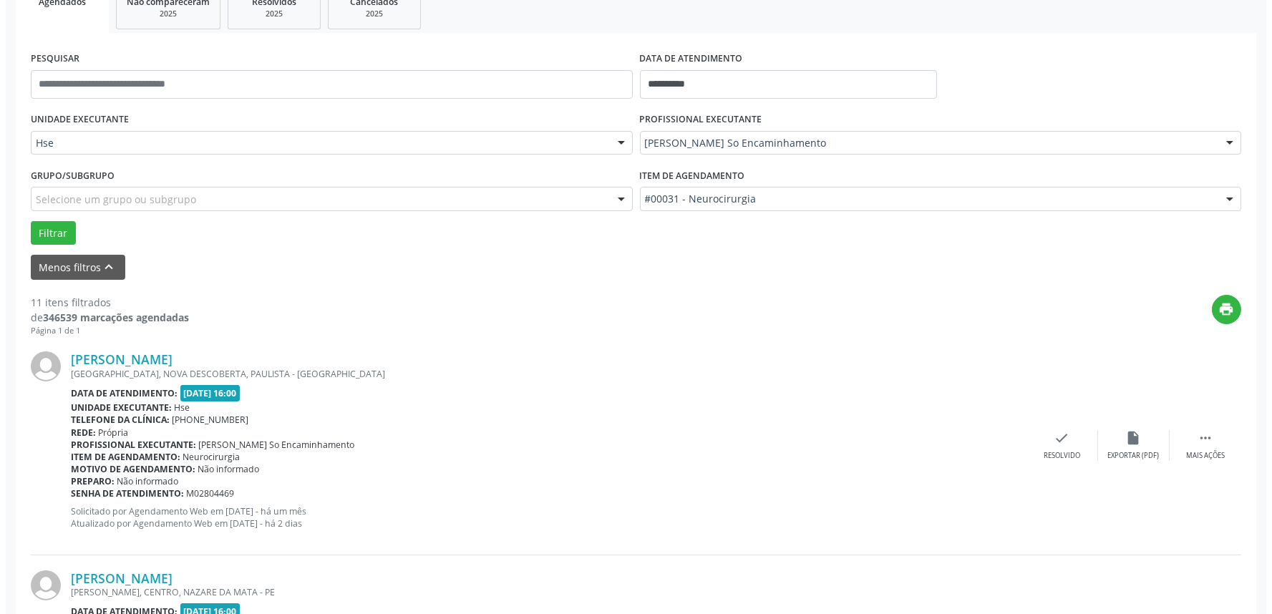
scroll to position [238, 0]
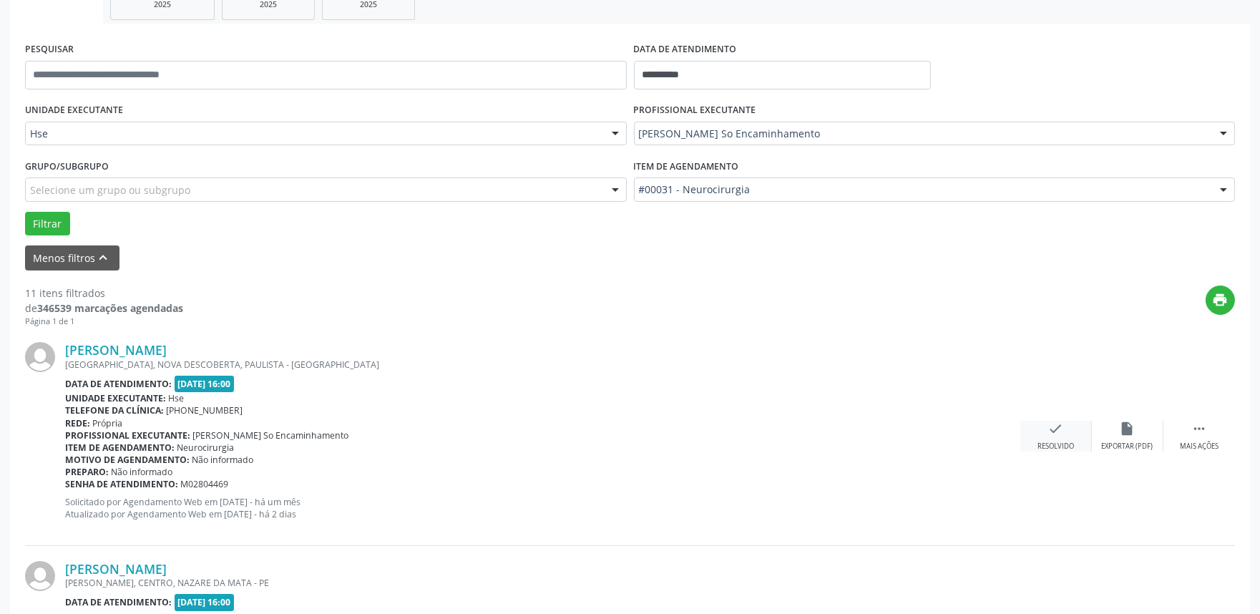
click at [1052, 434] on icon "check" at bounding box center [1056, 429] width 16 height 16
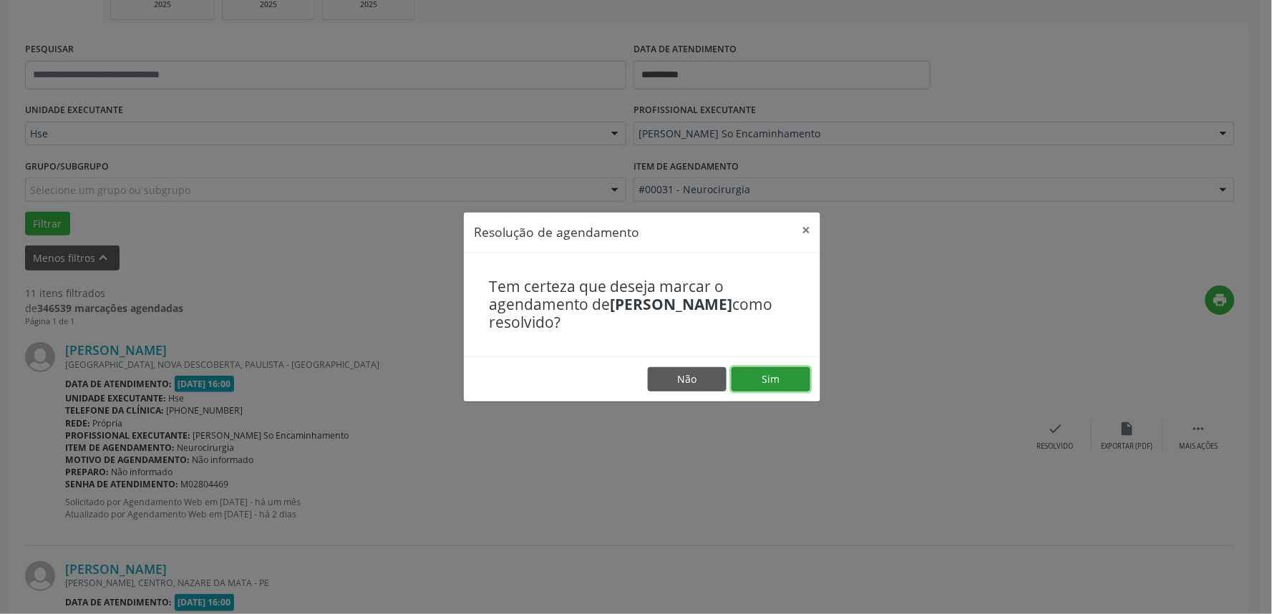
click at [784, 383] on button "Sim" at bounding box center [770, 379] width 79 height 24
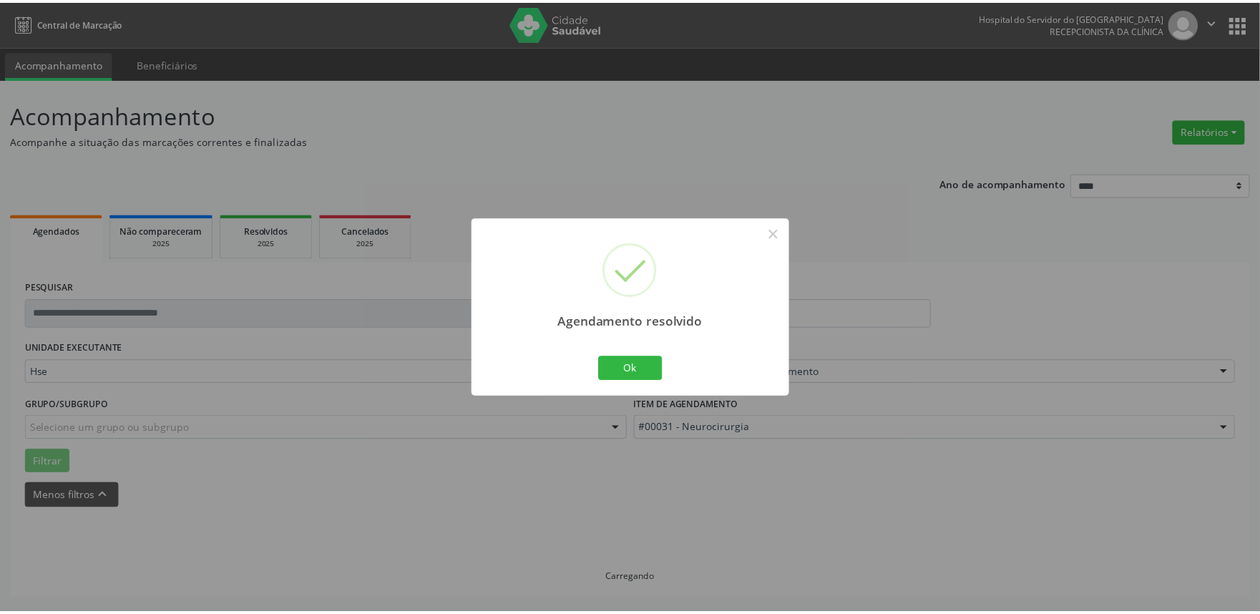
scroll to position [0, 0]
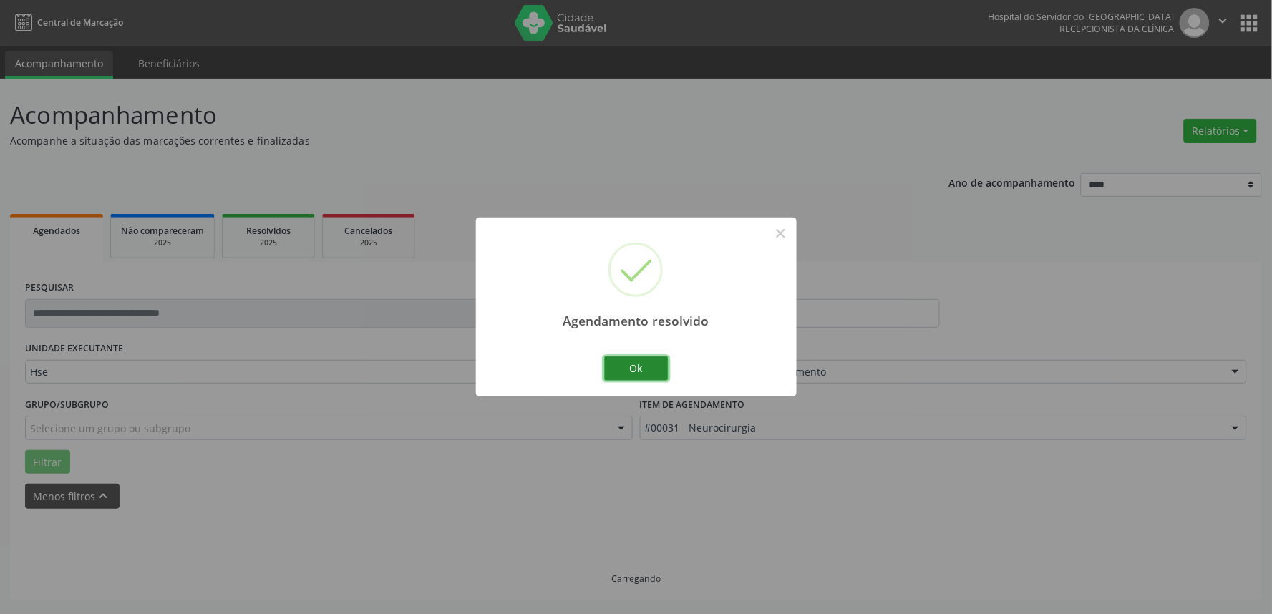
click at [655, 367] on button "Ok" at bounding box center [636, 368] width 64 height 24
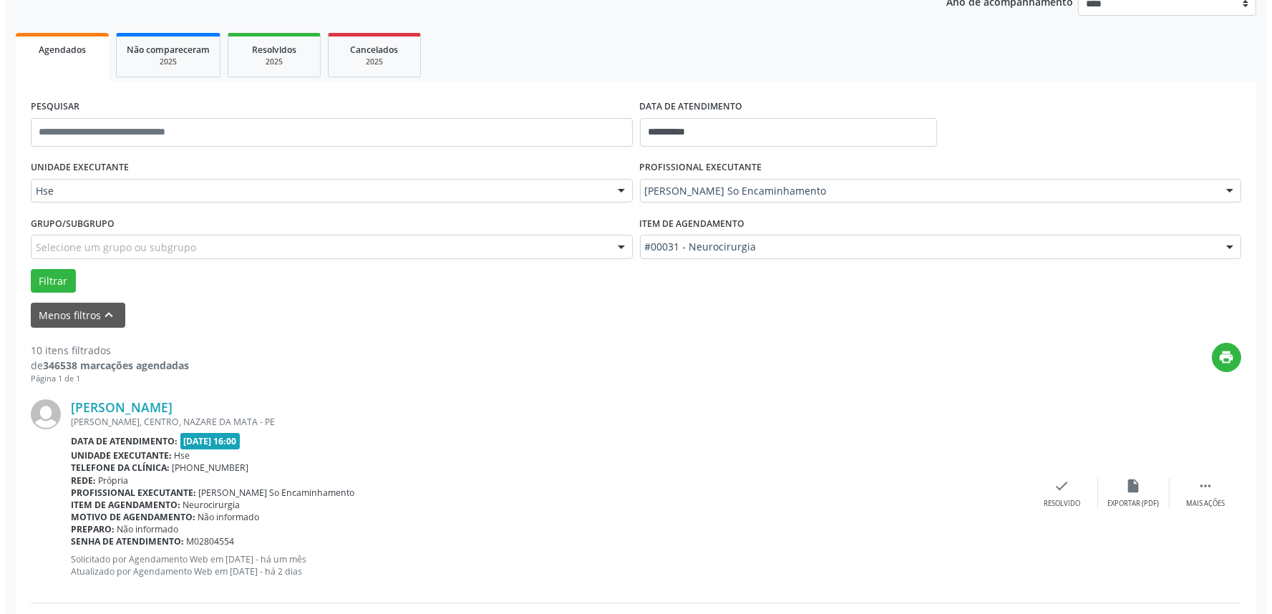
scroll to position [248, 0]
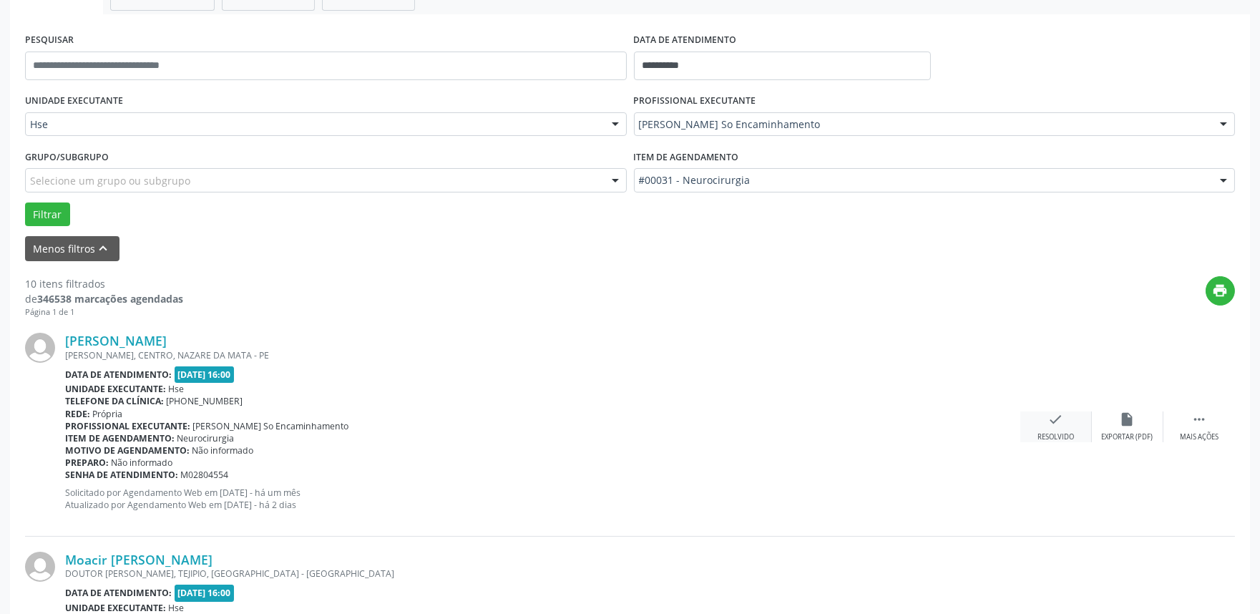
click at [1045, 423] on div "check Resolvido" at bounding box center [1056, 426] width 72 height 31
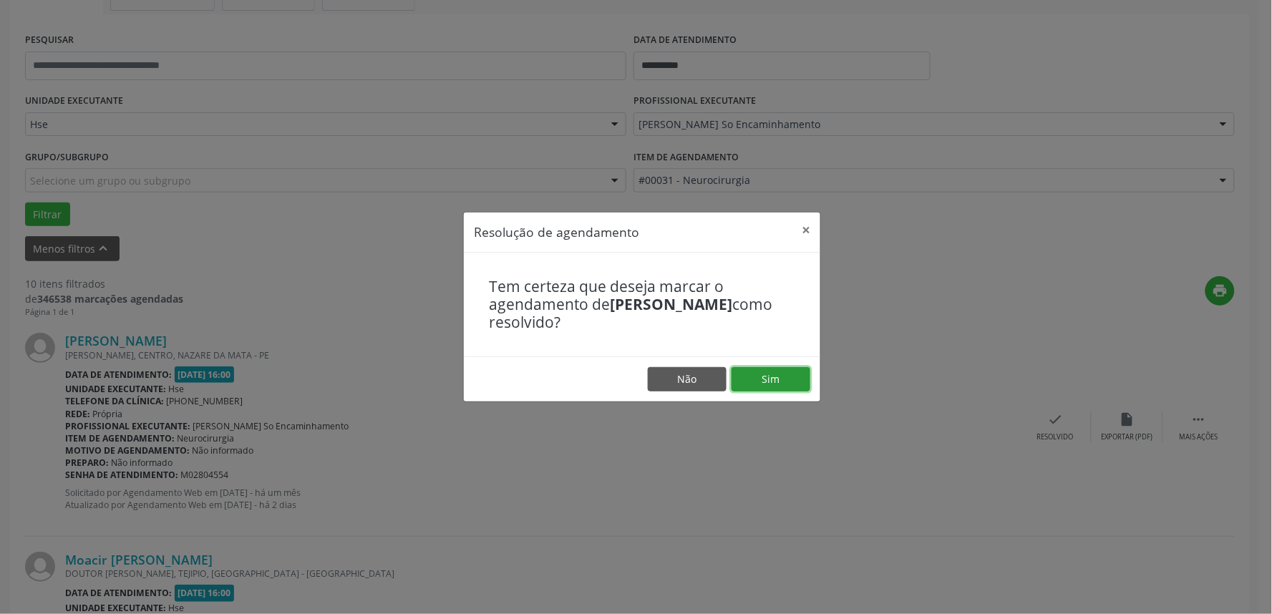
click at [754, 376] on button "Sim" at bounding box center [770, 379] width 79 height 24
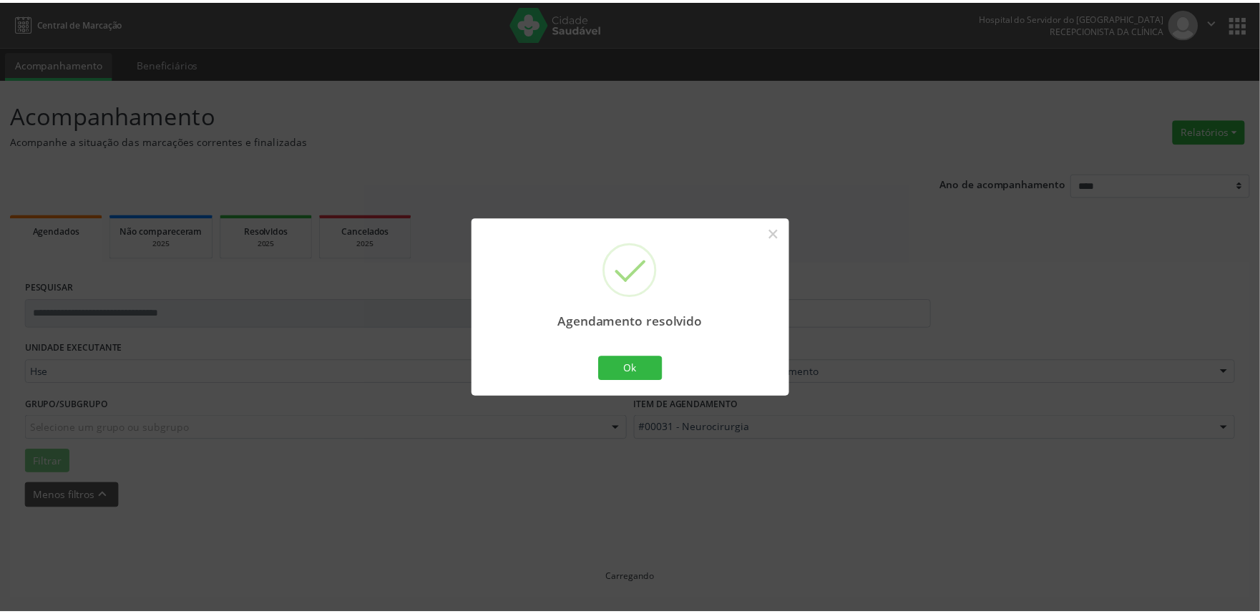
scroll to position [0, 0]
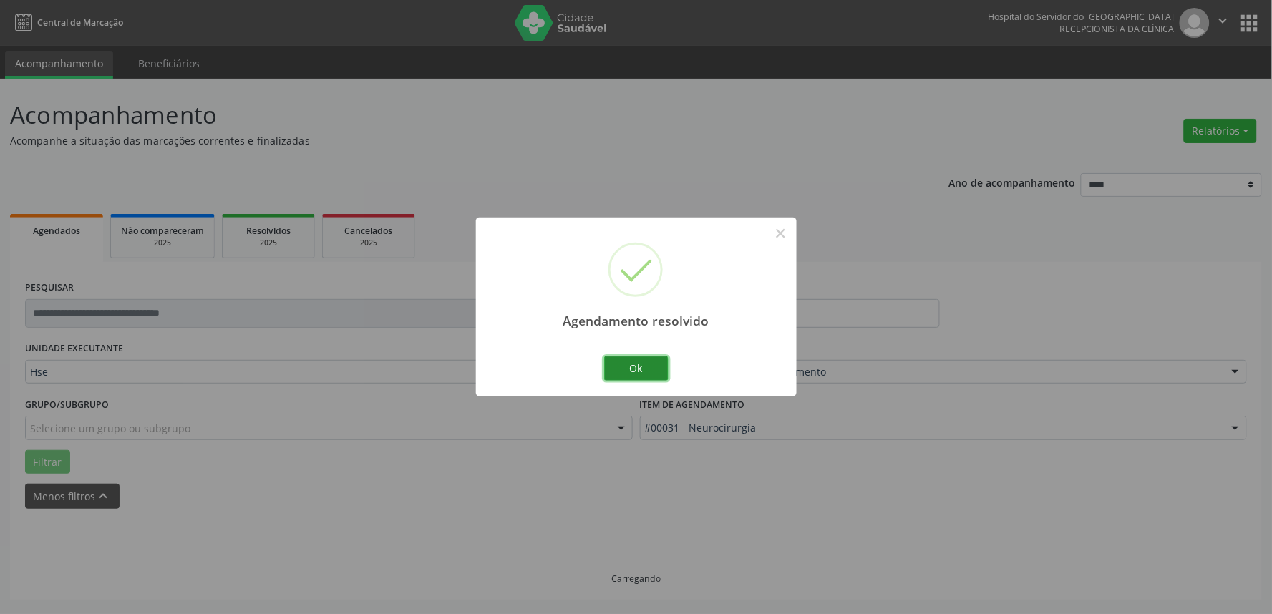
click at [646, 362] on button "Ok" at bounding box center [636, 368] width 64 height 24
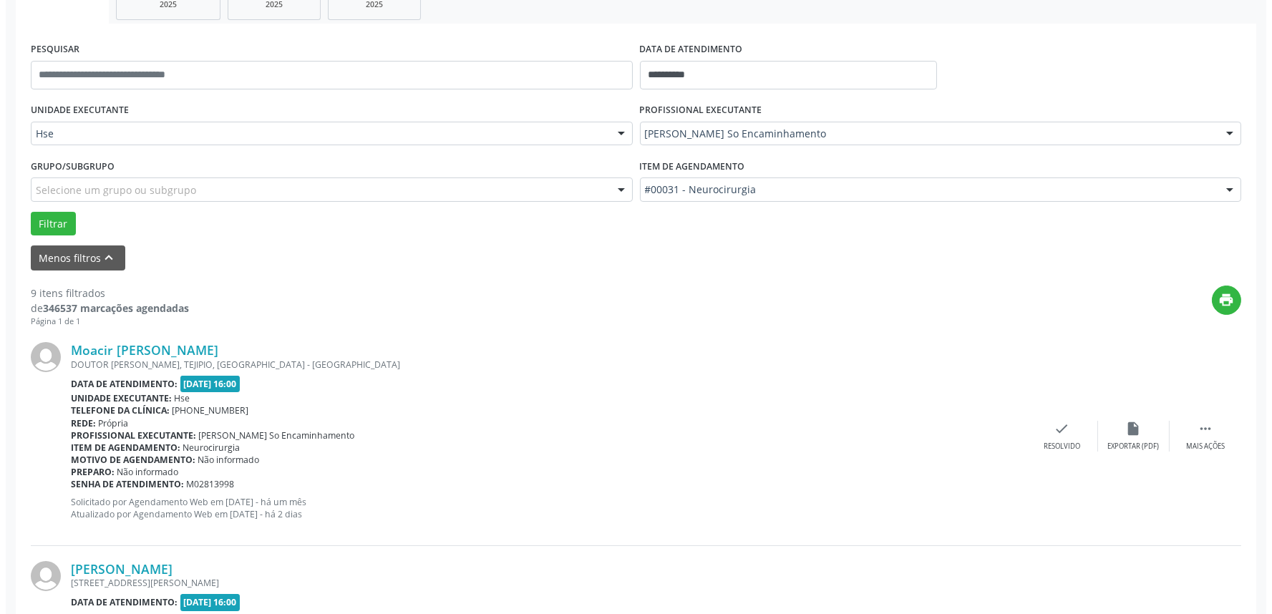
scroll to position [318, 0]
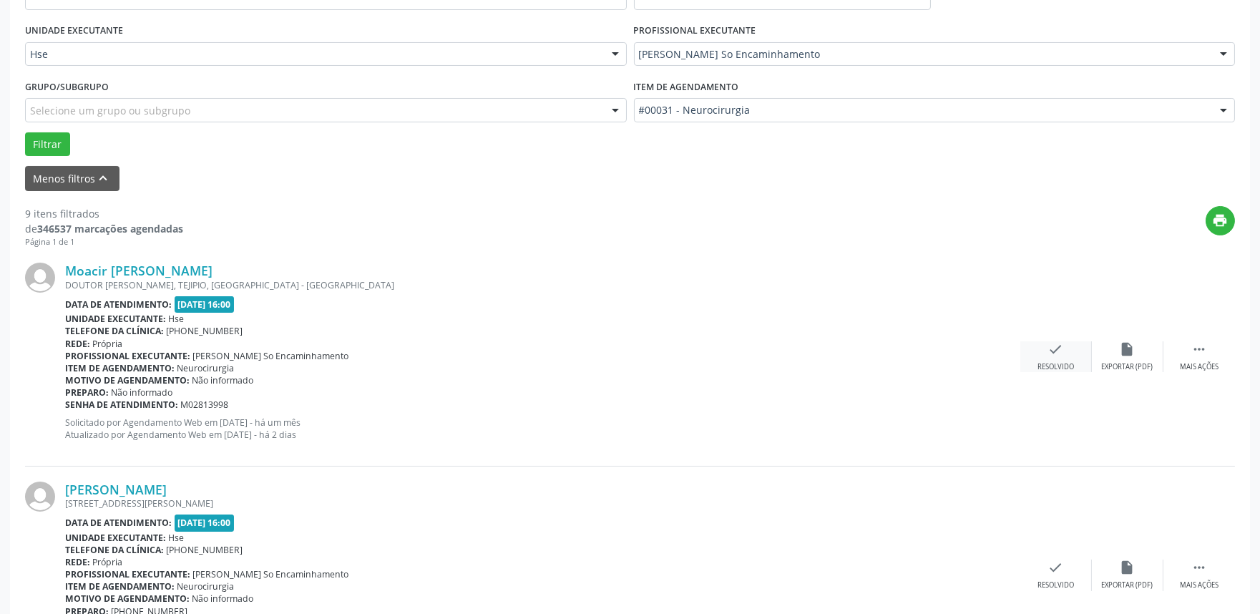
click at [1042, 358] on div "check Resolvido" at bounding box center [1056, 356] width 72 height 31
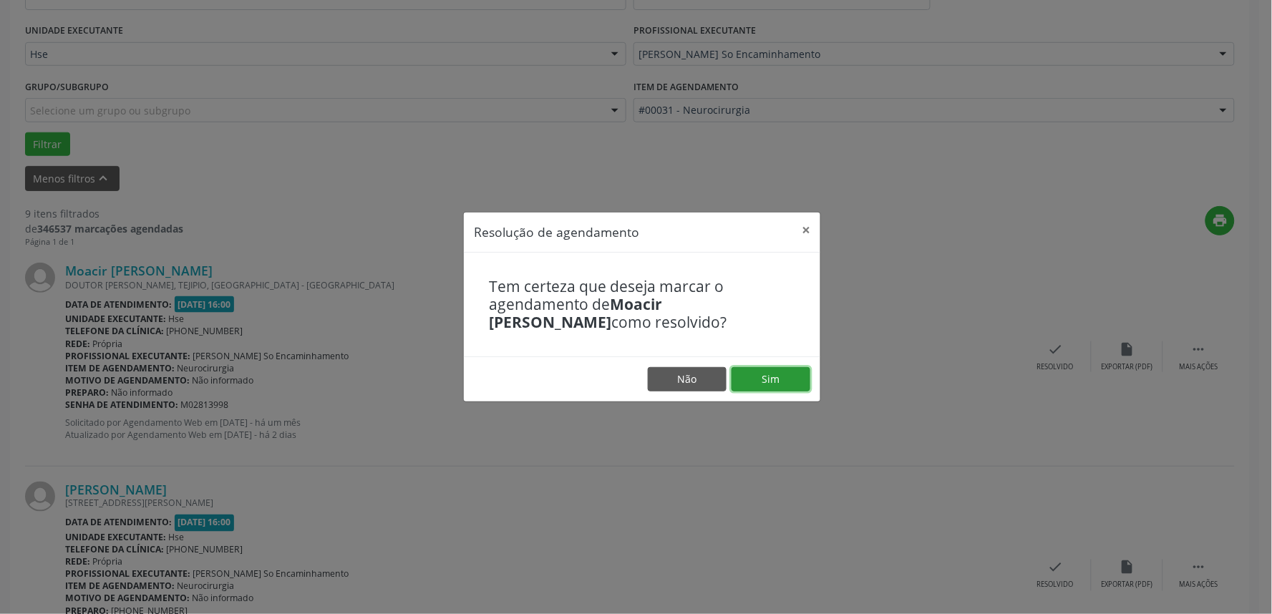
click at [766, 386] on button "Sim" at bounding box center [770, 379] width 79 height 24
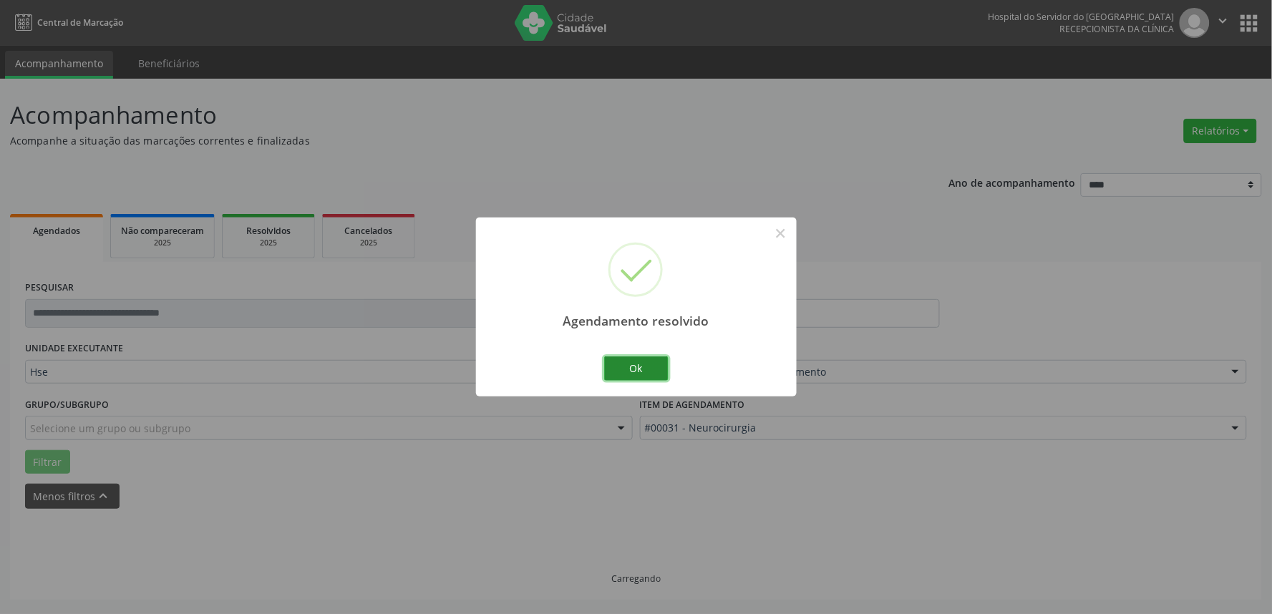
click at [649, 371] on button "Ok" at bounding box center [636, 368] width 64 height 24
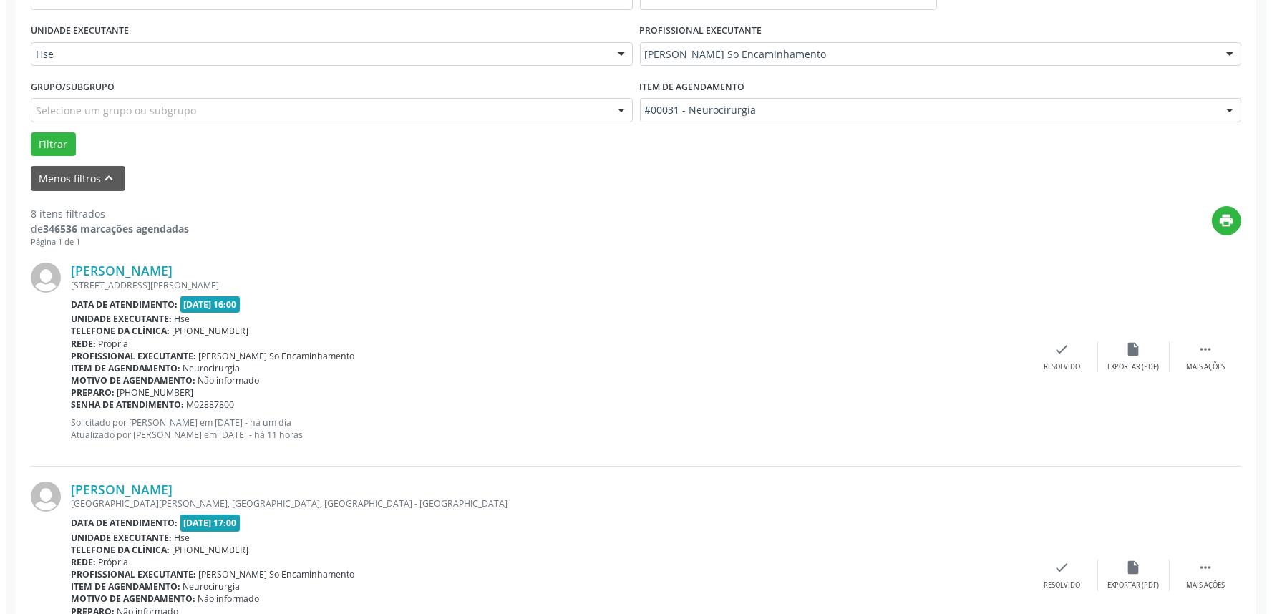
scroll to position [477, 0]
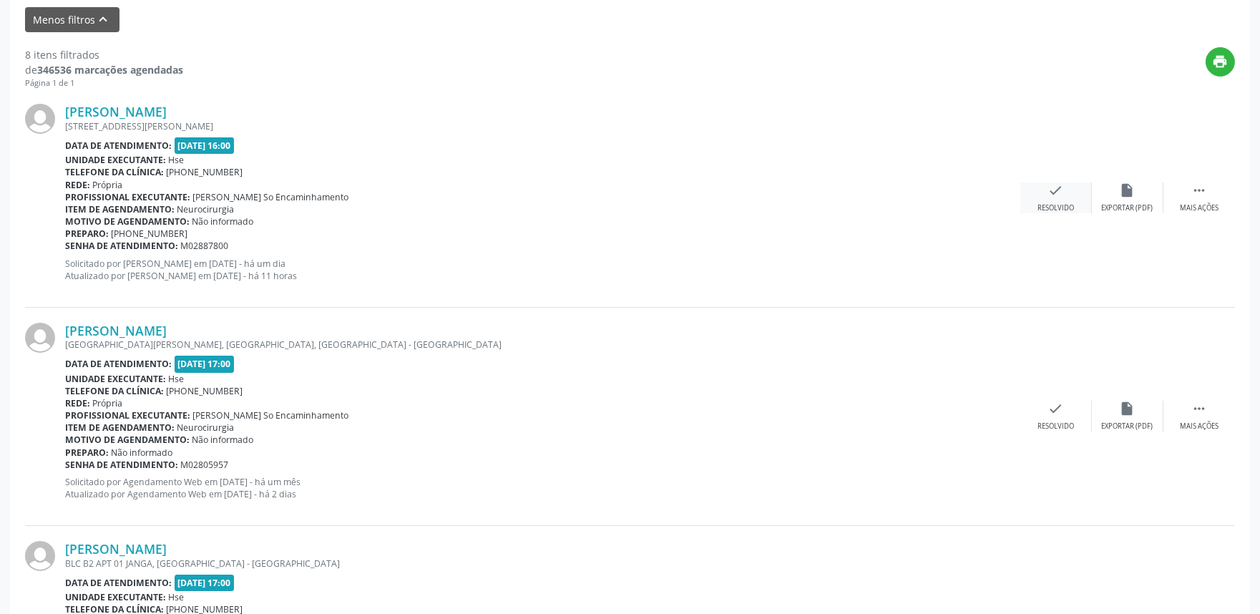
click at [1049, 198] on div "check Resolvido" at bounding box center [1056, 197] width 72 height 31
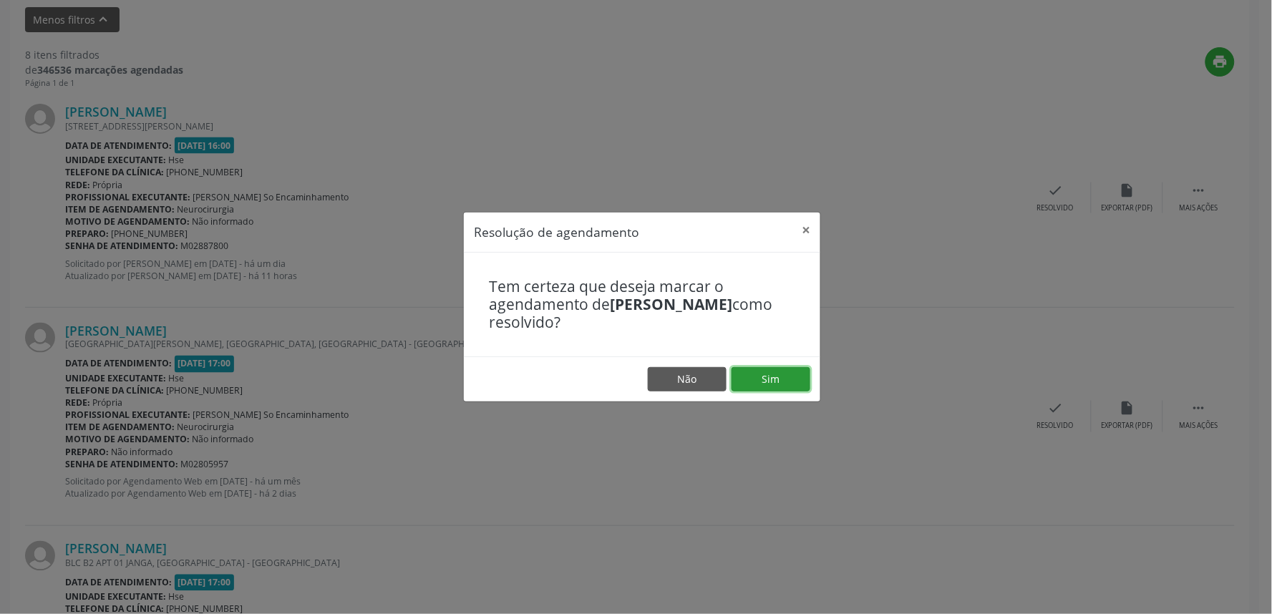
click at [768, 381] on button "Sim" at bounding box center [770, 379] width 79 height 24
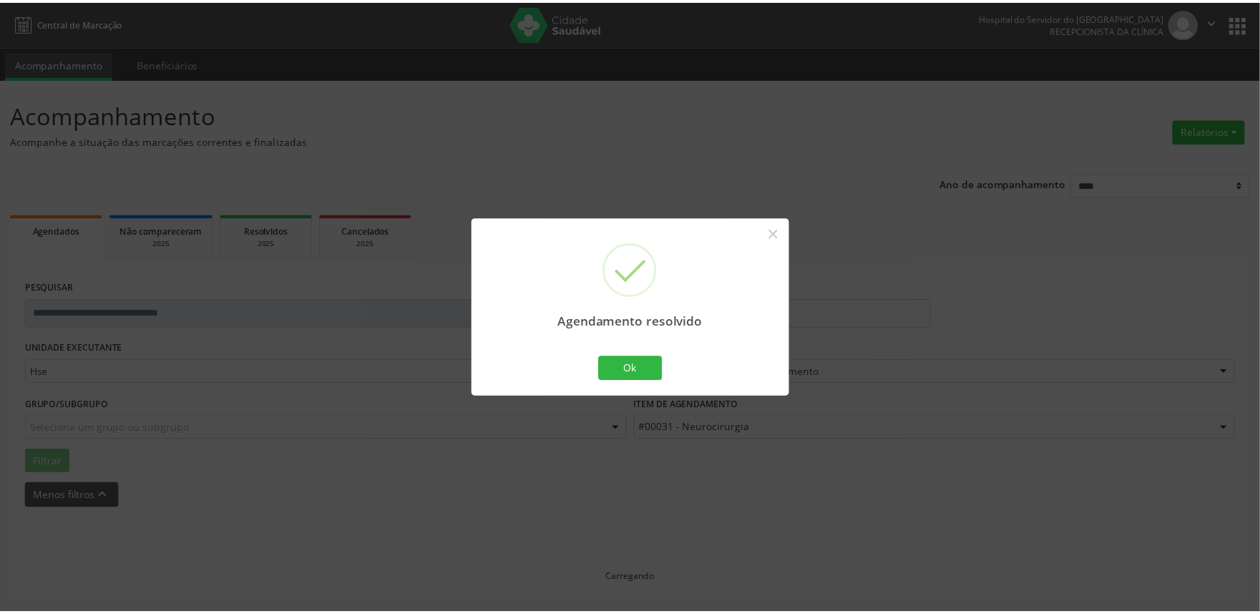
scroll to position [0, 0]
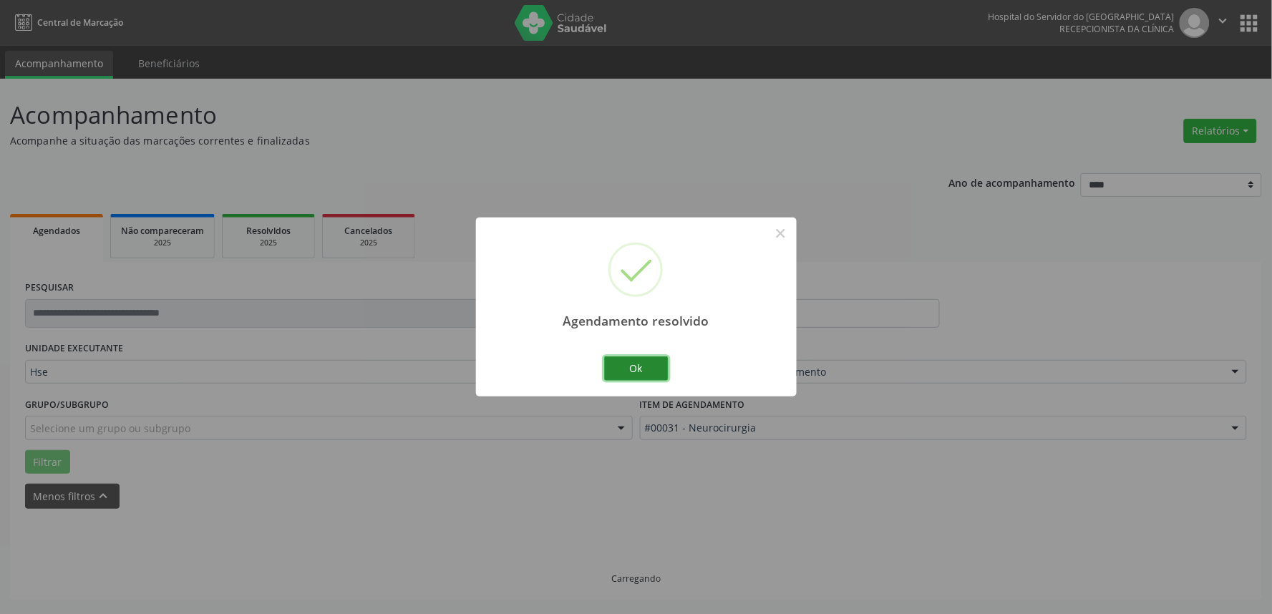
click at [639, 370] on button "Ok" at bounding box center [636, 368] width 64 height 24
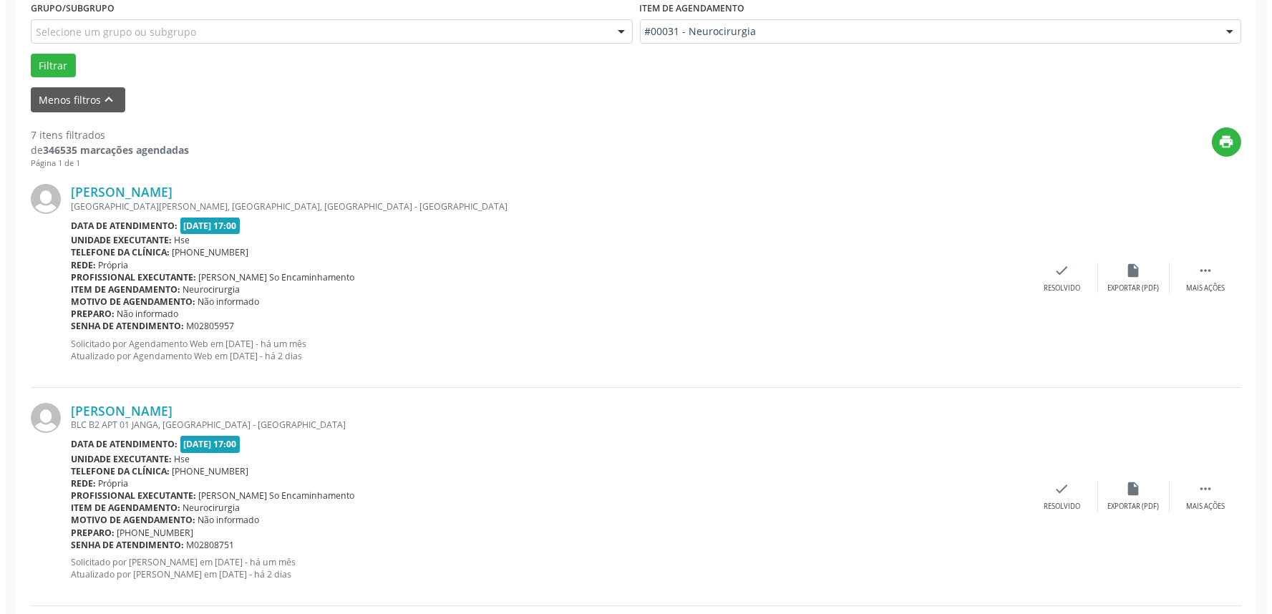
scroll to position [397, 0]
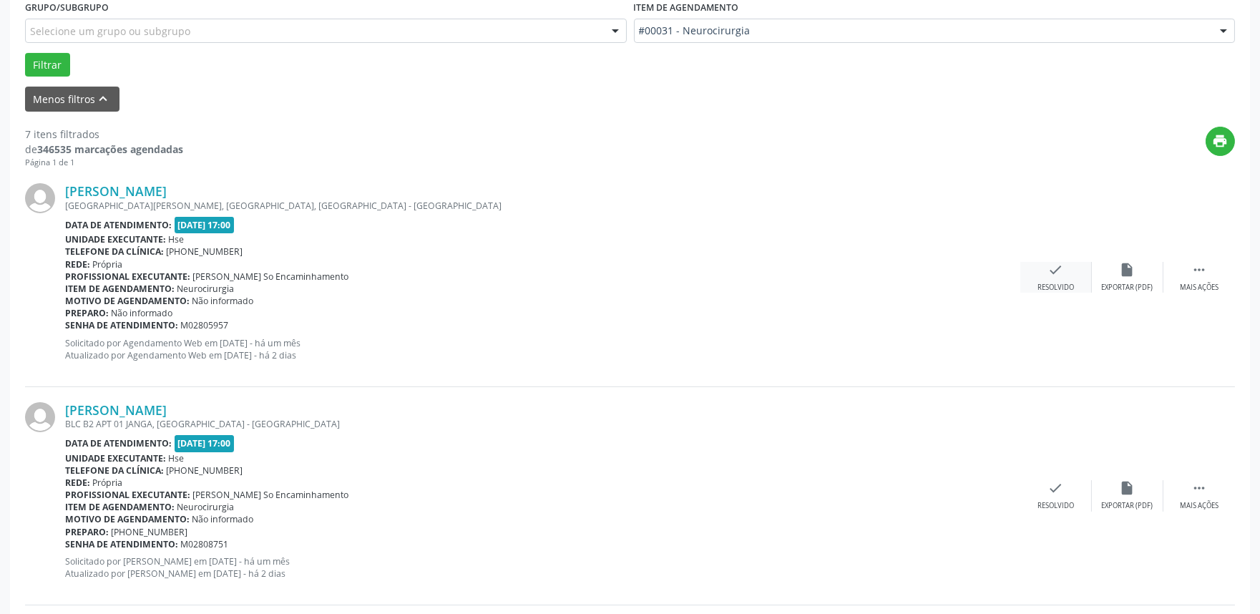
click at [1045, 272] on div "check Resolvido" at bounding box center [1056, 277] width 72 height 31
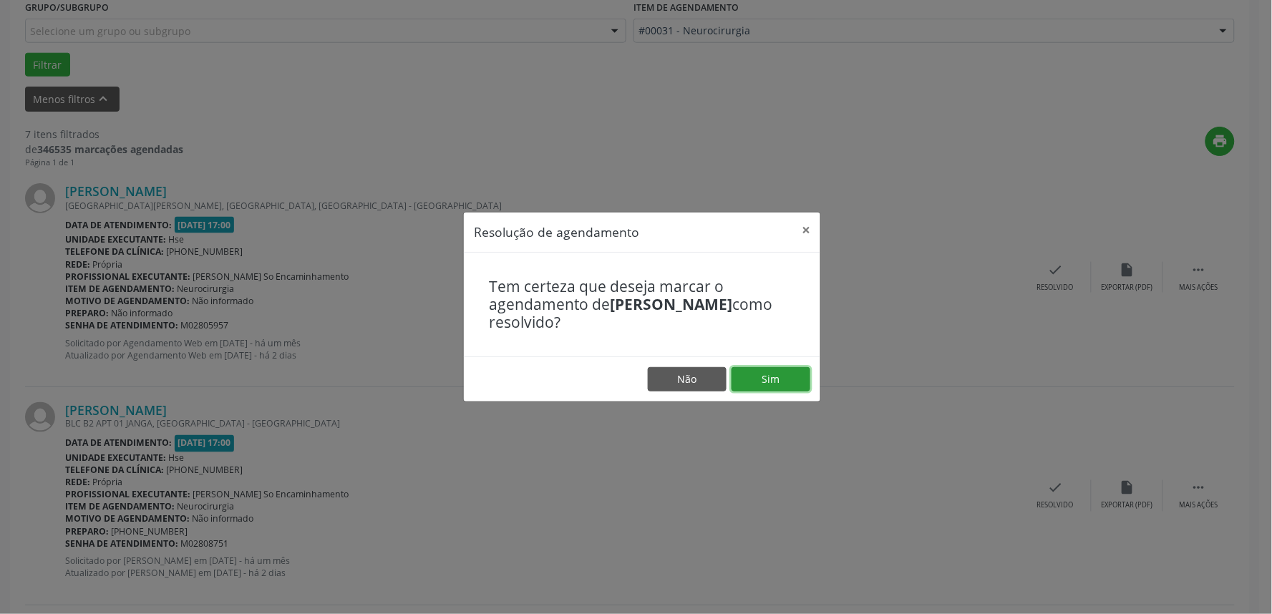
click at [784, 381] on button "Sim" at bounding box center [770, 379] width 79 height 24
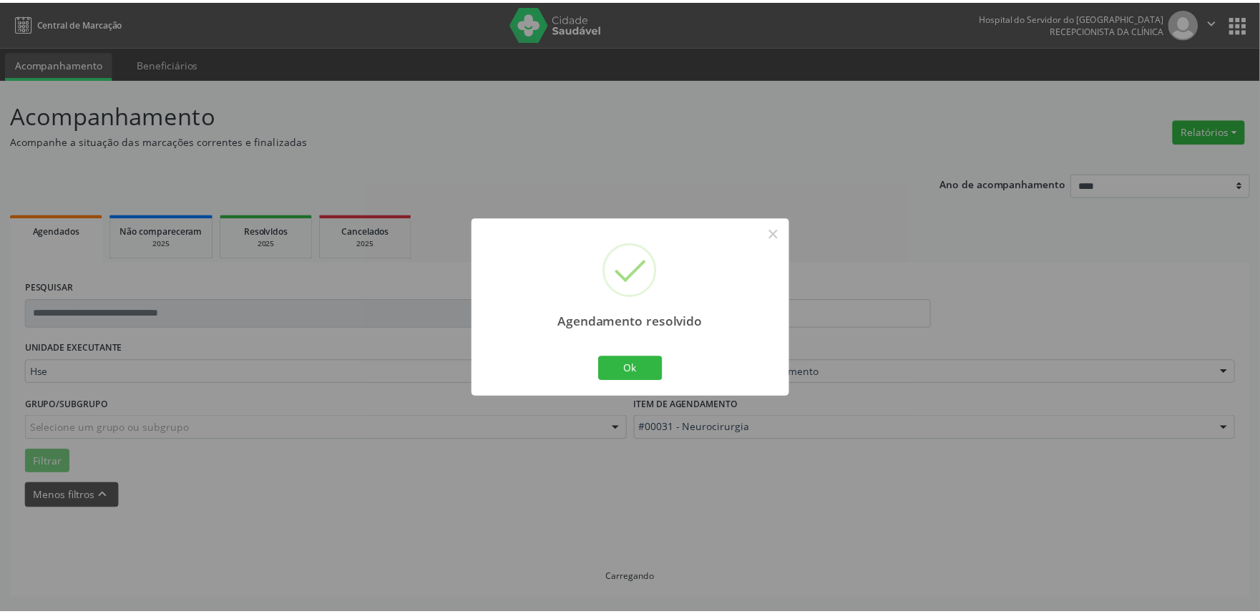
scroll to position [0, 0]
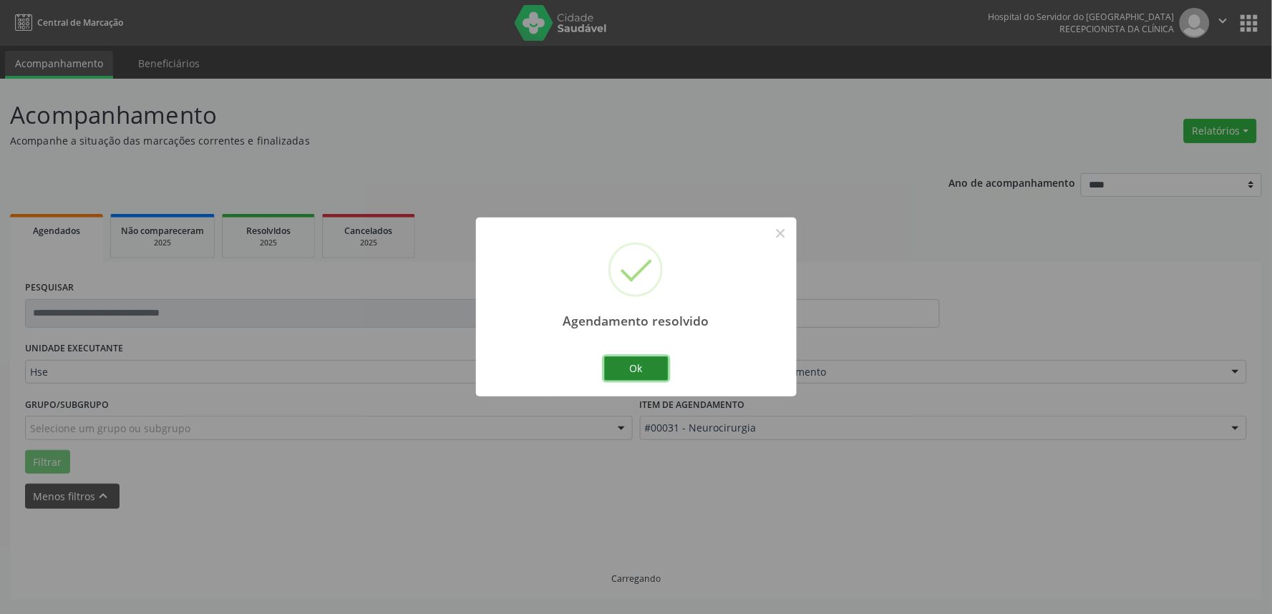
click at [641, 363] on button "Ok" at bounding box center [636, 368] width 64 height 24
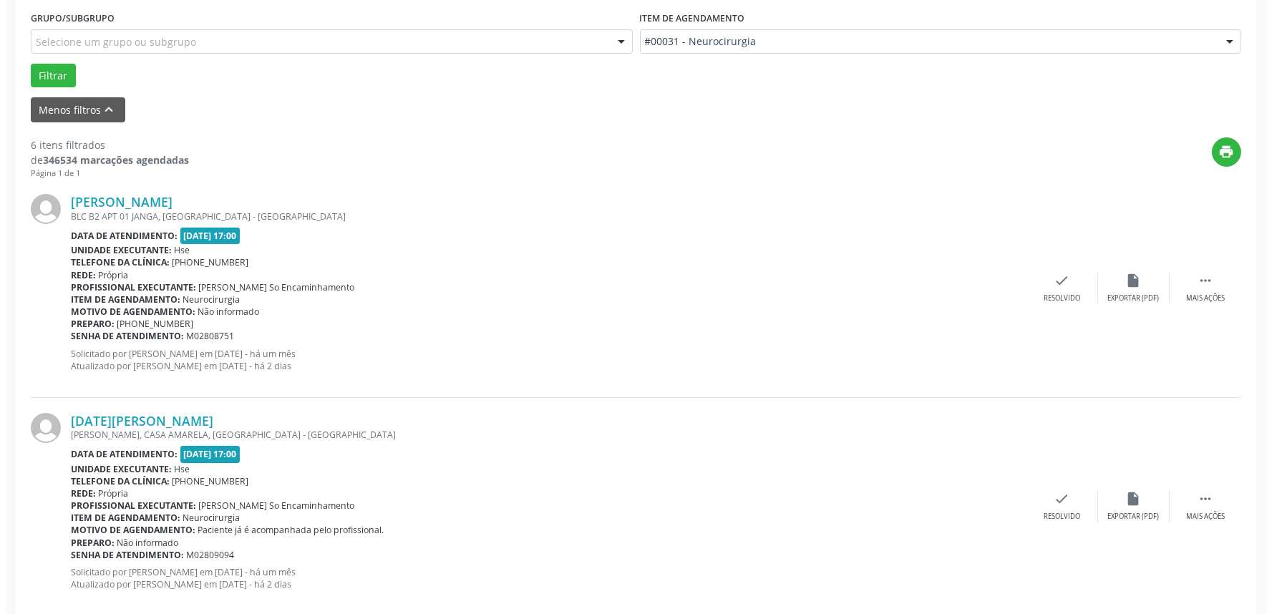
scroll to position [397, 0]
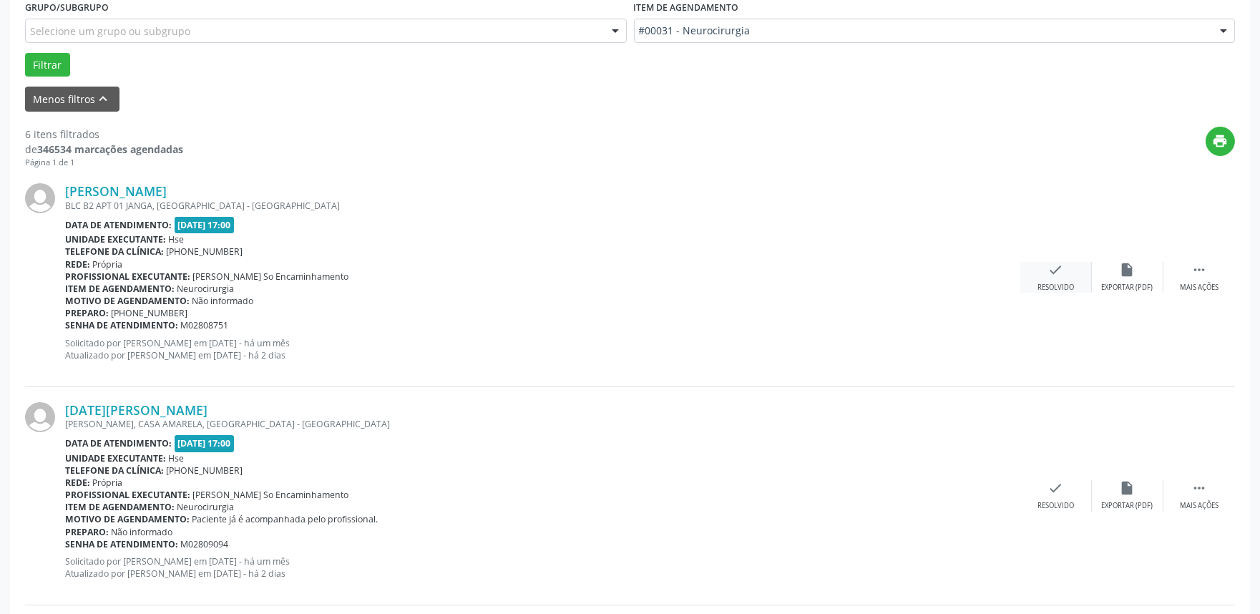
click at [1045, 274] on div "check Resolvido" at bounding box center [1056, 277] width 72 height 31
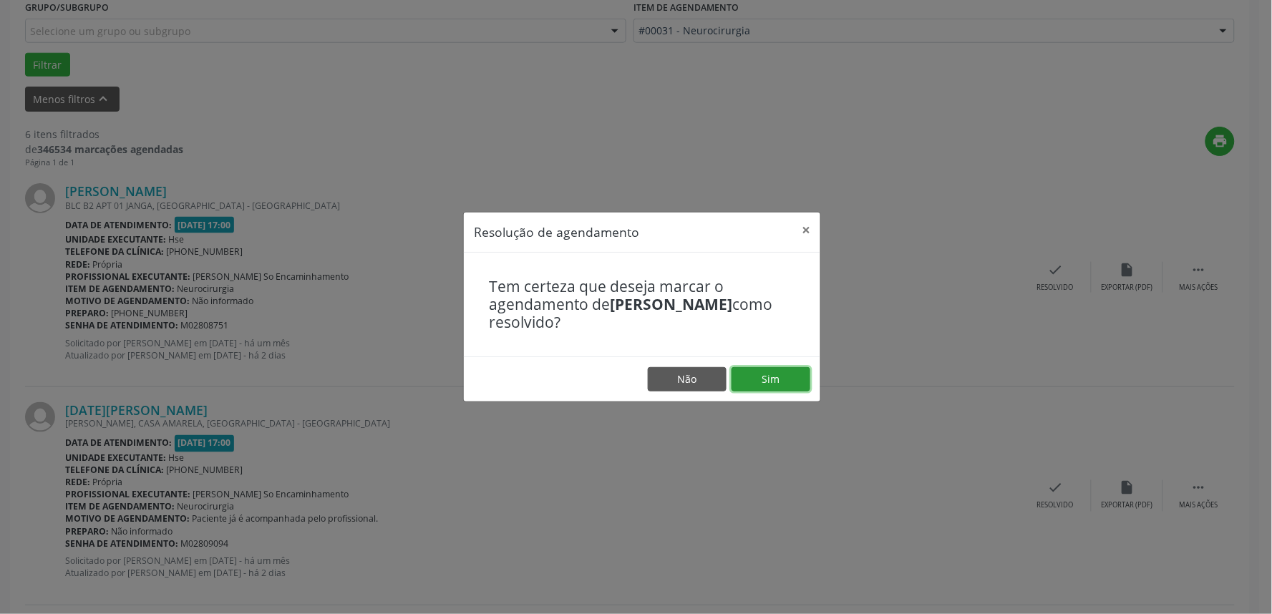
click at [791, 376] on button "Sim" at bounding box center [770, 379] width 79 height 24
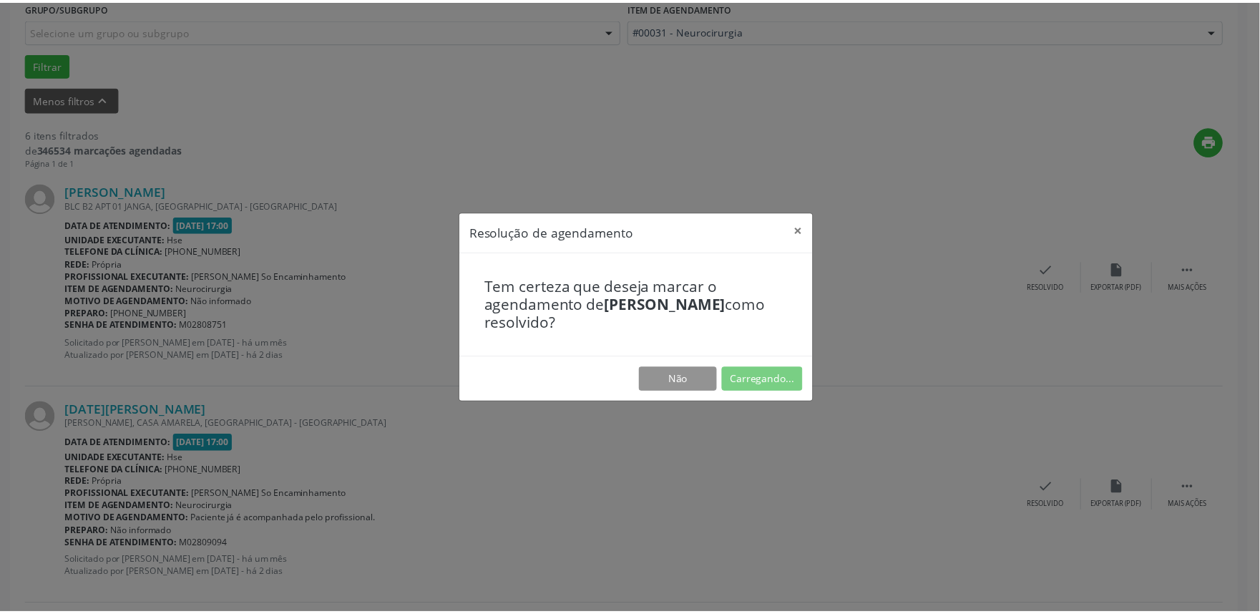
scroll to position [0, 0]
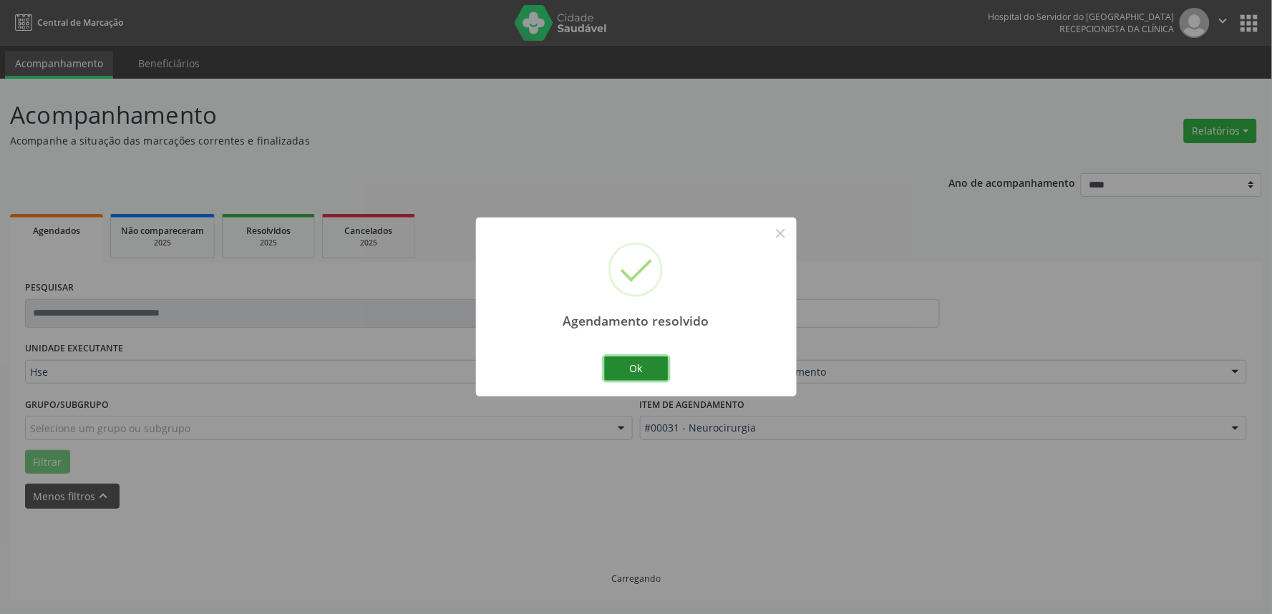
click at [650, 370] on button "Ok" at bounding box center [636, 368] width 64 height 24
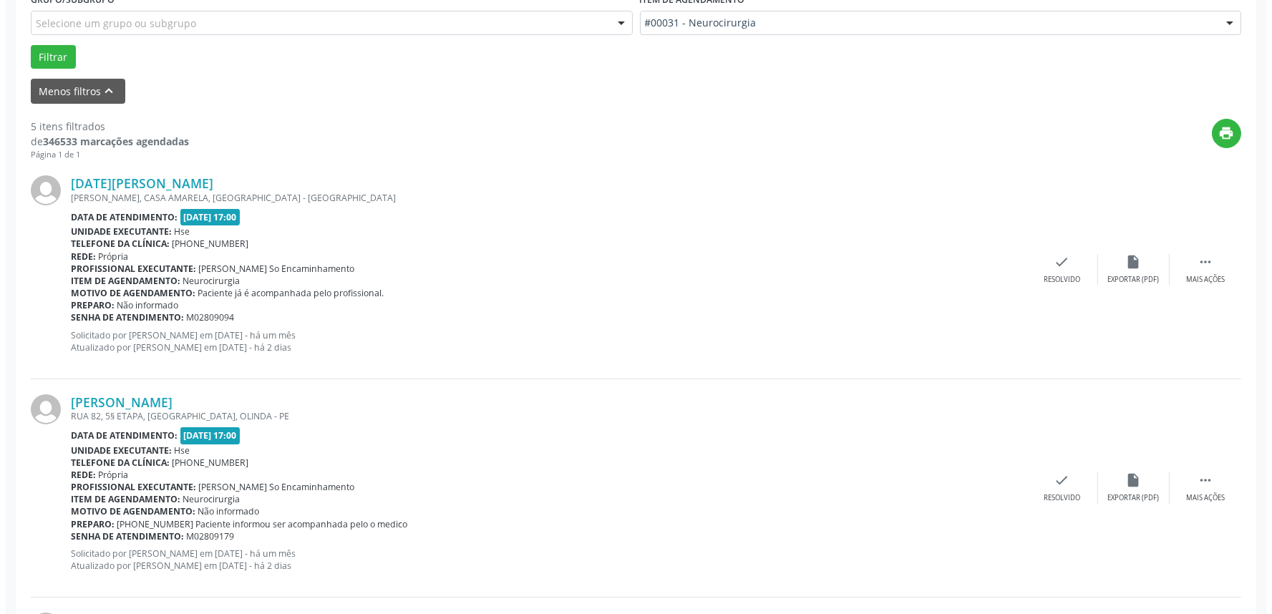
scroll to position [406, 0]
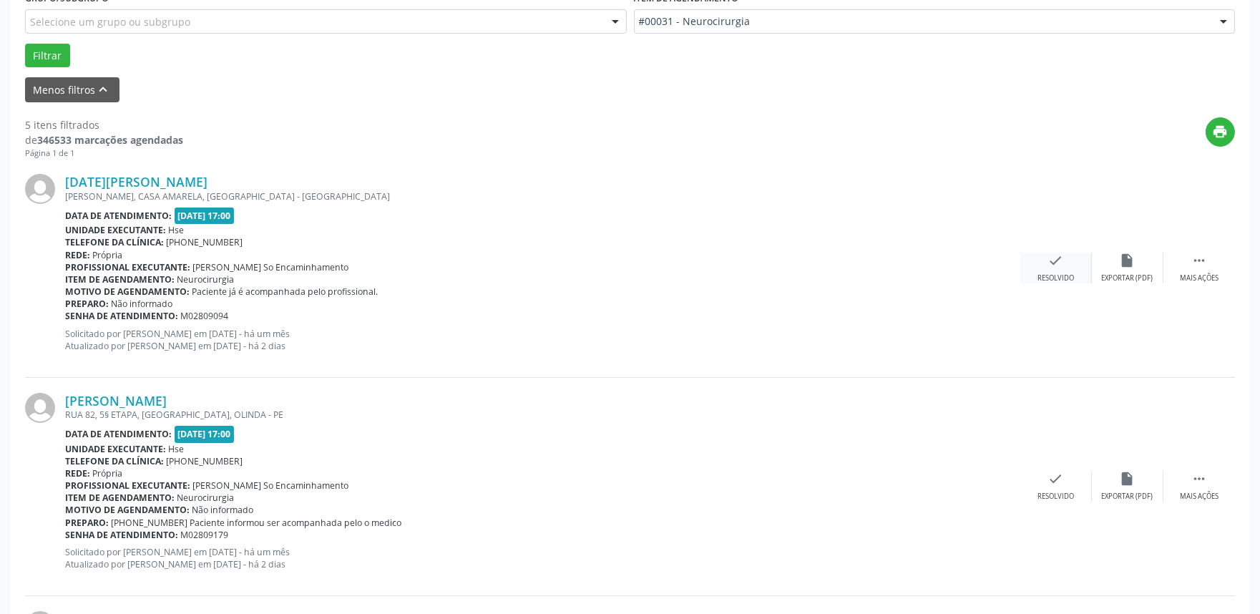
click at [1052, 265] on icon "check" at bounding box center [1056, 261] width 16 height 16
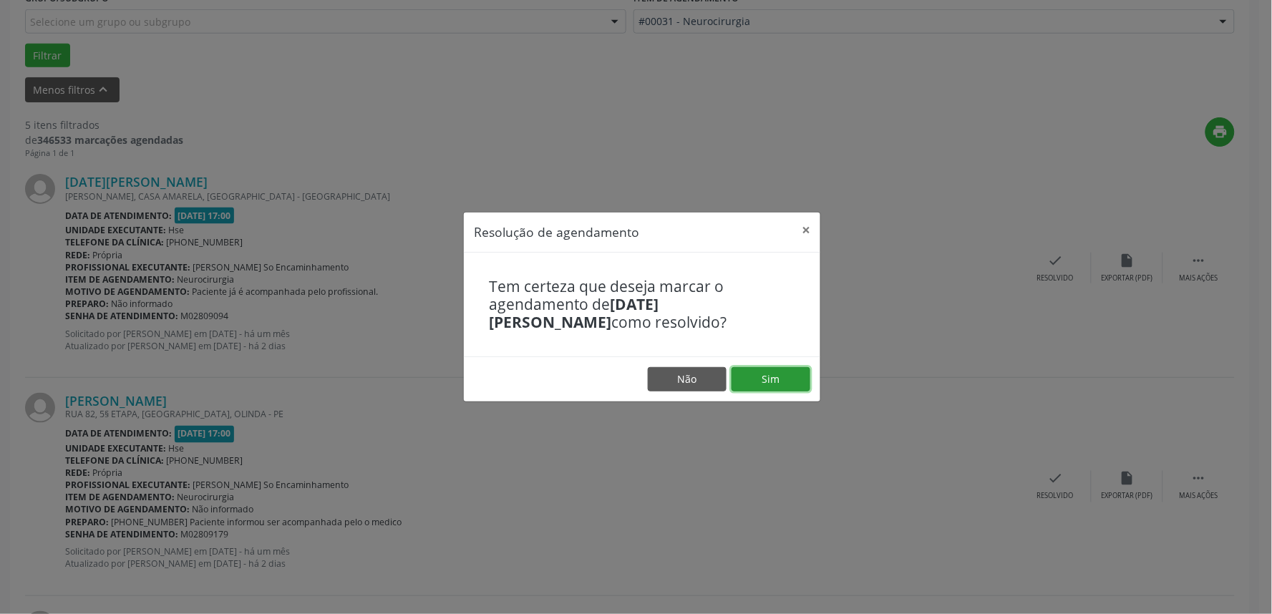
click at [775, 378] on button "Sim" at bounding box center [770, 379] width 79 height 24
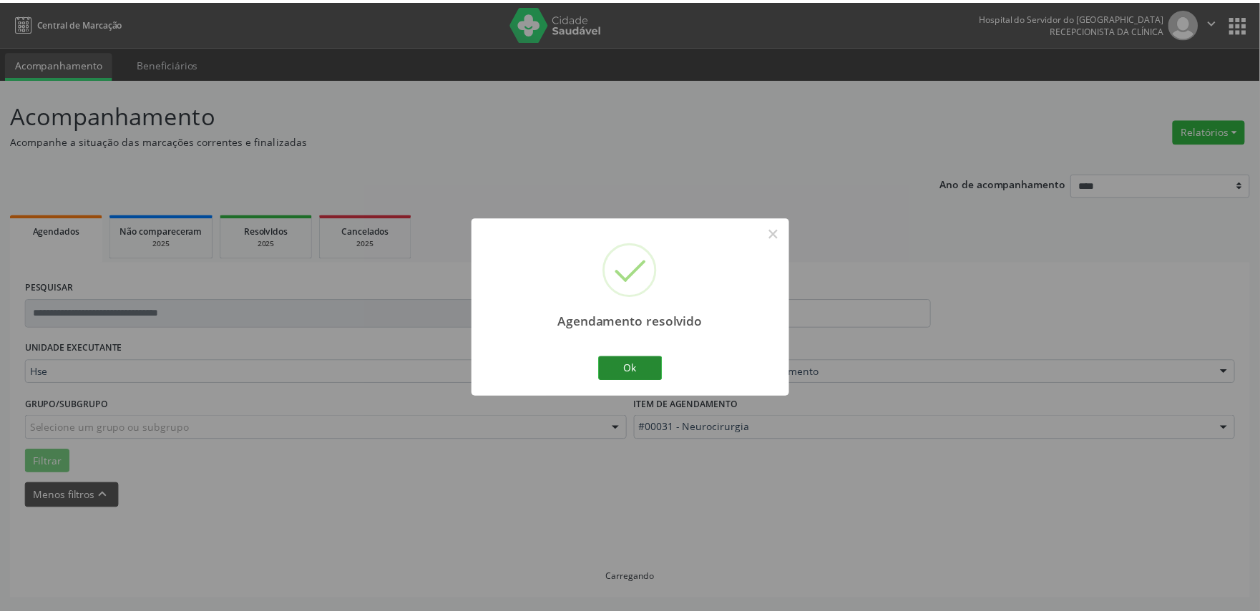
scroll to position [0, 0]
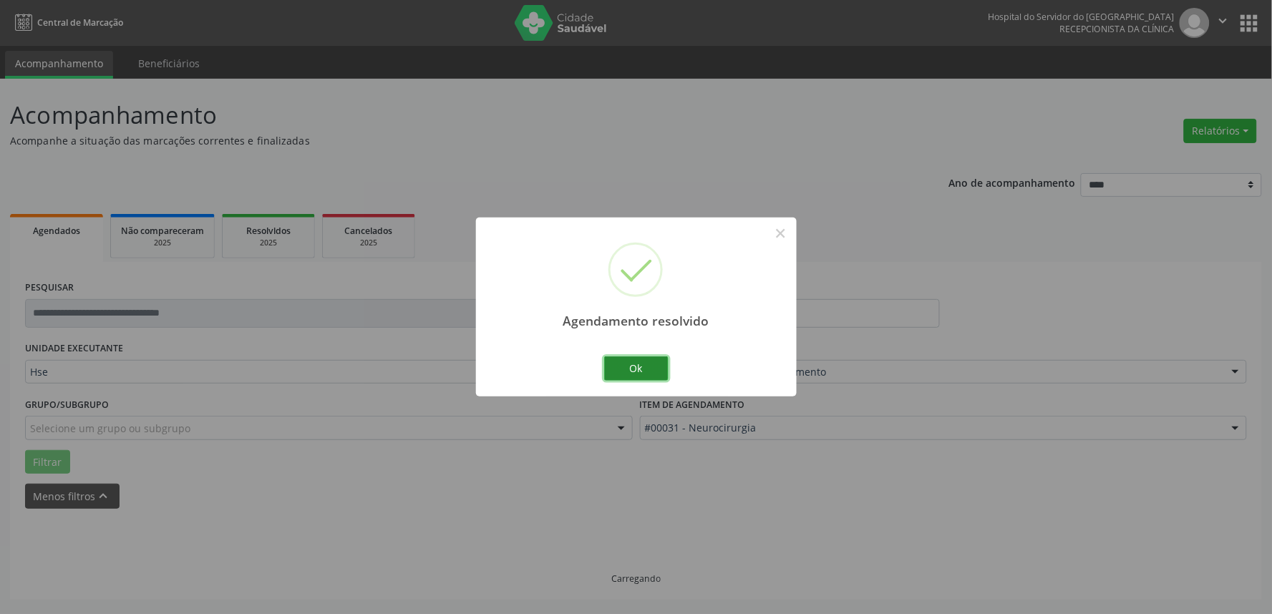
click at [642, 364] on button "Ok" at bounding box center [636, 368] width 64 height 24
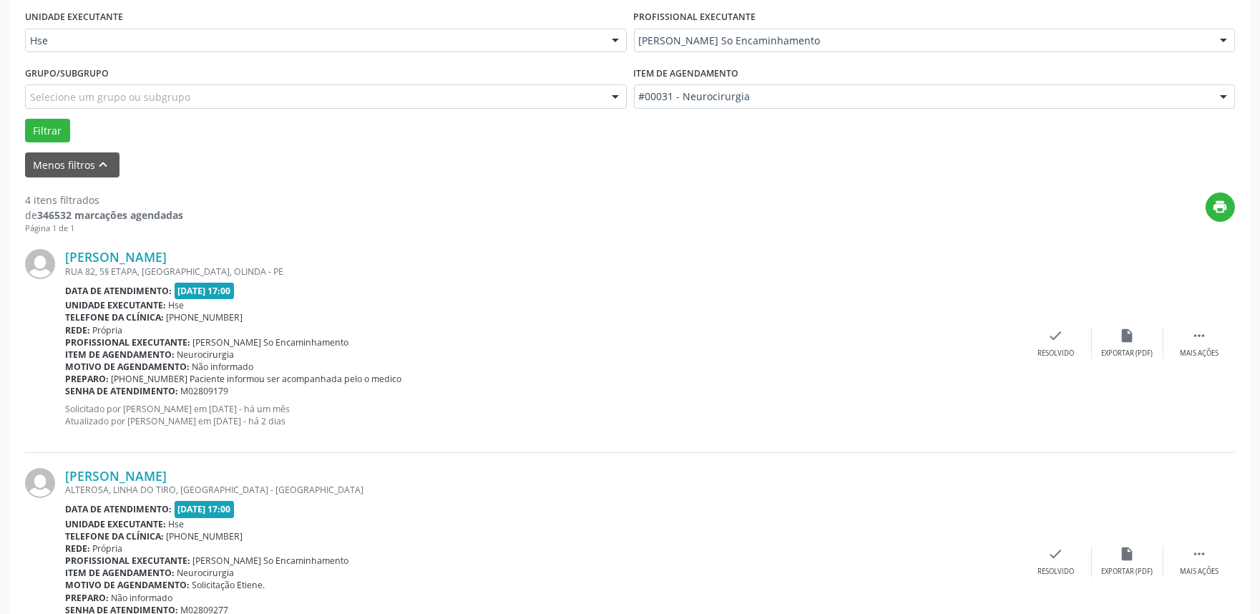
scroll to position [397, 0]
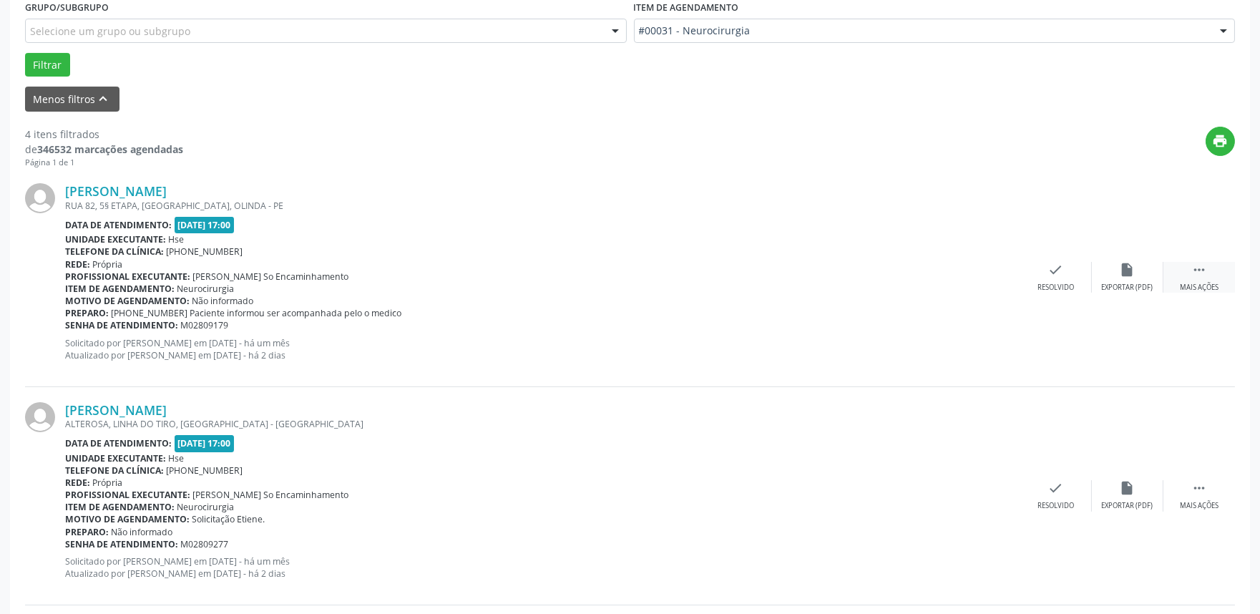
click at [1200, 268] on icon "" at bounding box center [1199, 270] width 16 height 16
click at [1117, 283] on div "Não compareceu" at bounding box center [1127, 288] width 61 height 10
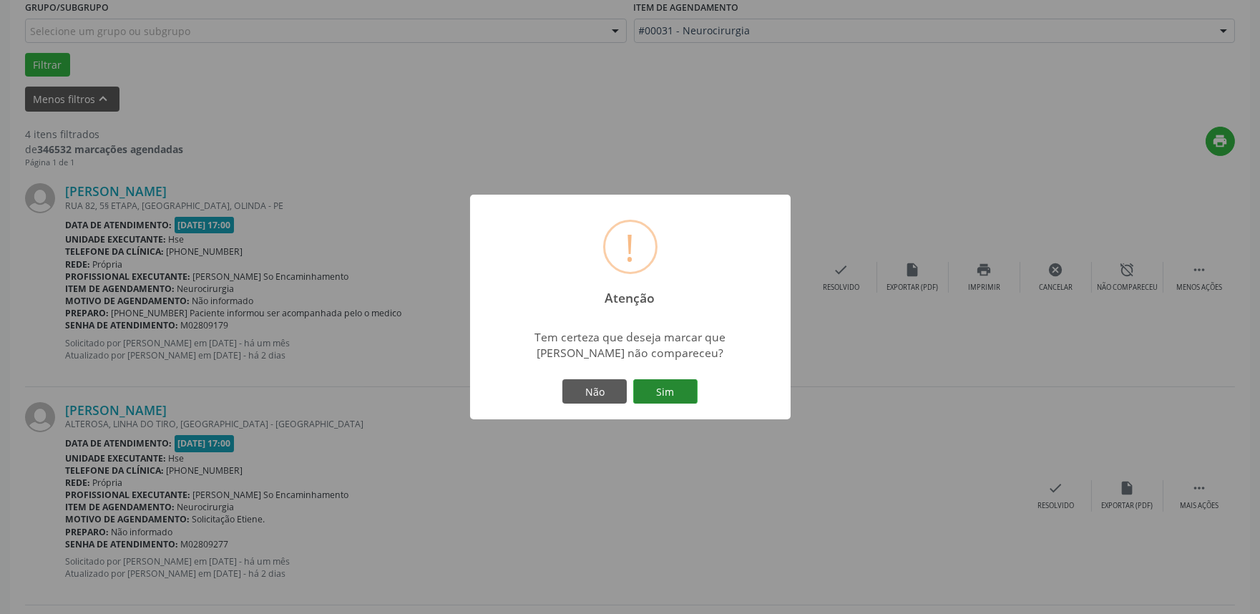
click at [666, 387] on button "Sim" at bounding box center [665, 391] width 64 height 24
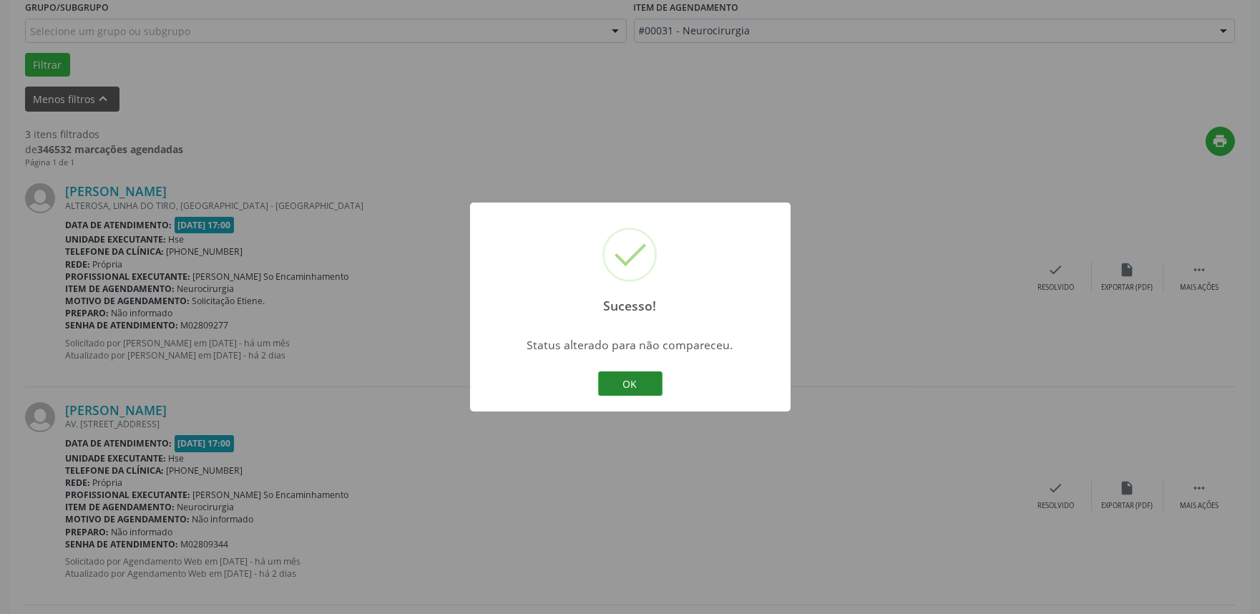
click at [620, 379] on button "OK" at bounding box center [630, 383] width 64 height 24
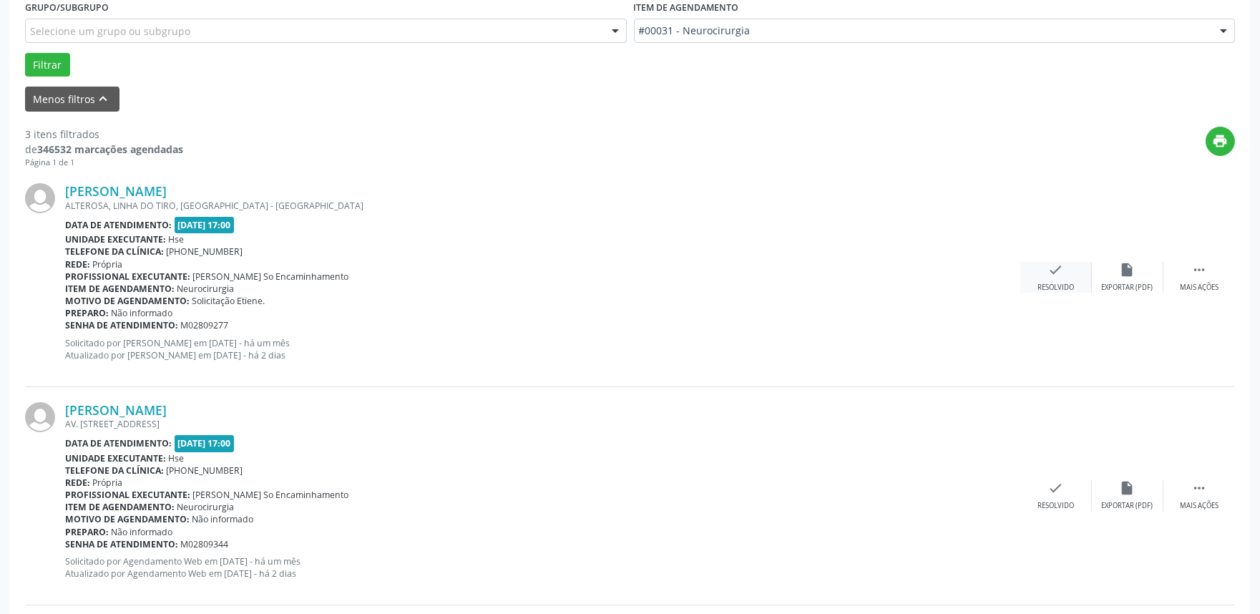
click at [1051, 280] on div "check Resolvido" at bounding box center [1056, 277] width 72 height 31
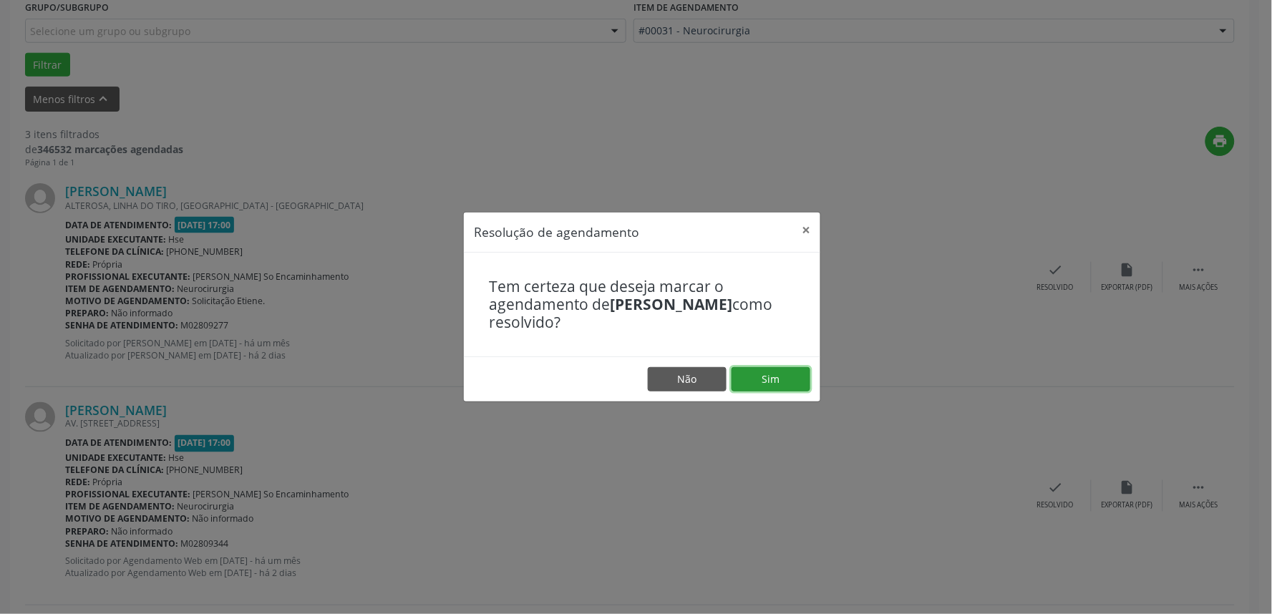
click at [769, 376] on button "Sim" at bounding box center [770, 379] width 79 height 24
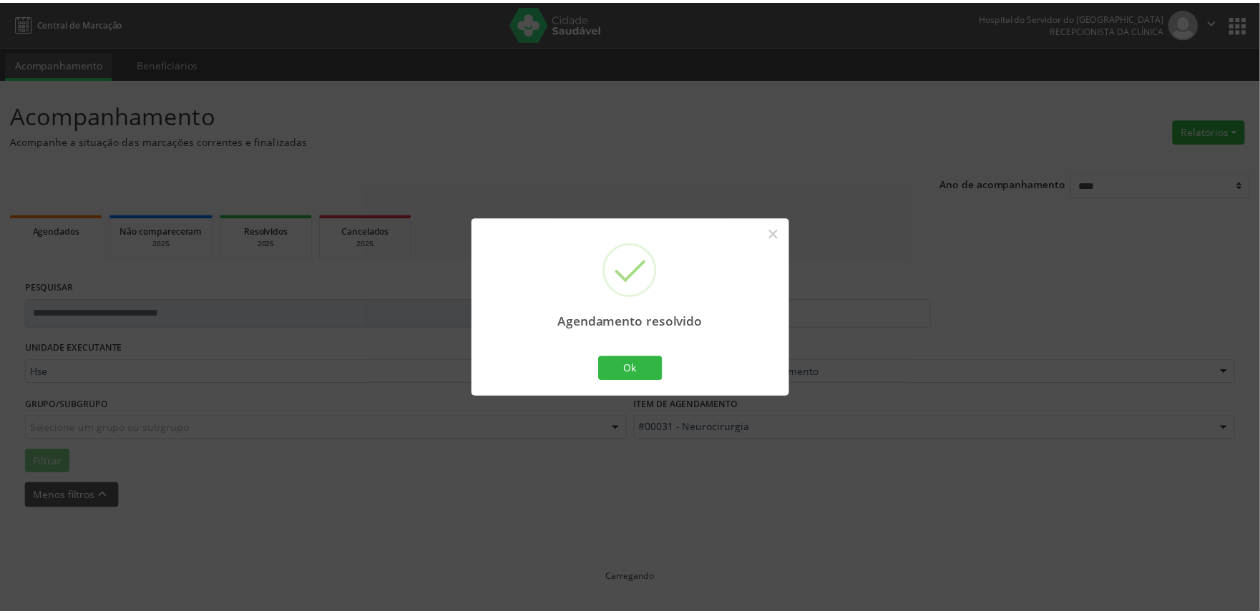
scroll to position [0, 0]
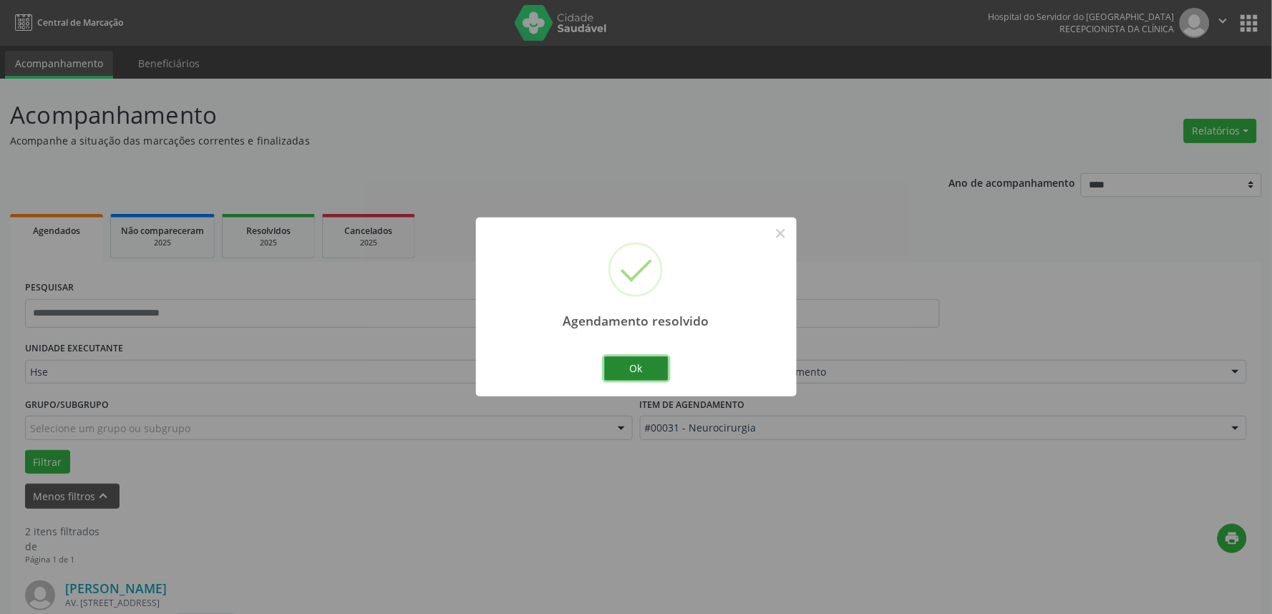
click at [633, 369] on button "Ok" at bounding box center [636, 368] width 64 height 24
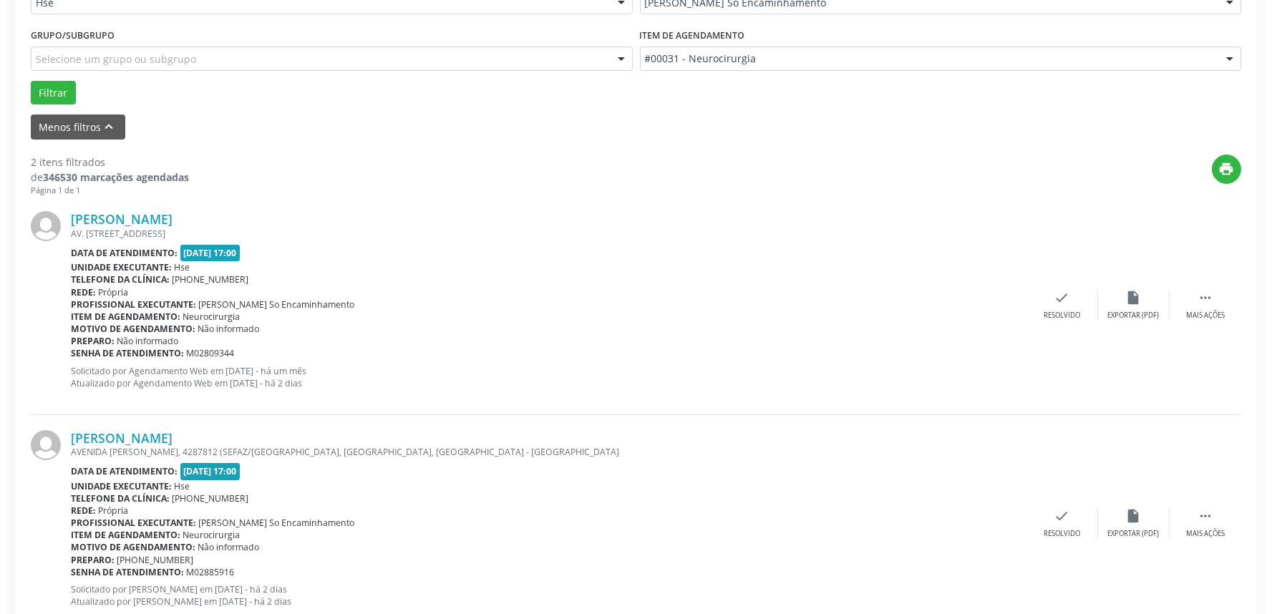
scroll to position [397, 0]
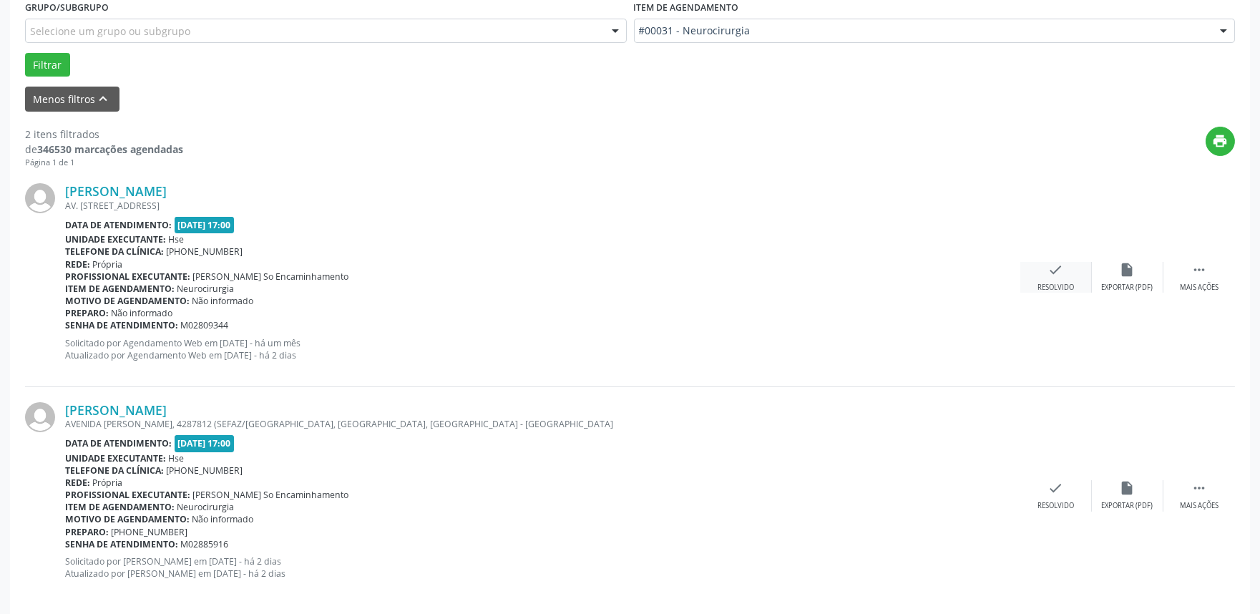
click at [1060, 277] on div "check Resolvido" at bounding box center [1056, 277] width 72 height 31
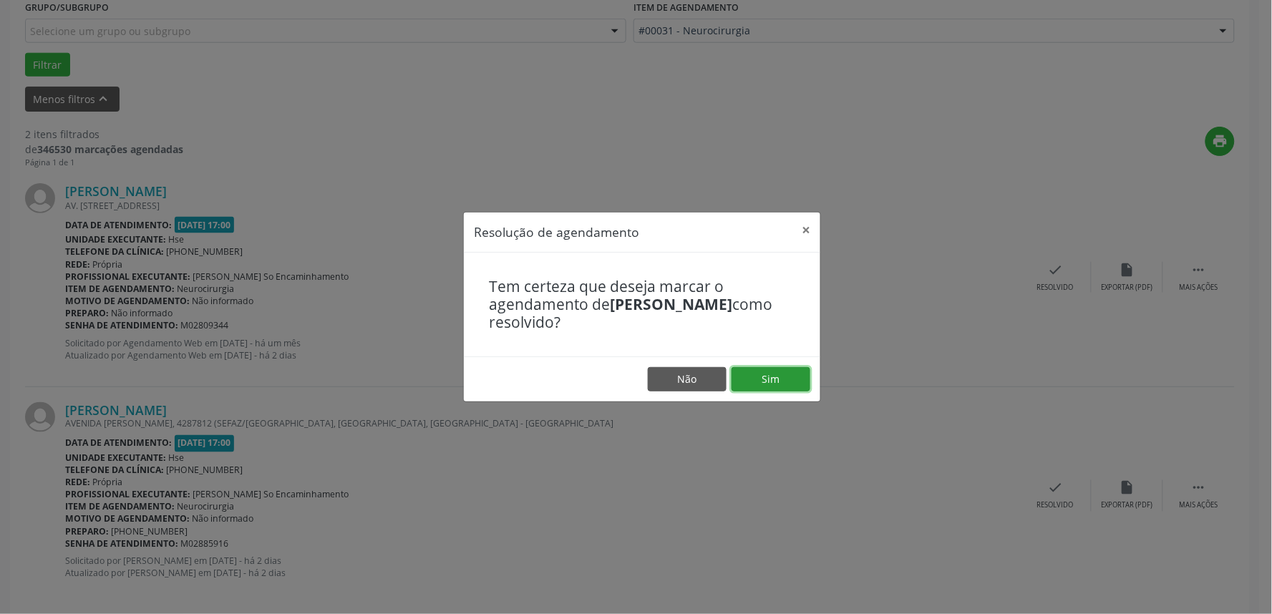
click at [759, 380] on button "Sim" at bounding box center [770, 379] width 79 height 24
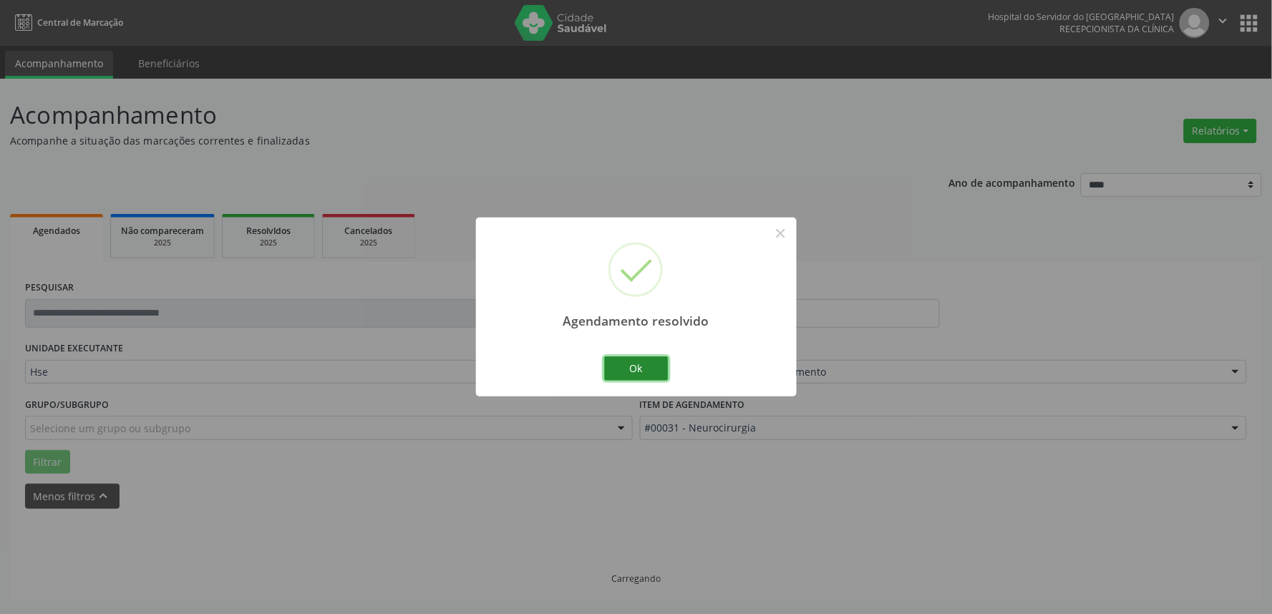
click at [634, 369] on button "Ok" at bounding box center [636, 368] width 64 height 24
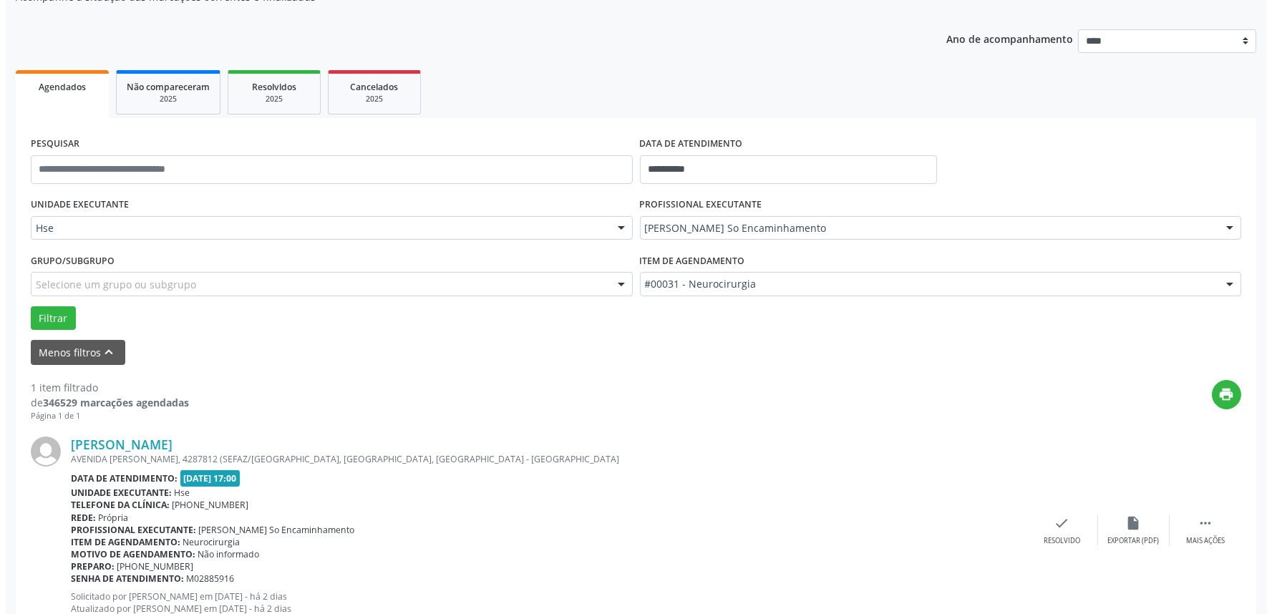
scroll to position [193, 0]
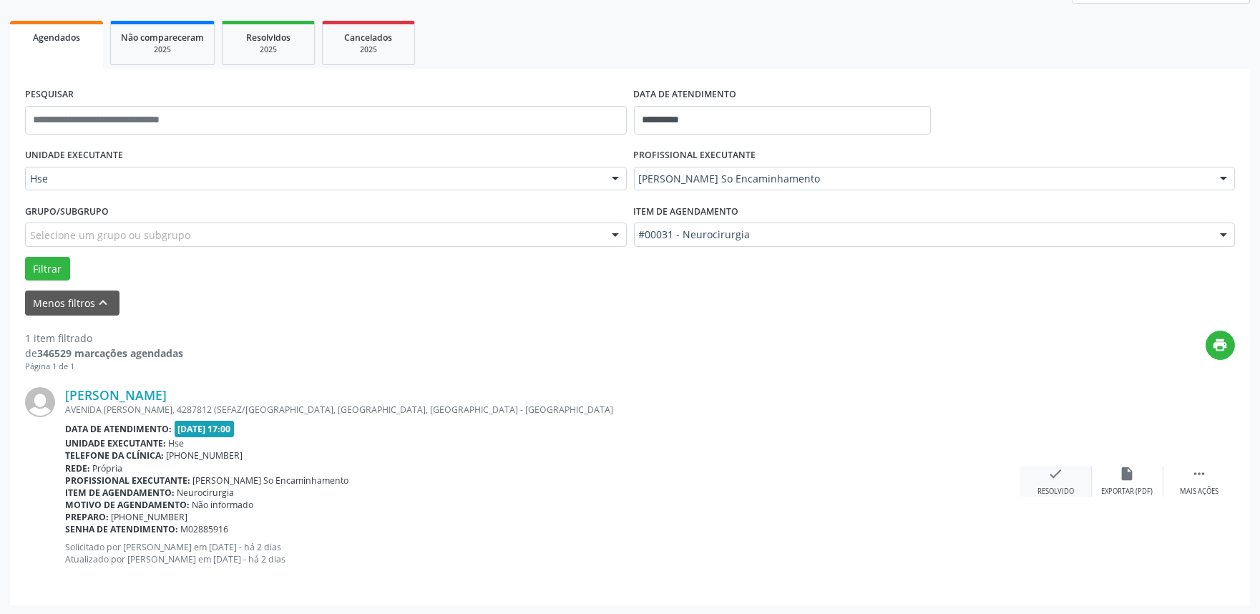
click at [1055, 477] on icon "check" at bounding box center [1056, 474] width 16 height 16
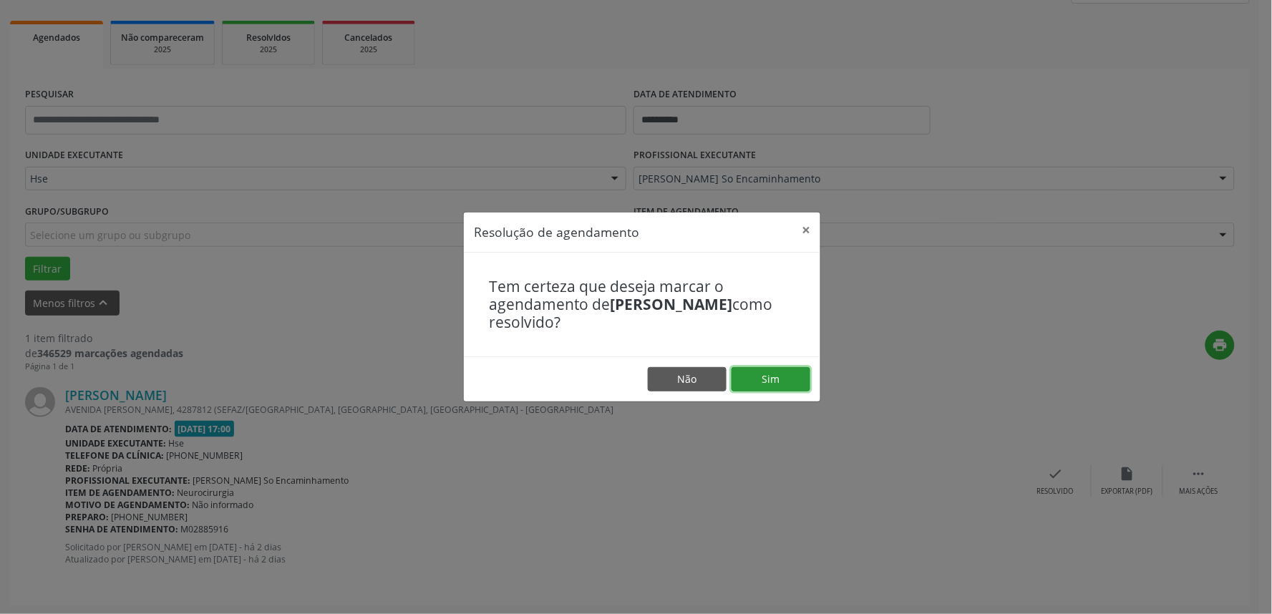
click at [780, 371] on button "Sim" at bounding box center [770, 379] width 79 height 24
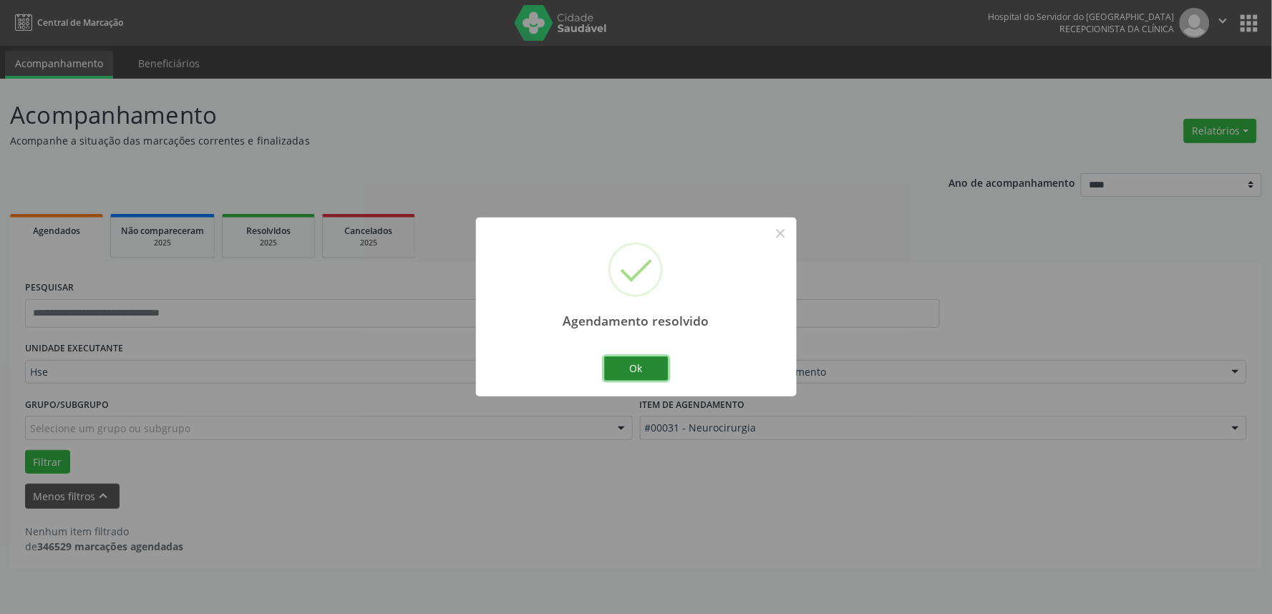
click at [648, 368] on button "Ok" at bounding box center [636, 368] width 64 height 24
